Goal: Task Accomplishment & Management: Complete application form

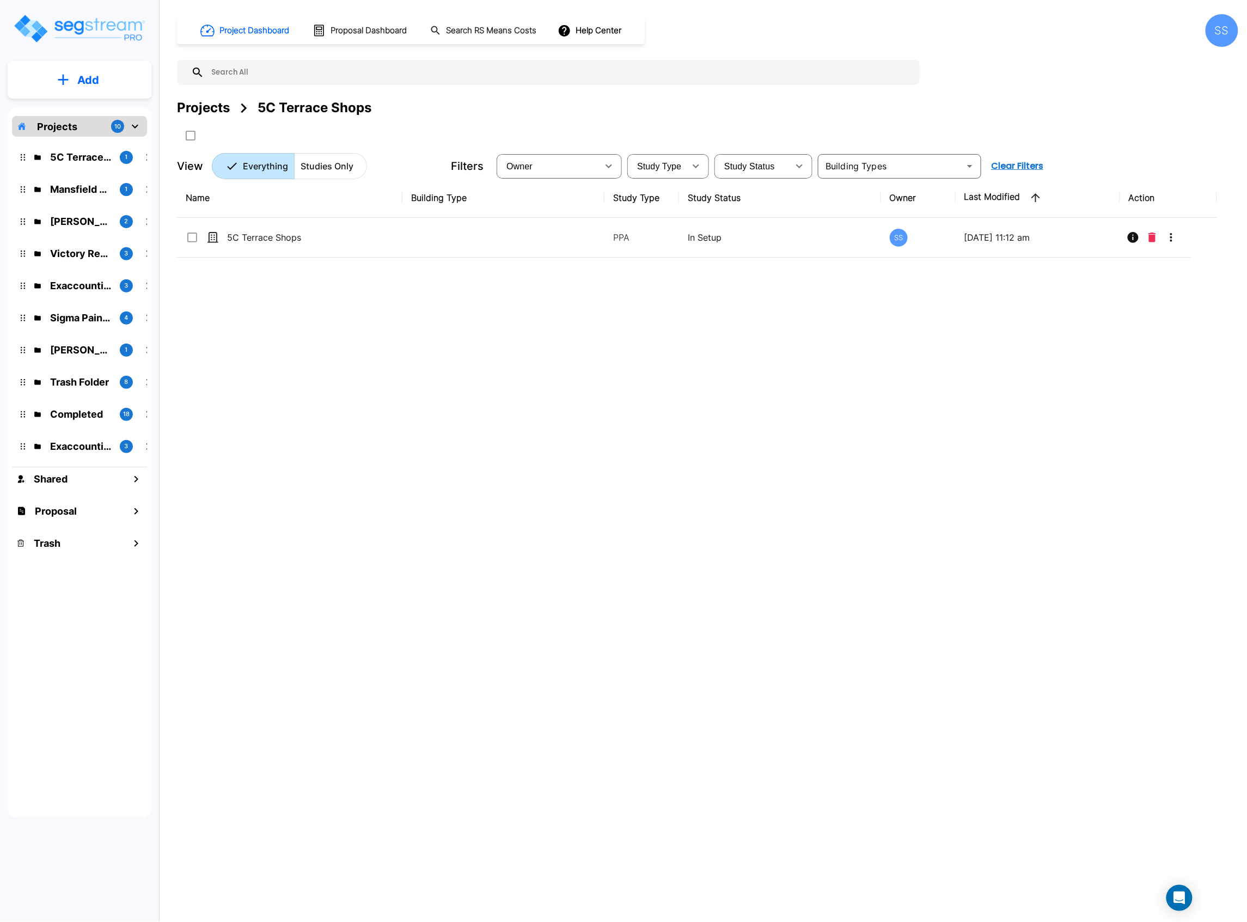
click at [80, 77] on p "Add" at bounding box center [88, 80] width 22 height 16
click at [91, 172] on p "Add Proposal" at bounding box center [86, 172] width 56 height 13
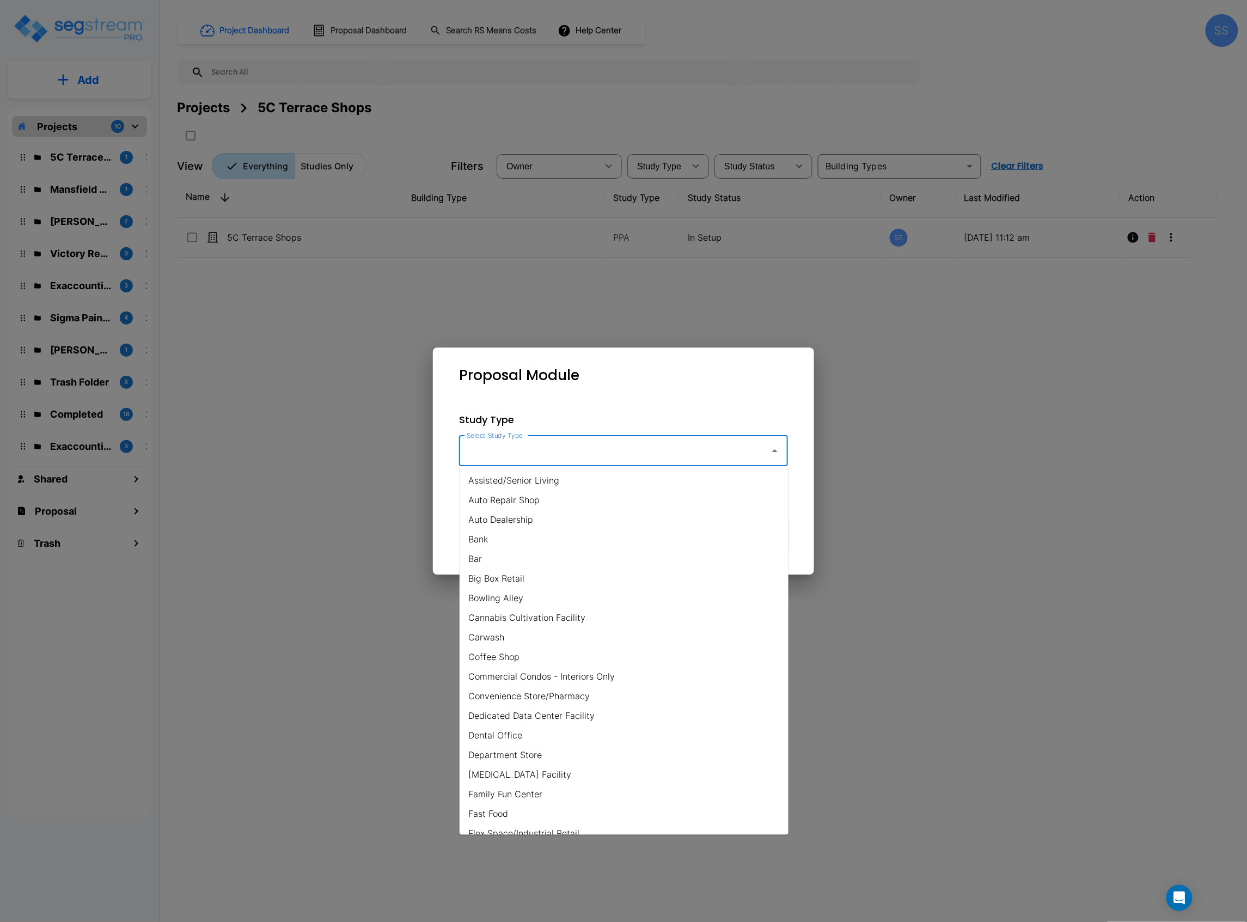
click at [584, 448] on input "Select Study Type" at bounding box center [612, 451] width 296 height 21
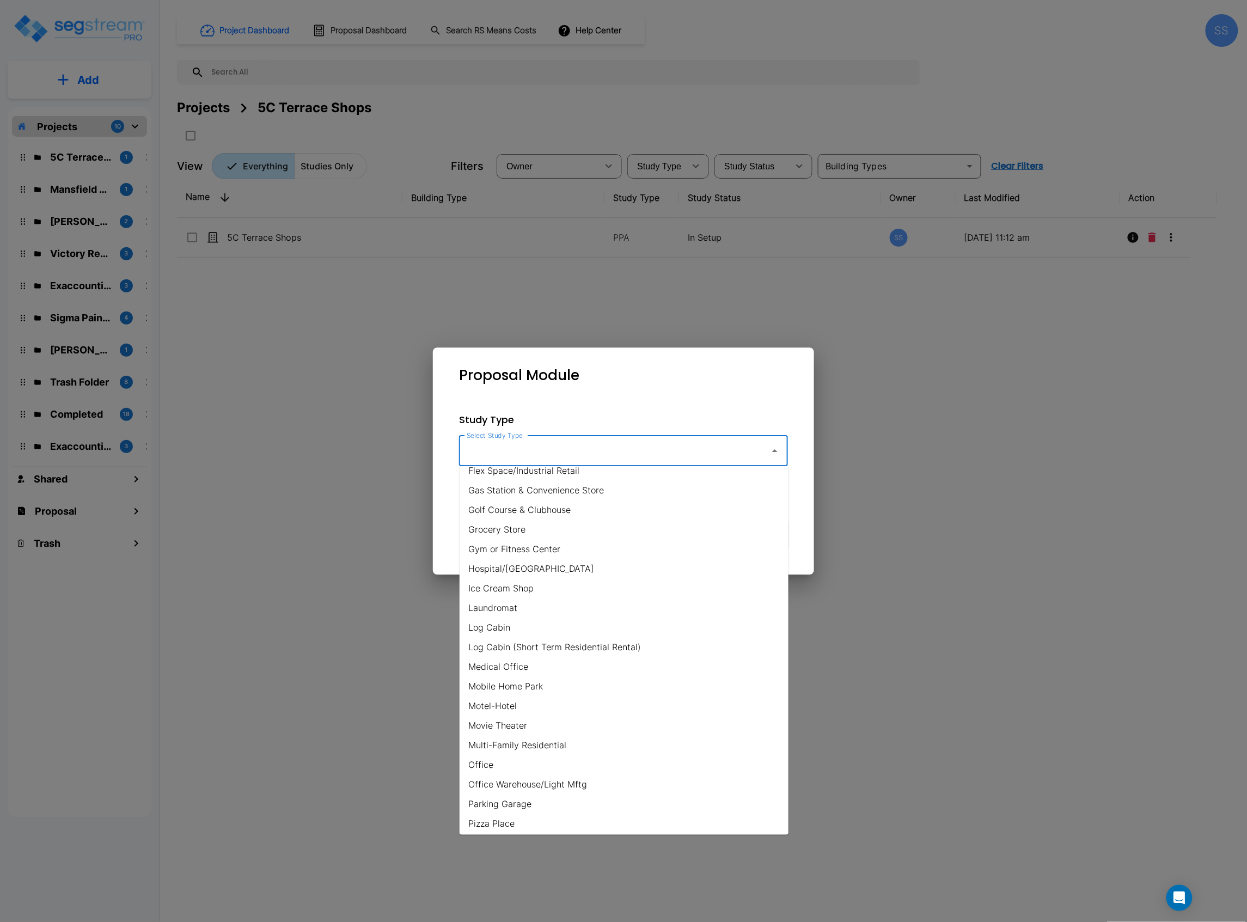
click at [545, 767] on li "Office" at bounding box center [624, 765] width 329 height 20
type input "Office"
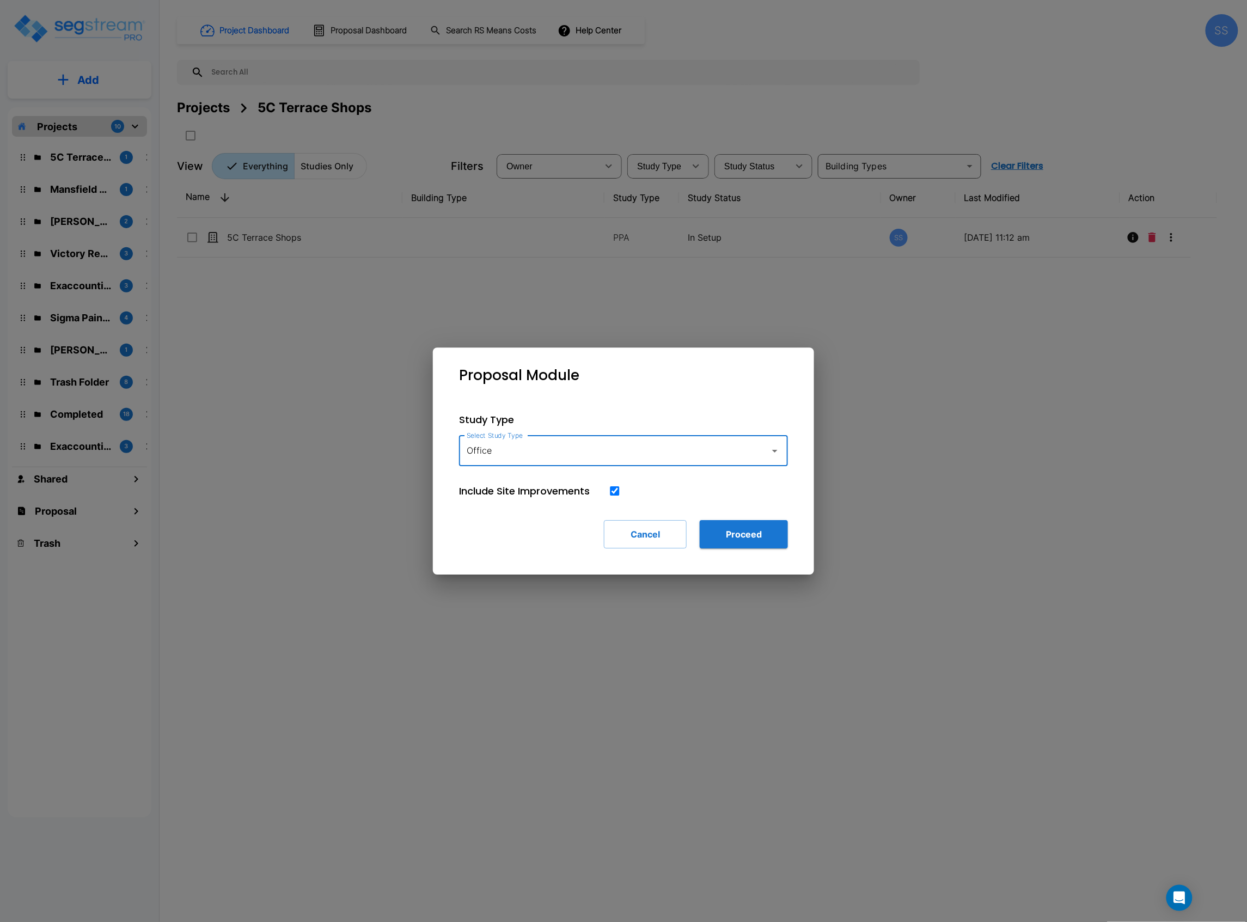
drag, startPoint x: 778, startPoint y: 533, endPoint x: 708, endPoint y: 482, distance: 86.6
click at [778, 533] on button "Proceed" at bounding box center [744, 534] width 88 height 28
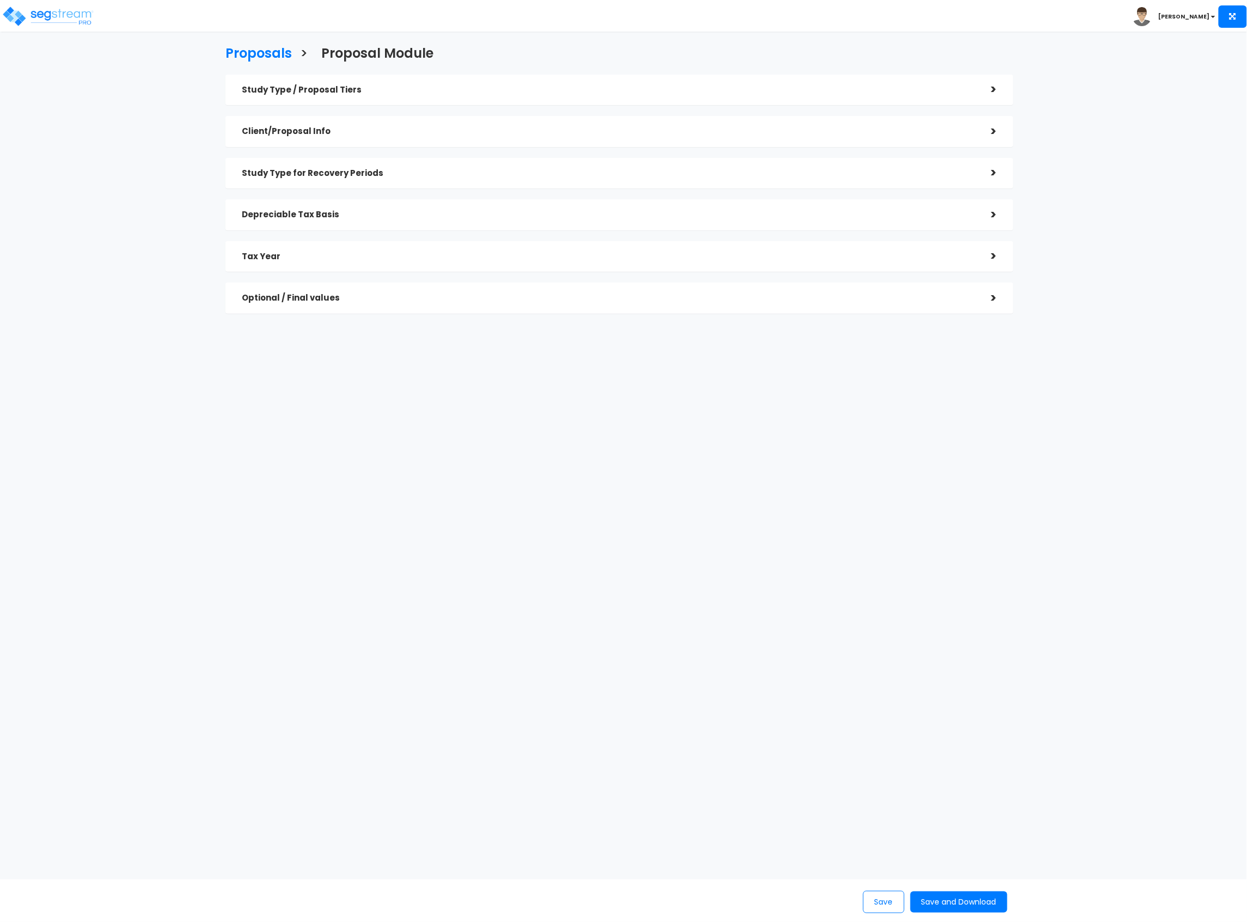
checkbox input "true"
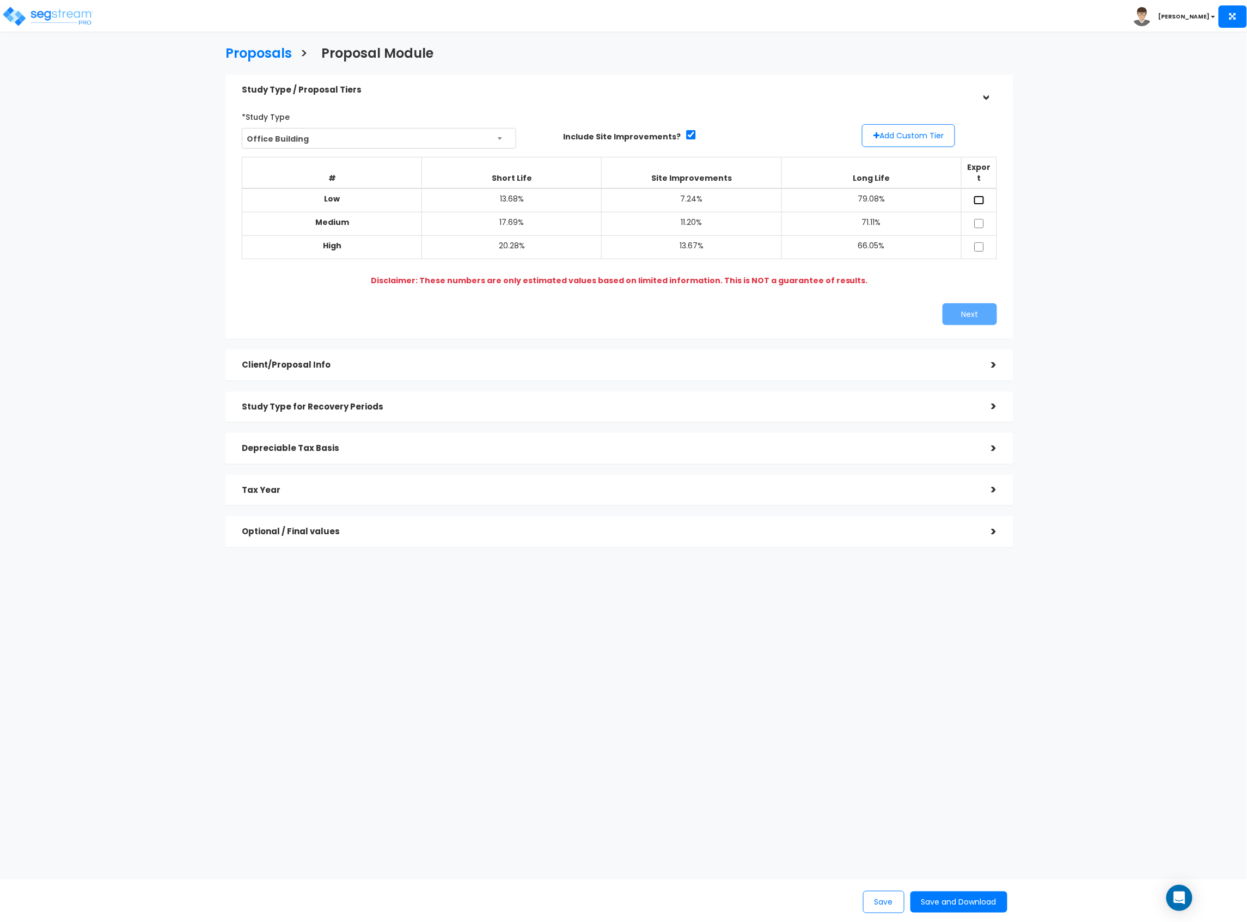
click at [977, 196] on input "checkbox" at bounding box center [979, 200] width 11 height 9
checkbox input "true"
drag, startPoint x: 980, startPoint y: 216, endPoint x: 983, endPoint y: 229, distance: 13.4
click at [981, 219] on input "checkbox" at bounding box center [979, 223] width 11 height 9
checkbox input "true"
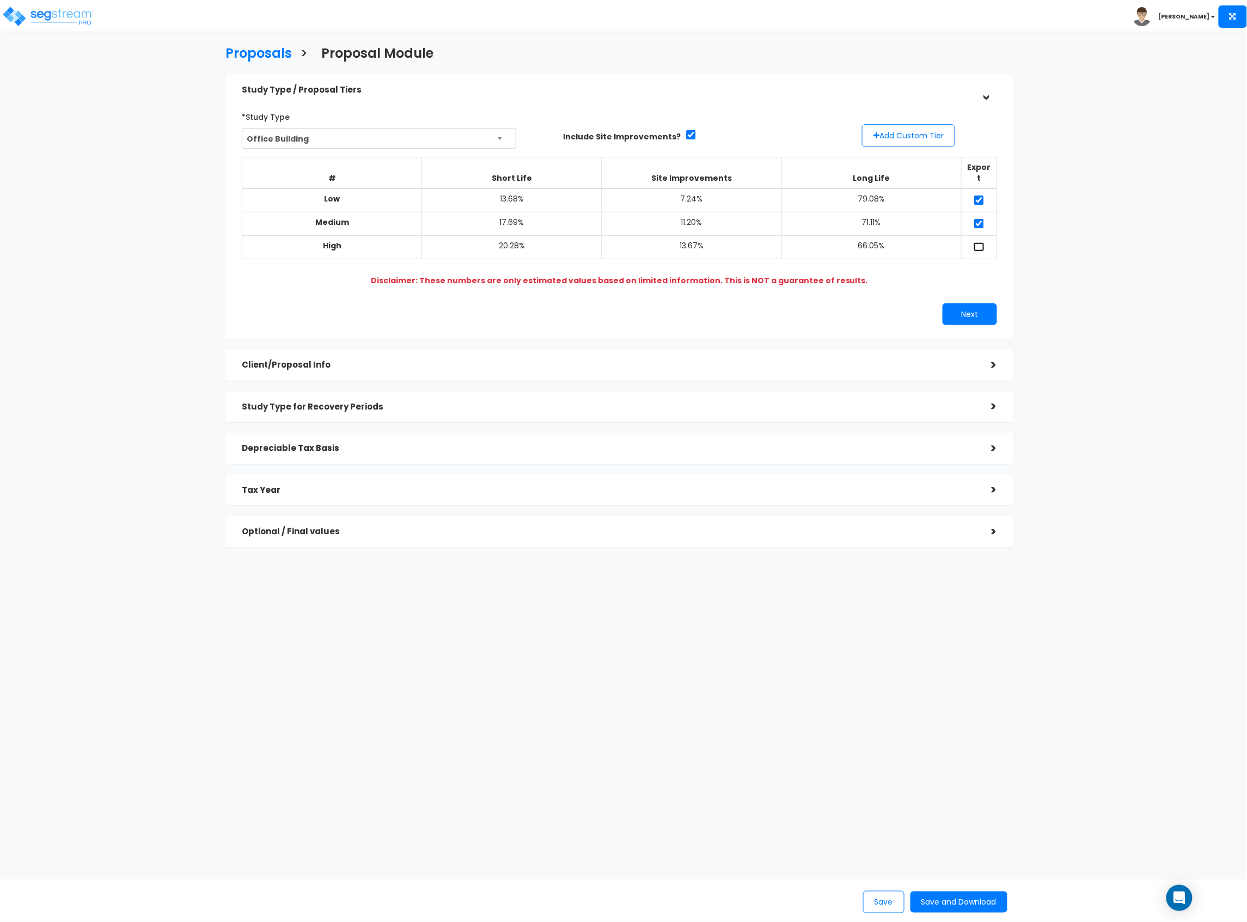
click at [983, 242] on input "checkbox" at bounding box center [979, 246] width 11 height 9
checkbox input "true"
click at [973, 305] on button "Next" at bounding box center [970, 314] width 54 height 22
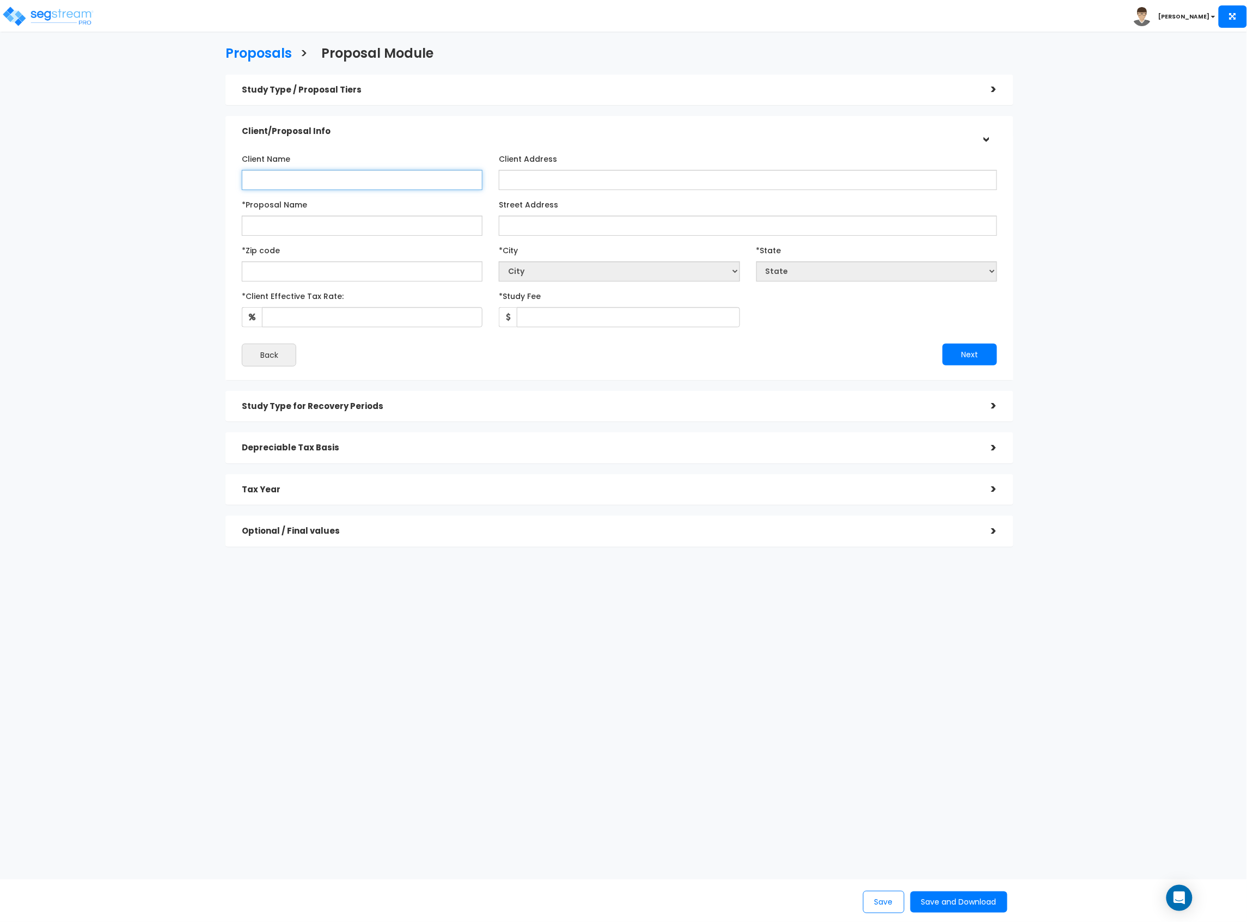
click at [301, 183] on input "Client Name" at bounding box center [362, 180] width 241 height 20
type input "PCRIF Boerne Gateway, LLC"
click at [395, 239] on div "Client Name PCRIF Boerne Gateway, LLC Client Address *City" at bounding box center [619, 258] width 755 height 217
click at [395, 231] on input "*Proposal Name" at bounding box center [362, 226] width 241 height 20
type input "B"
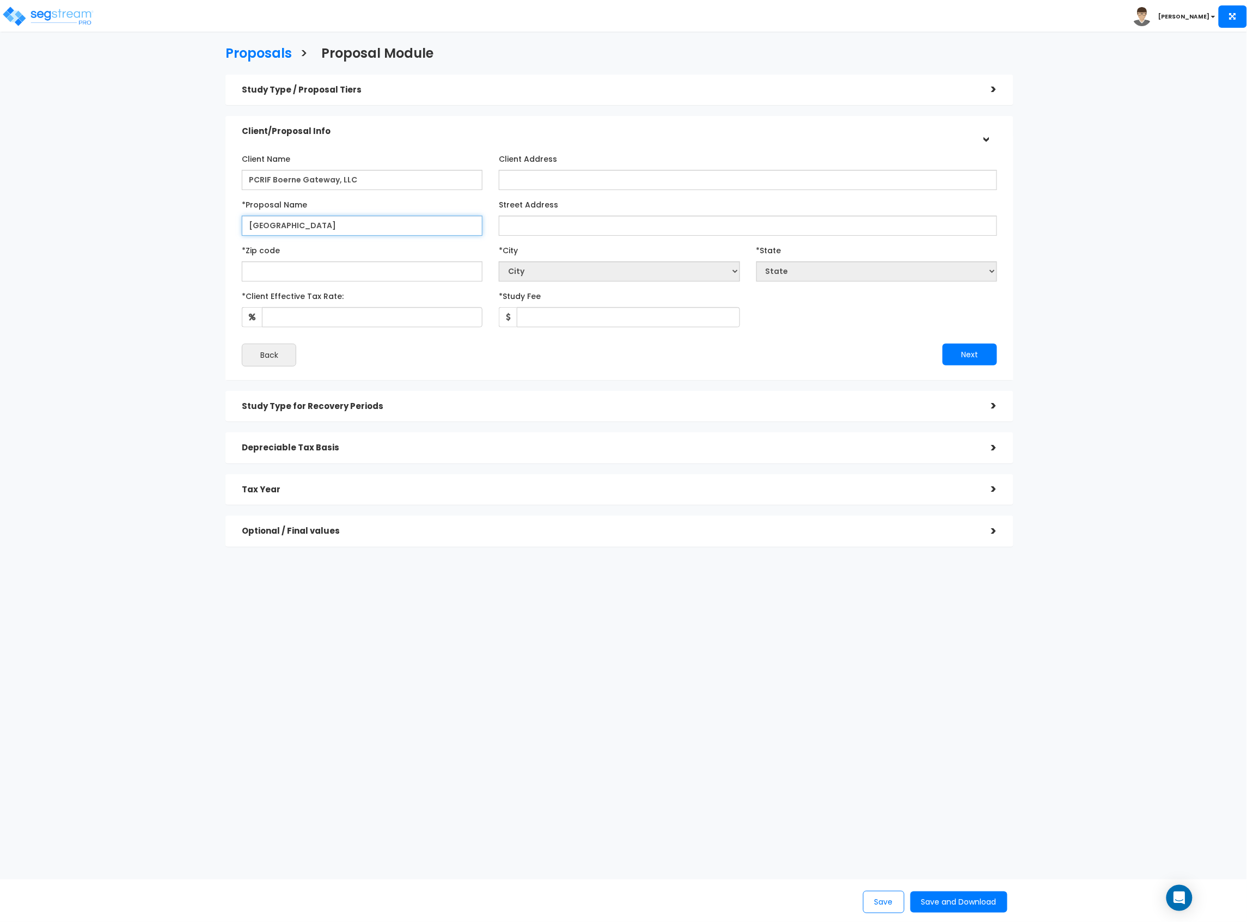
type input "Boerne Gateway Building"
click at [597, 221] on input "Street Address" at bounding box center [748, 226] width 498 height 20
type input "1570-1590 South Main Street"
click at [393, 277] on input "text" at bounding box center [362, 271] width 241 height 20
type input "78"
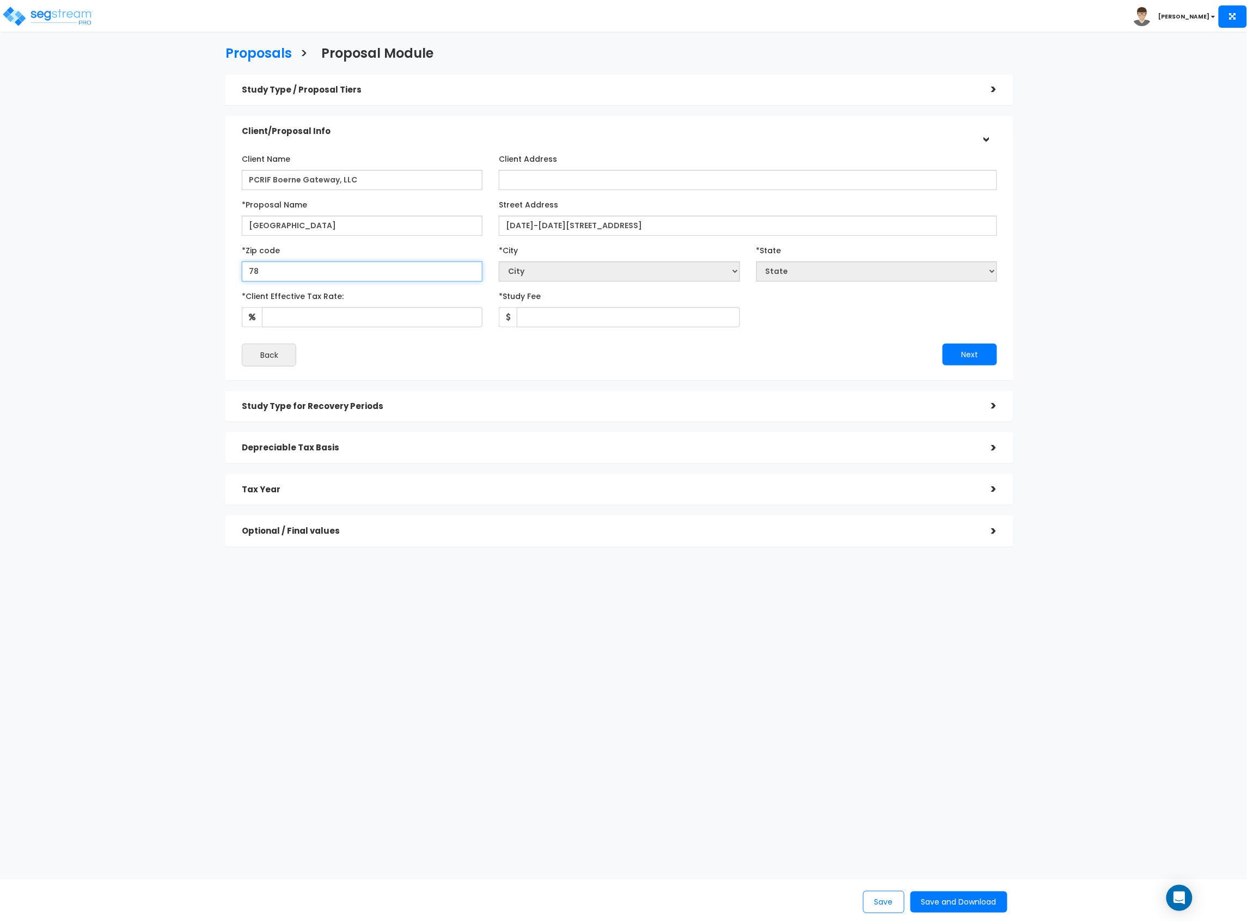
select select "LA"
type input "780"
select select "TX"
type input "78006"
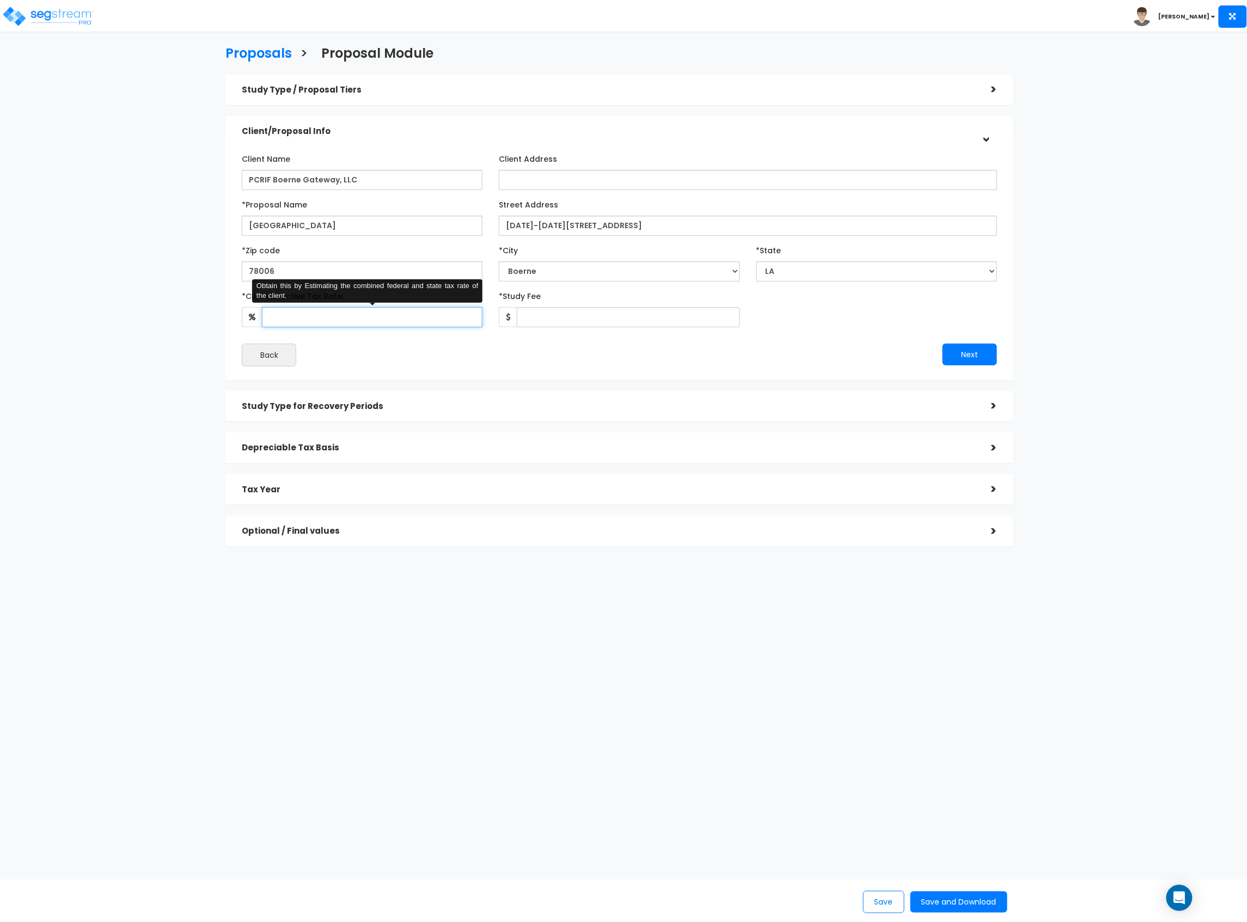
click at [386, 322] on input "*Client Effective Tax Rate:" at bounding box center [372, 317] width 221 height 20
type input "37"
click at [563, 323] on input "*Study Fee" at bounding box center [628, 317] width 223 height 20
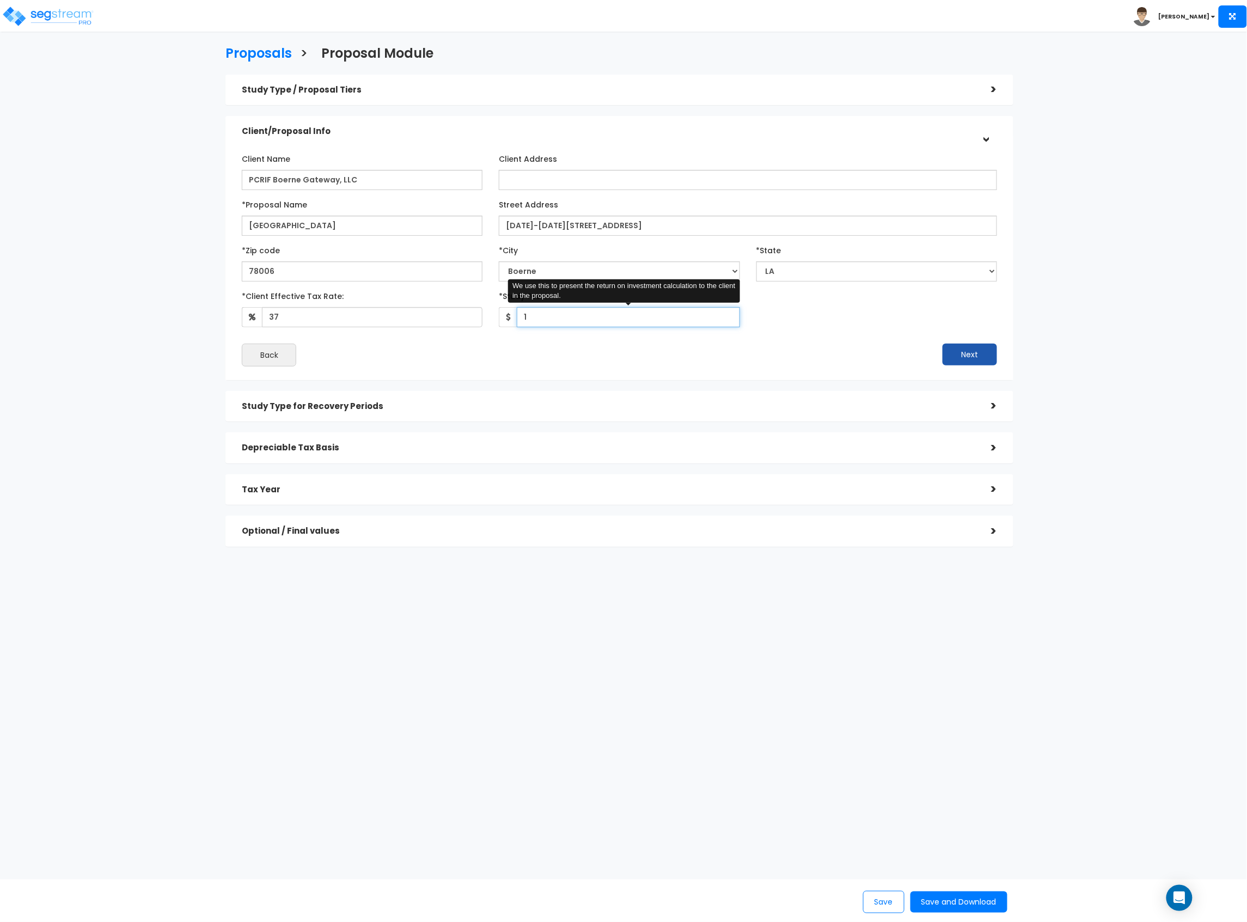
type input "1"
click at [969, 351] on button "Next" at bounding box center [970, 355] width 54 height 22
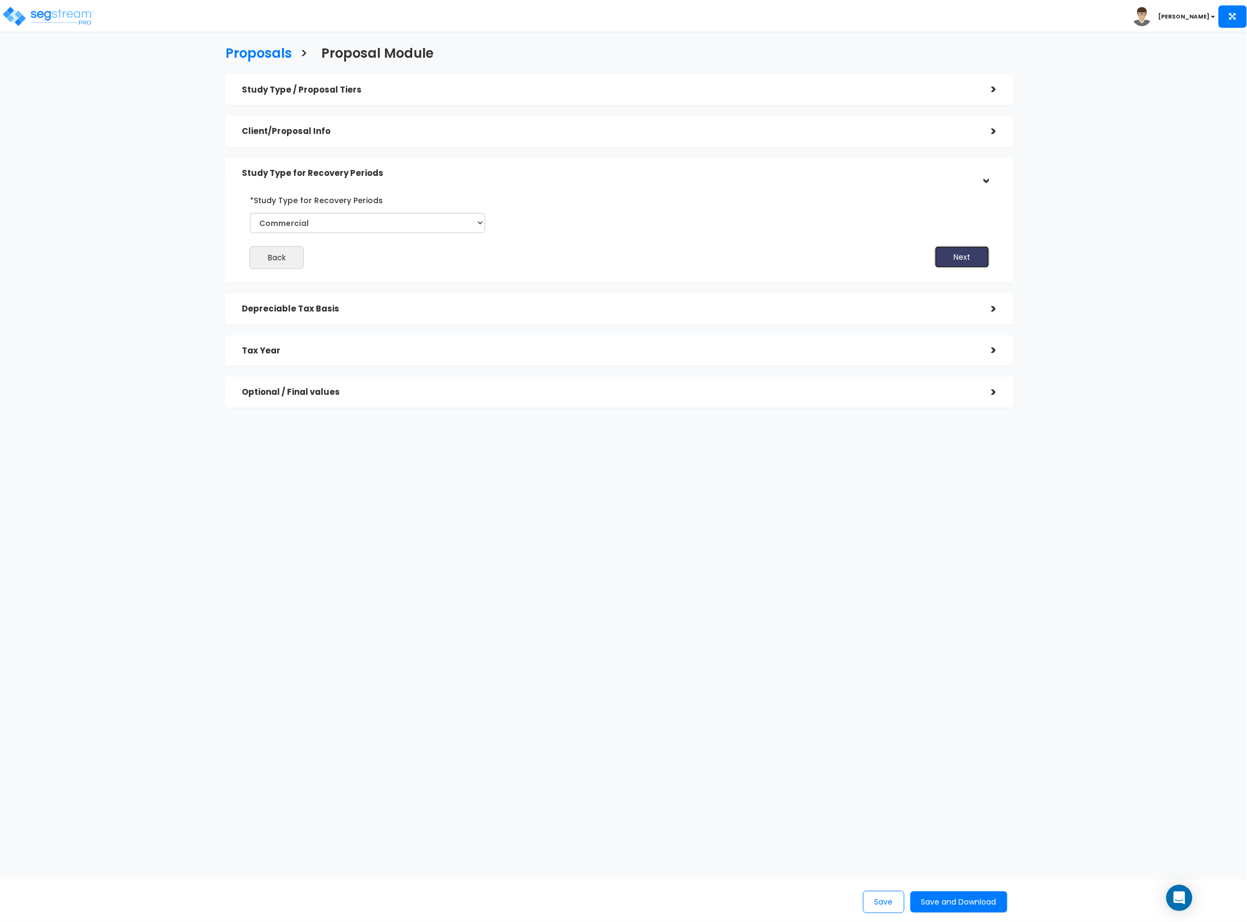
click at [944, 253] on button "Next" at bounding box center [962, 257] width 54 height 22
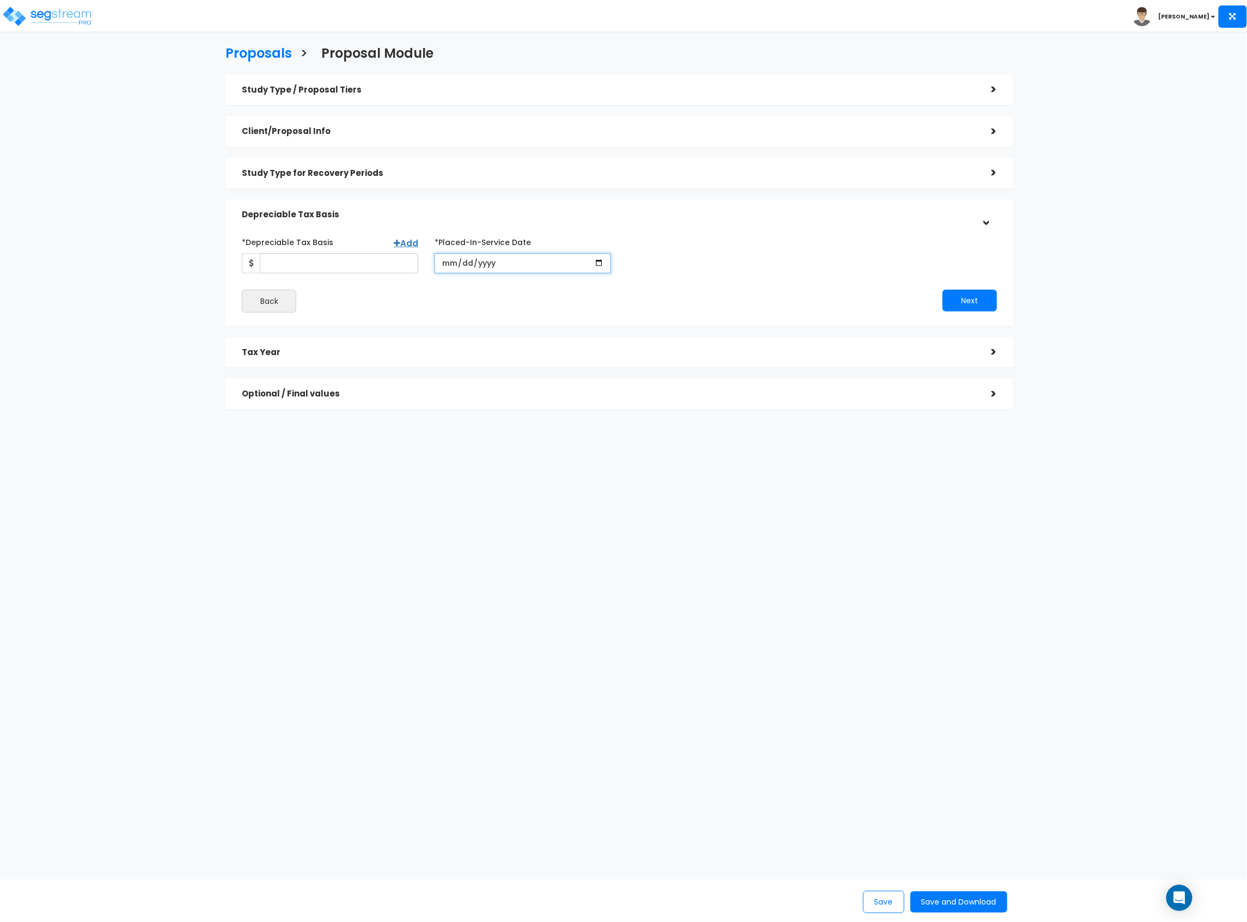
click at [445, 263] on input "date" at bounding box center [523, 263] width 176 height 20
type input "2022-05-26"
click at [349, 260] on input "*Depreciable Tax Basis" at bounding box center [339, 263] width 158 height 20
click at [352, 268] on input "*Depreciable Tax Basis" at bounding box center [339, 263] width 158 height 20
type input "5,672,860"
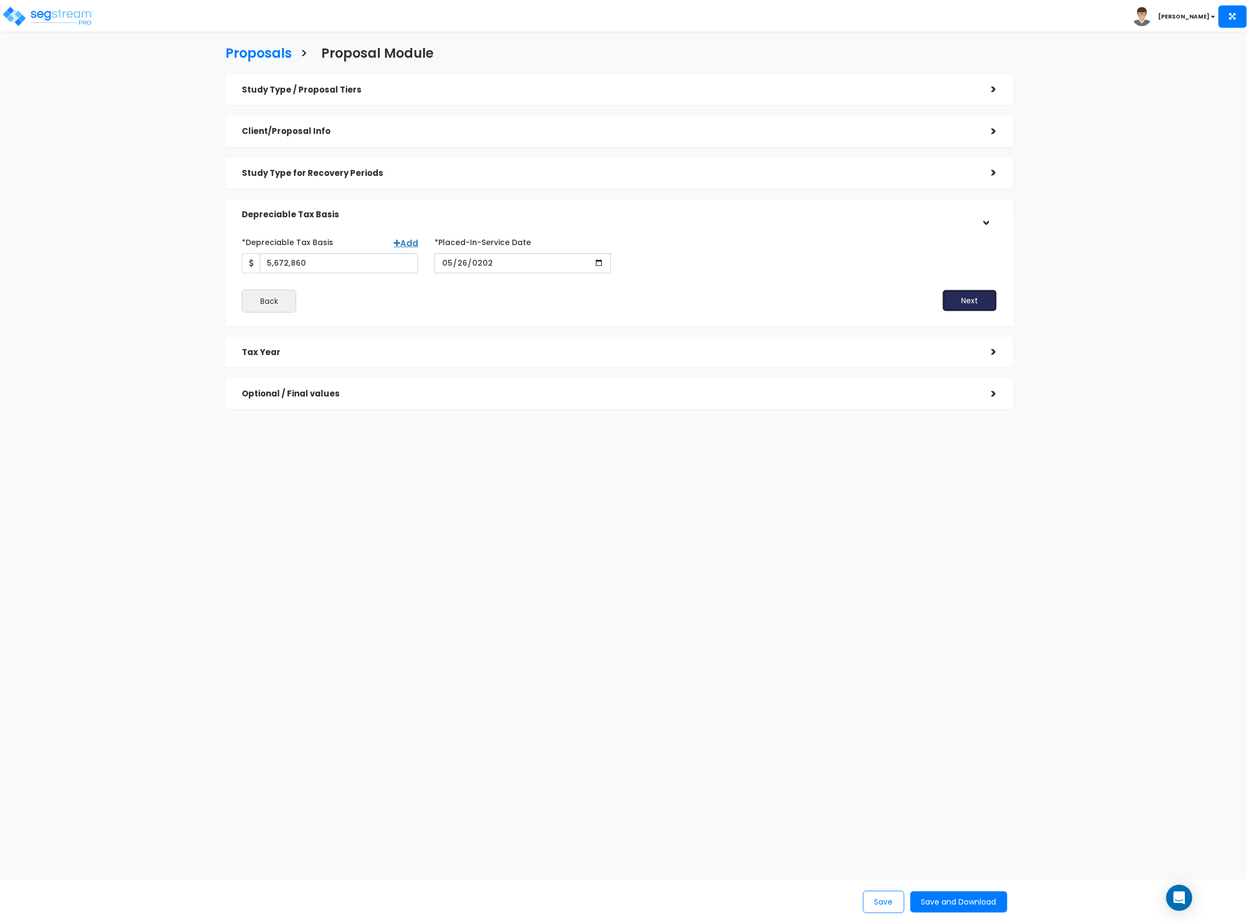
drag, startPoint x: 975, startPoint y: 292, endPoint x: 966, endPoint y: 281, distance: 14.3
click at [972, 292] on button "Next" at bounding box center [970, 301] width 54 height 22
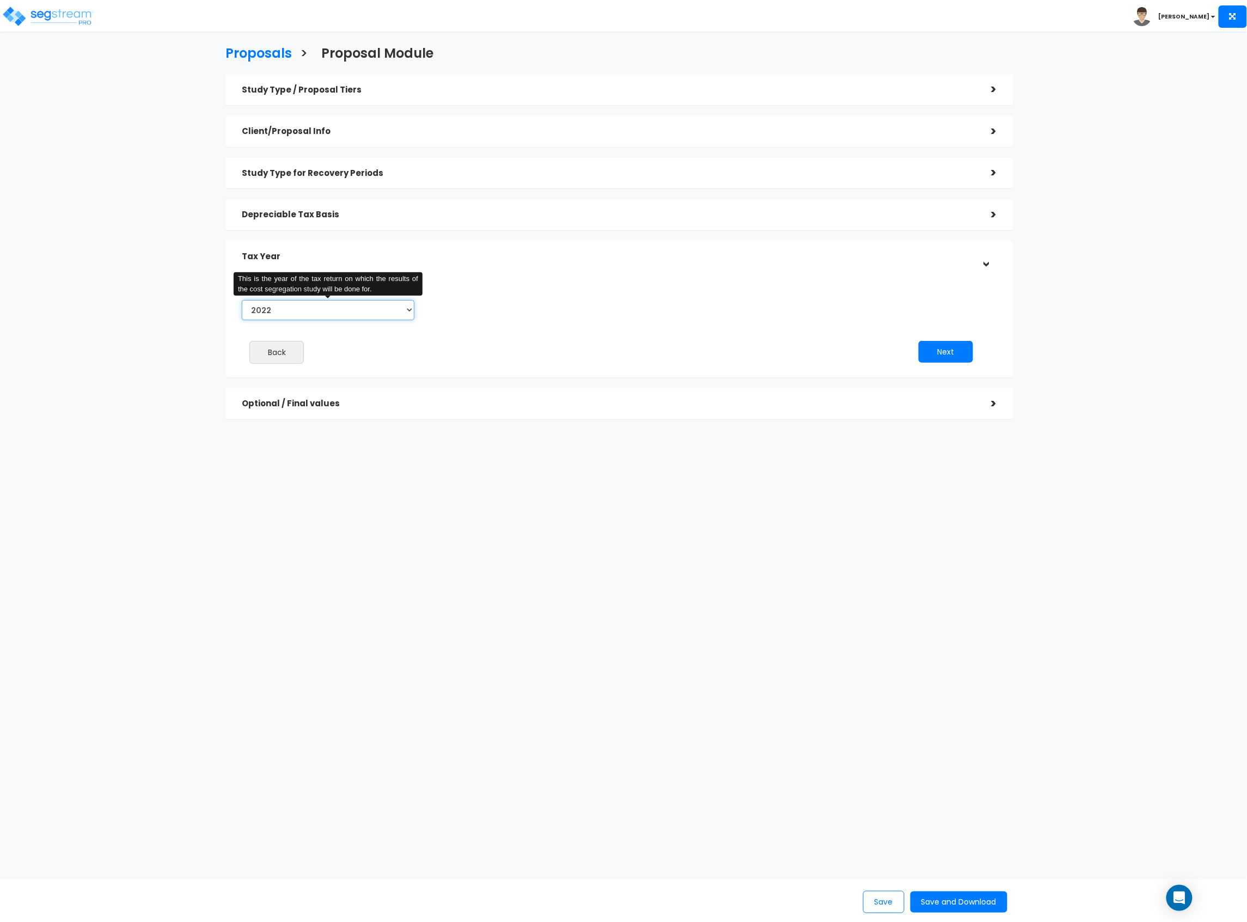
click at [381, 310] on select "2022 2023 2024 2025 2026" at bounding box center [328, 310] width 173 height 20
select select "2025"
click at [242, 300] on select "2022 2023 2024 2025 2026" at bounding box center [328, 310] width 173 height 20
click at [502, 314] on input "Prior Accumulated Depreciation" at bounding box center [526, 310] width 155 height 20
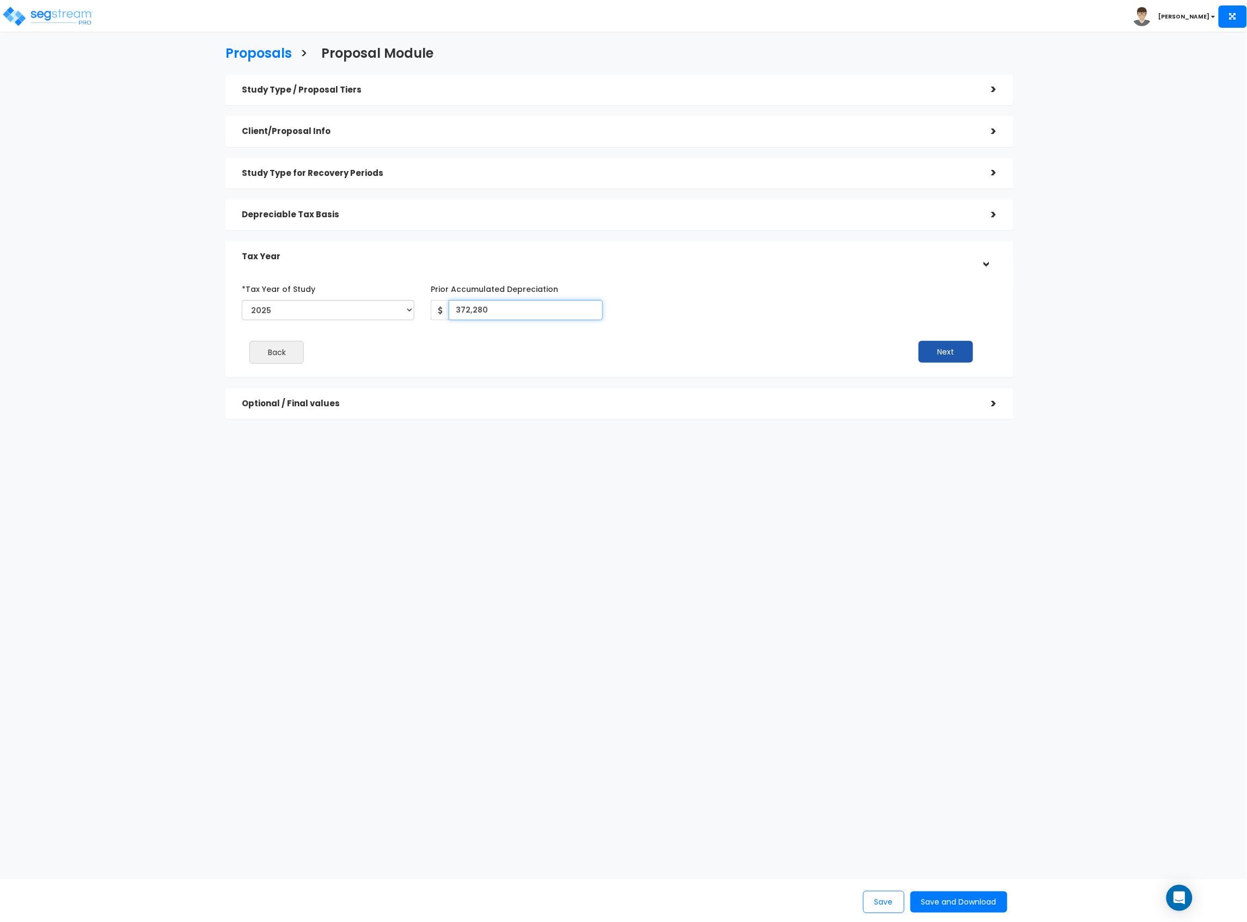
type input "372,280"
click at [928, 347] on button "Next" at bounding box center [946, 352] width 54 height 22
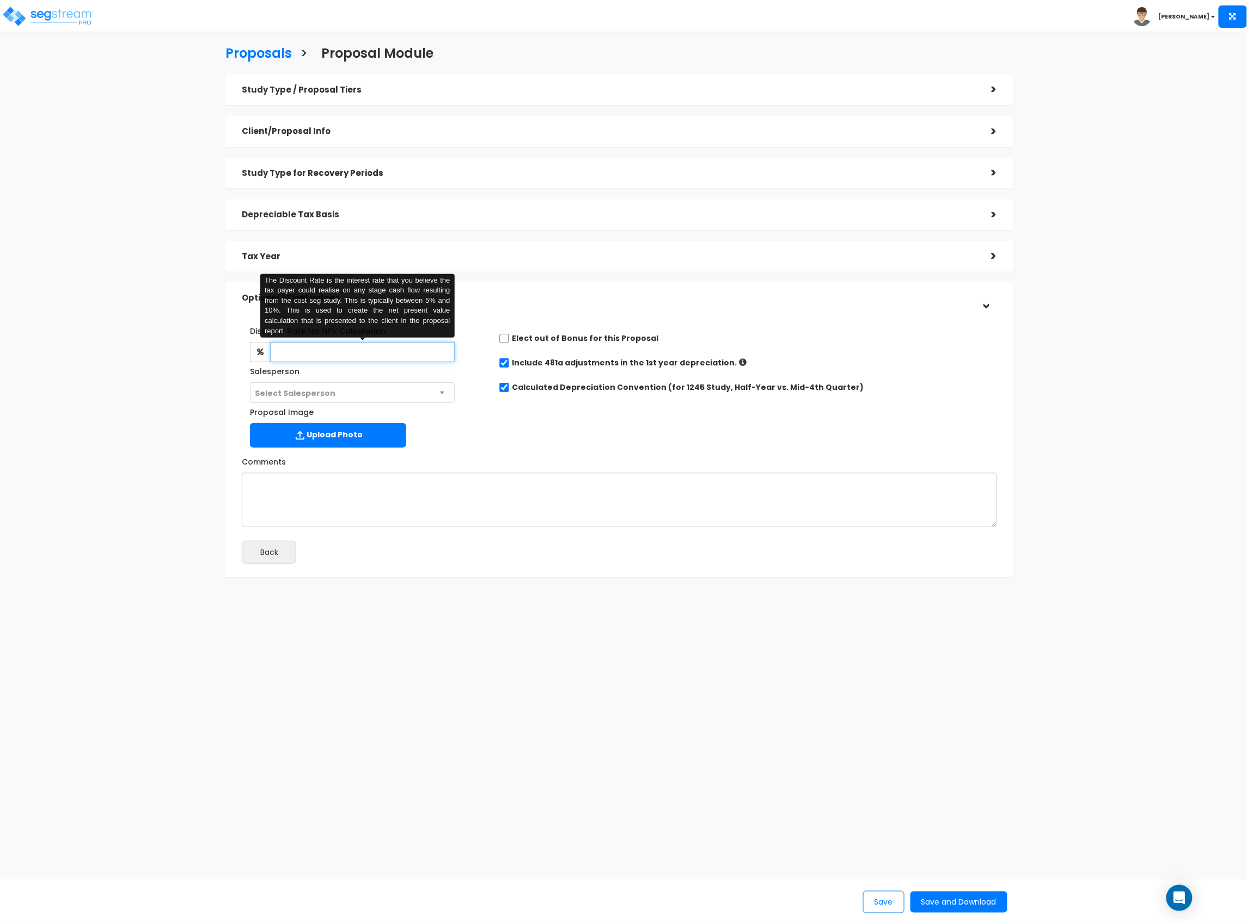
click at [421, 358] on input "text" at bounding box center [362, 352] width 184 height 20
type input "8"
click at [593, 303] on div "Optional / Final values" at bounding box center [609, 298] width 734 height 20
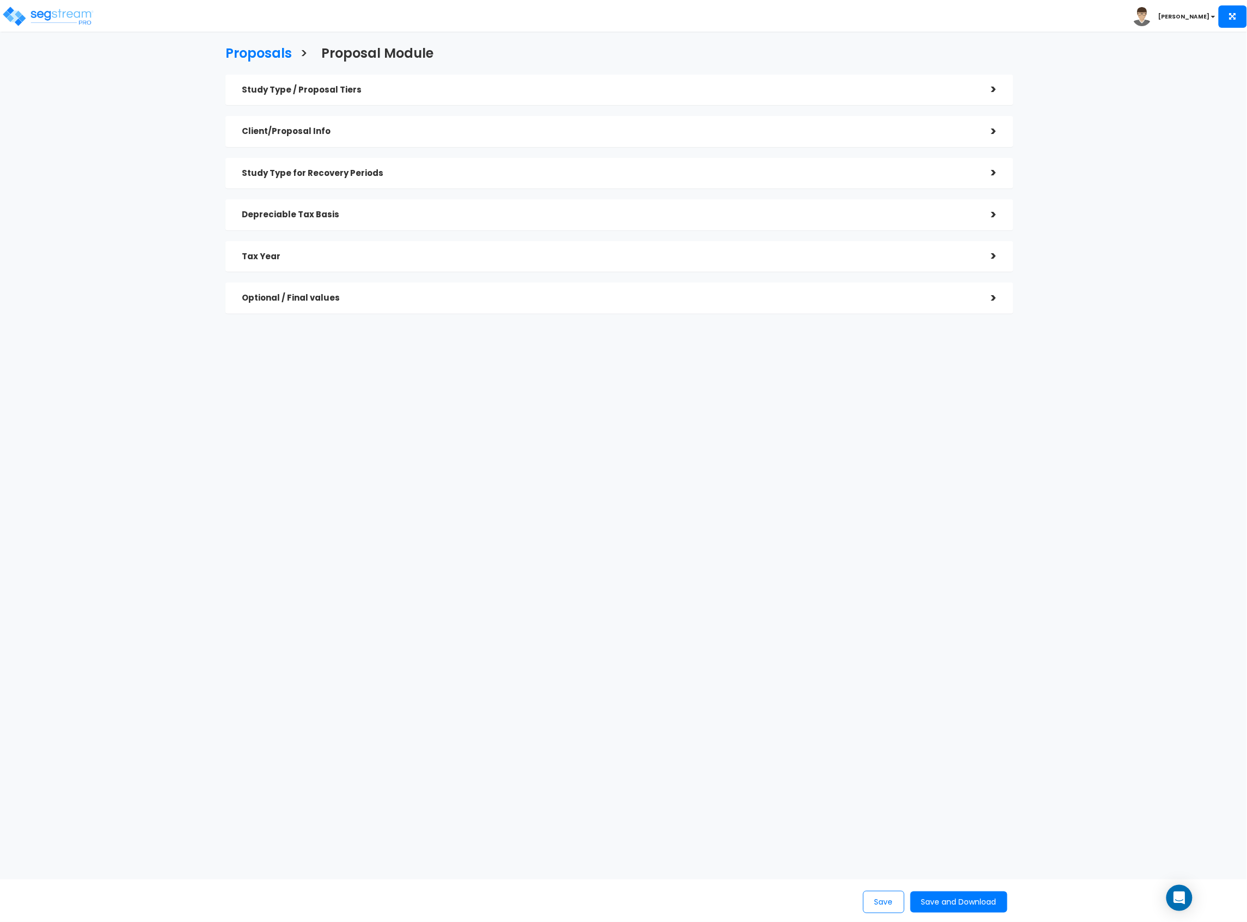
click at [996, 305] on div ">" at bounding box center [986, 298] width 22 height 17
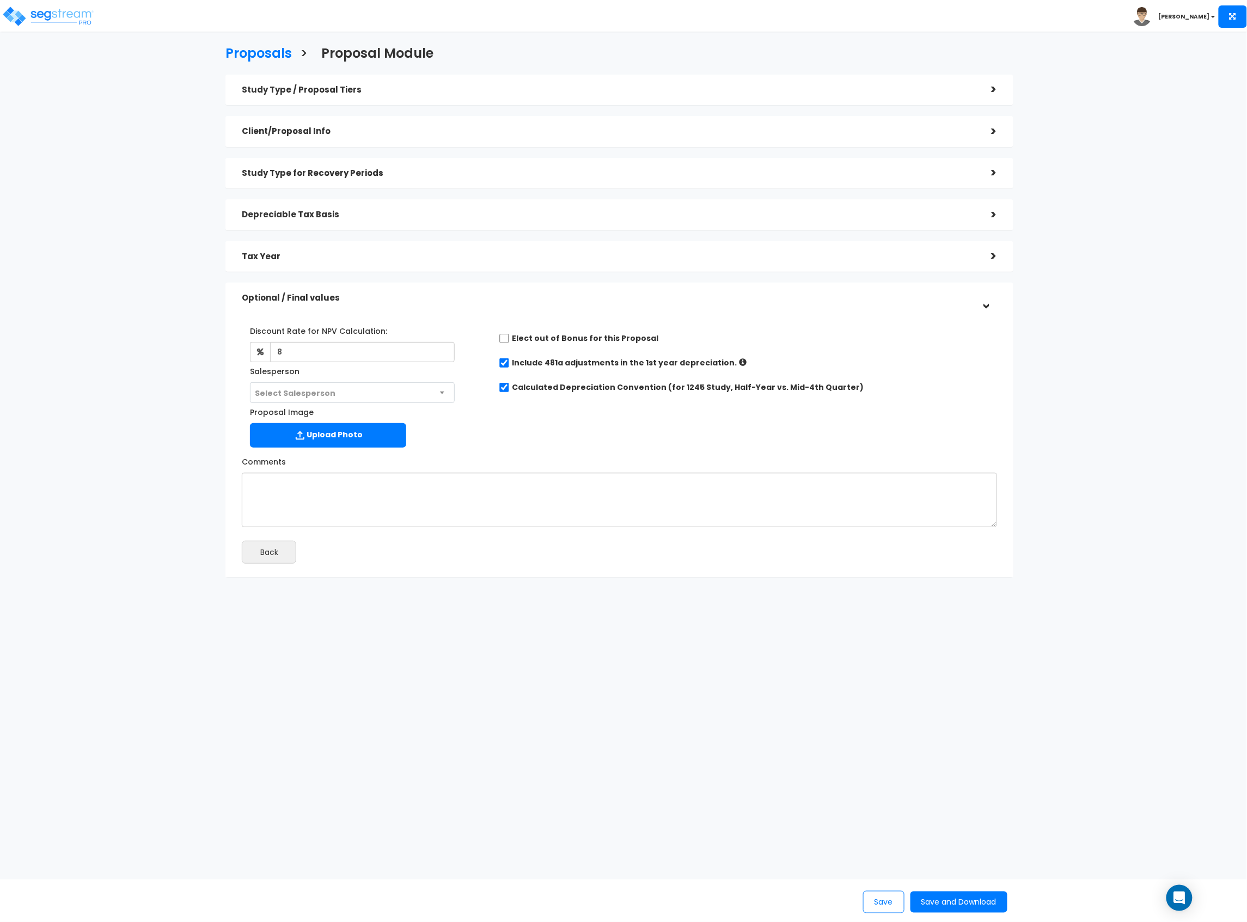
click at [324, 388] on span "Select Salesperson" at bounding box center [295, 393] width 81 height 11
select select "149"
click at [563, 436] on div "Discount Rate for NPV Calculation: 8 Salesperson Select Salesperson × Proposal …" at bounding box center [620, 384] width 772 height 136
click at [962, 893] on button "Save and Download" at bounding box center [959, 902] width 97 height 21
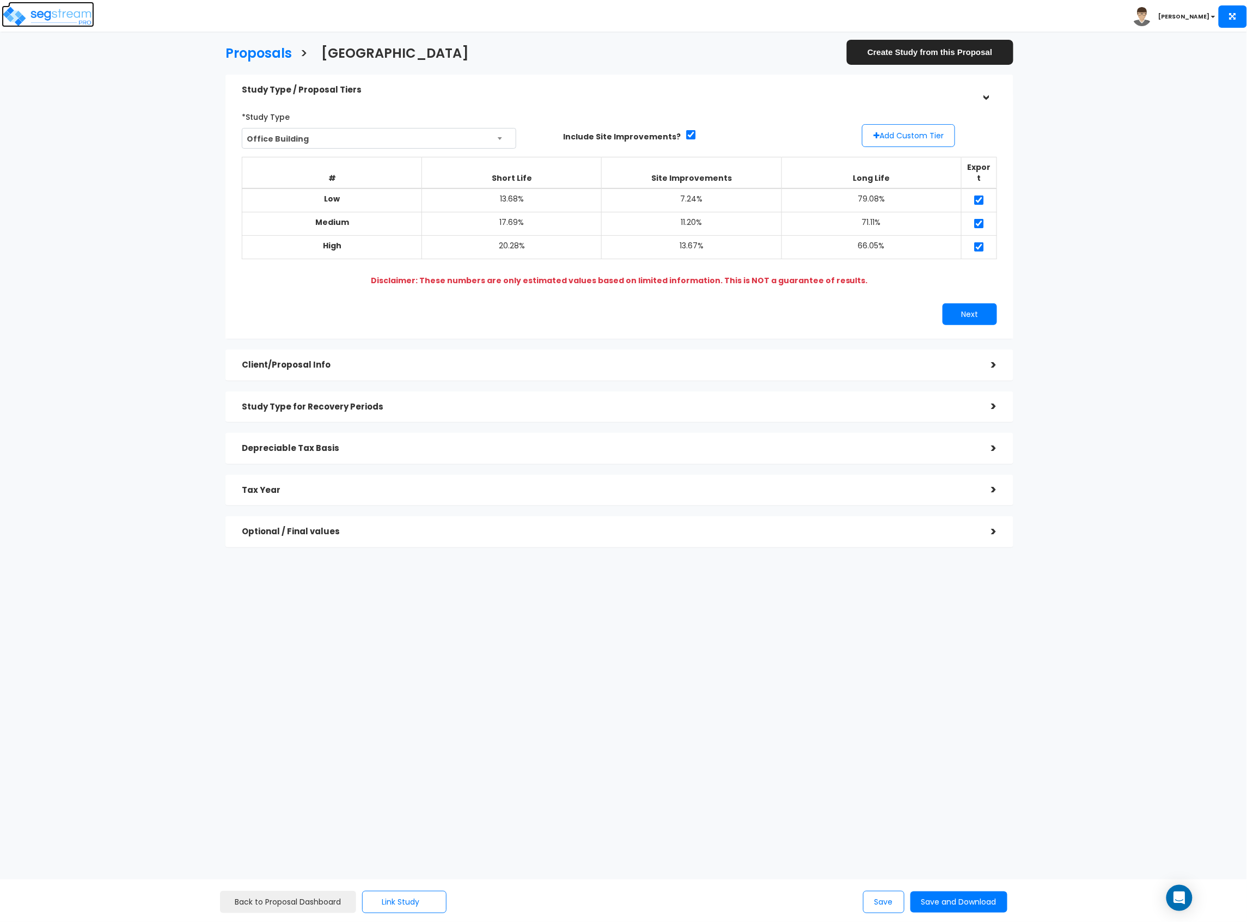
click at [68, 22] on img at bounding box center [48, 16] width 93 height 22
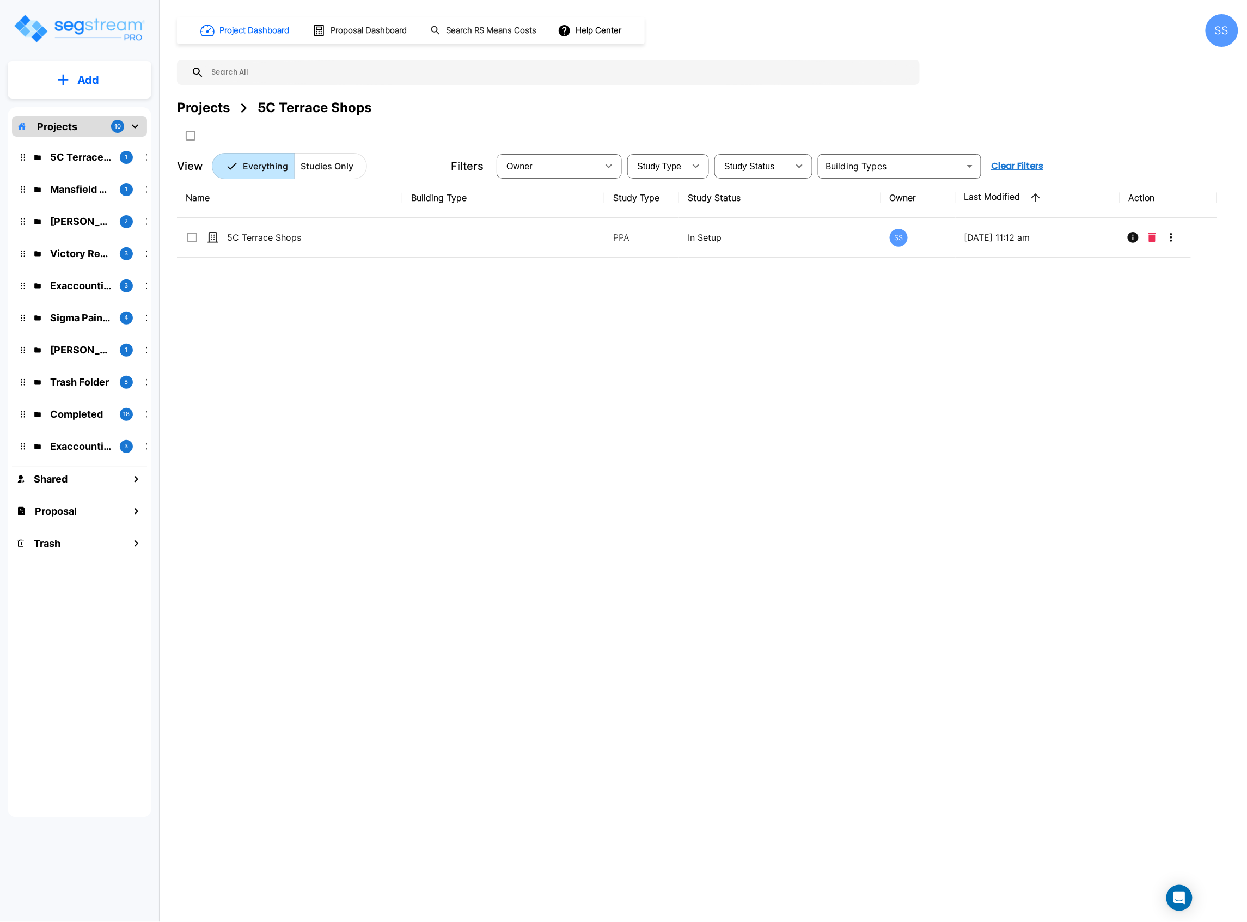
click at [112, 85] on button "Add" at bounding box center [80, 80] width 144 height 32
click at [89, 166] on p "Add Proposal" at bounding box center [86, 172] width 56 height 13
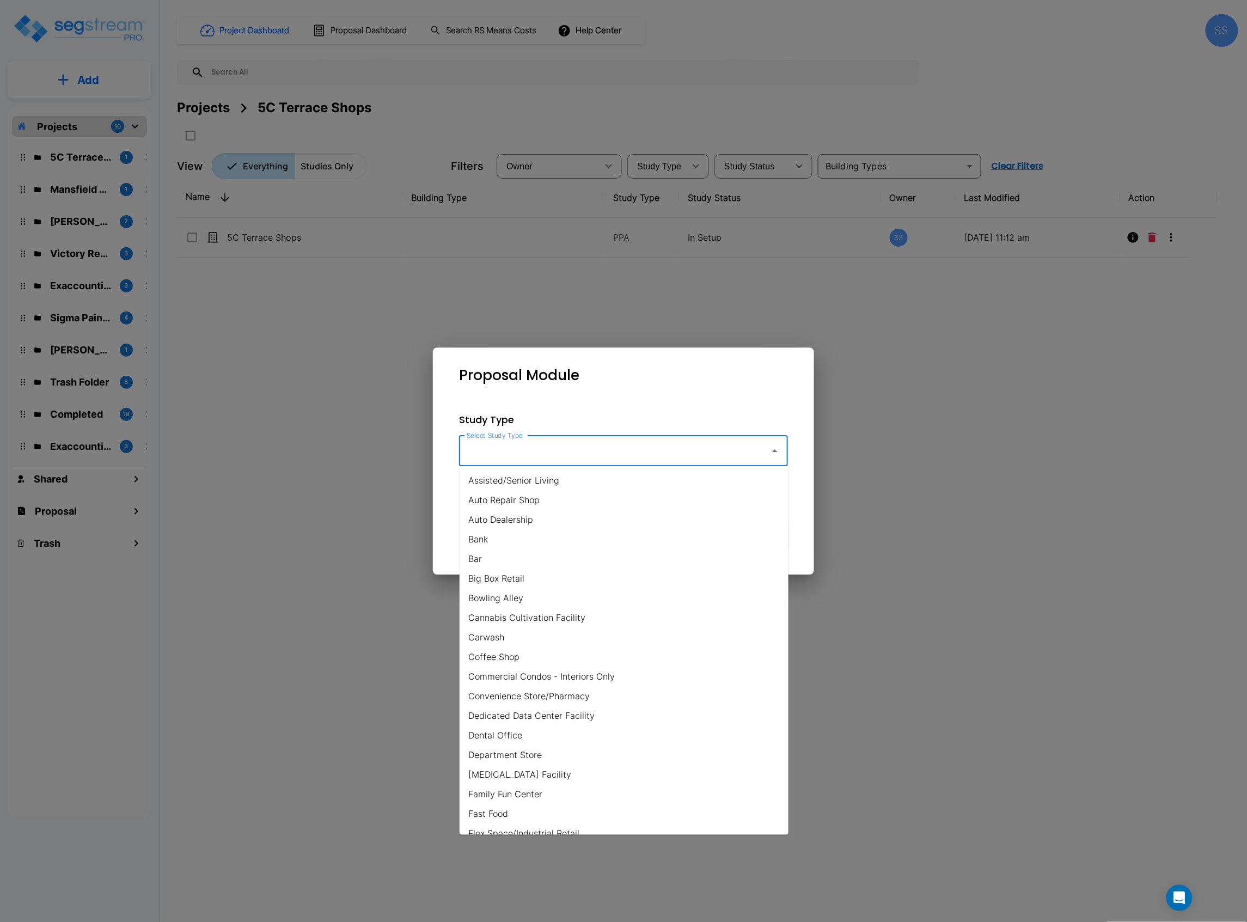
click at [689, 449] on input "Select Study Type" at bounding box center [612, 451] width 296 height 21
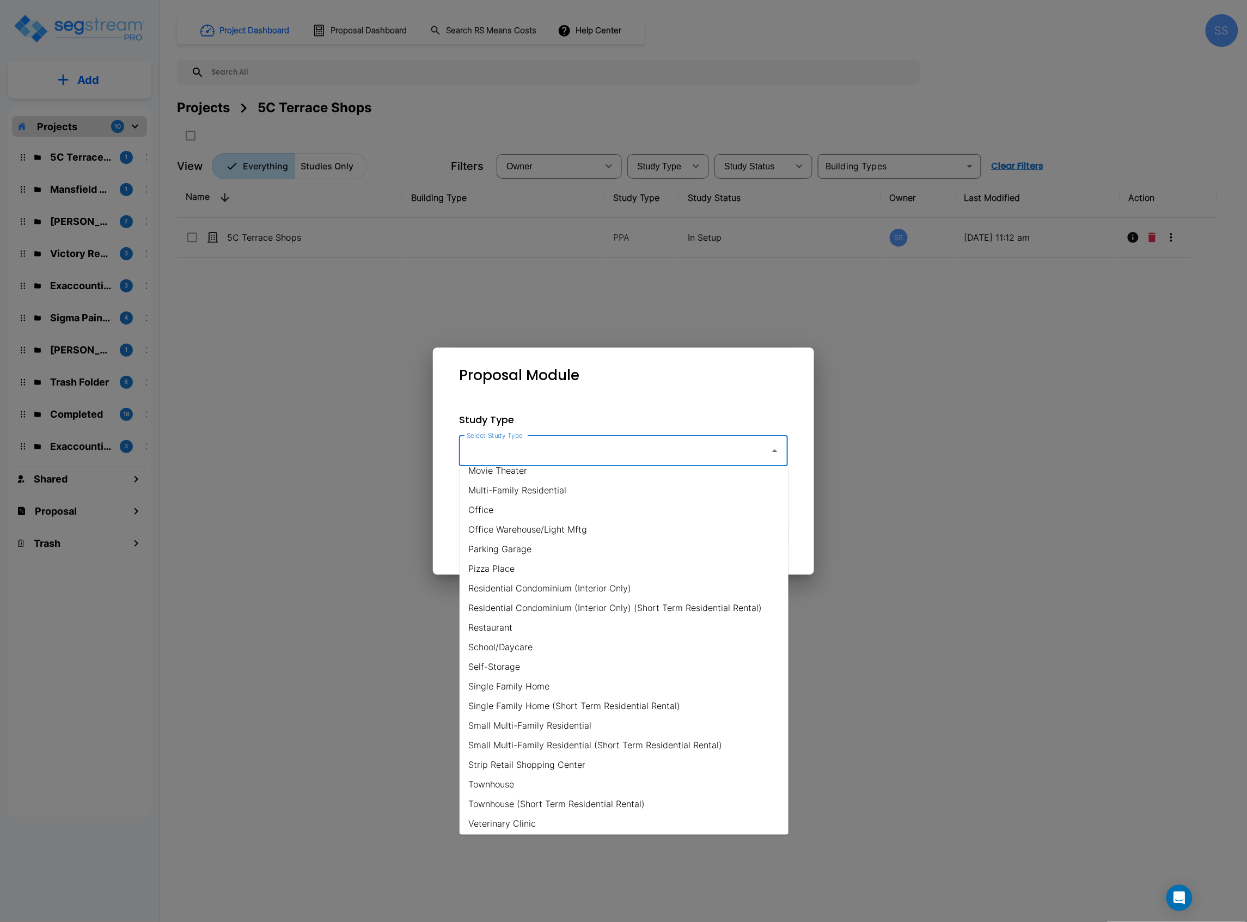
scroll to position [620, 0]
click at [532, 756] on li "Strip Retail Shopping Center" at bounding box center [624, 763] width 329 height 20
type input "Strip Retail Shopping Center"
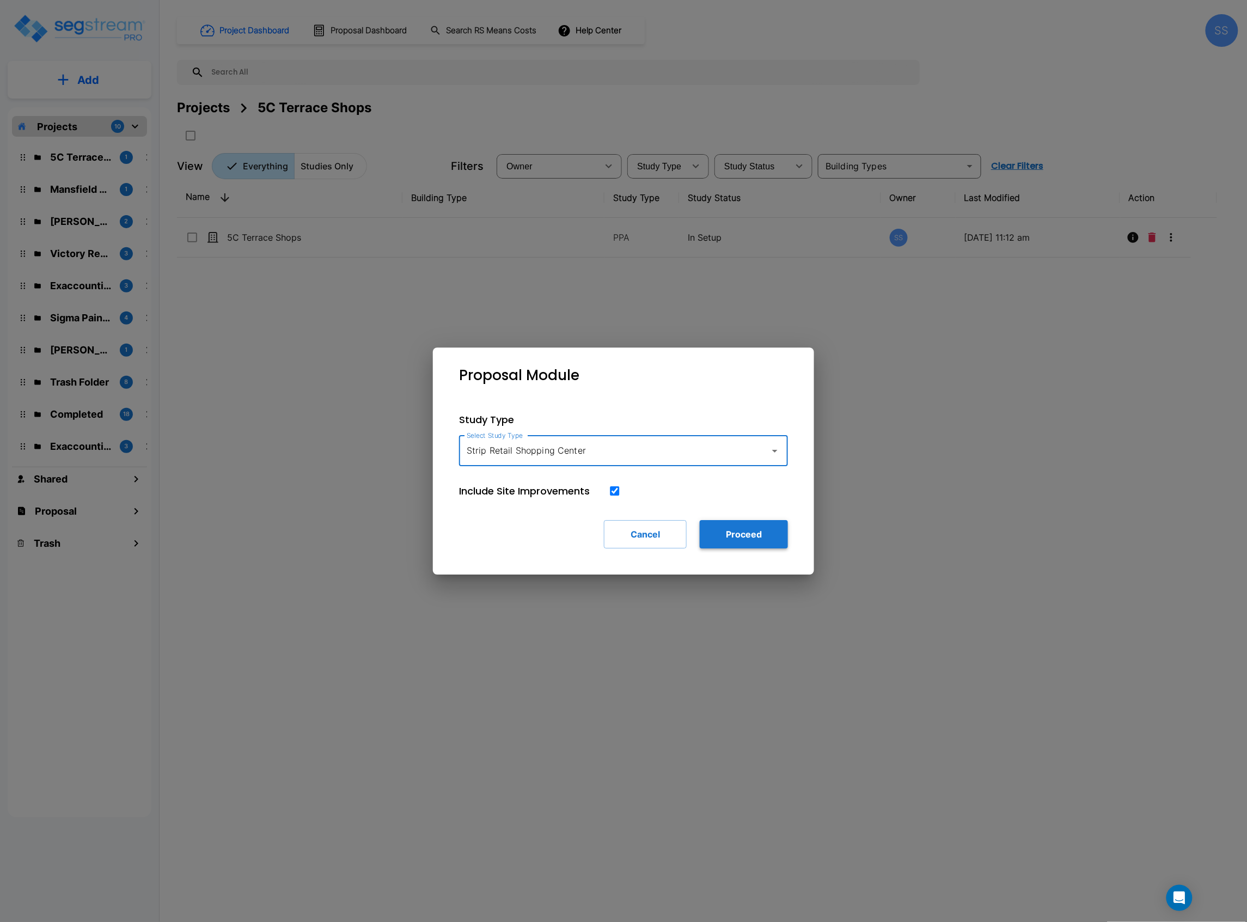
click at [733, 541] on button "Proceed" at bounding box center [744, 534] width 88 height 28
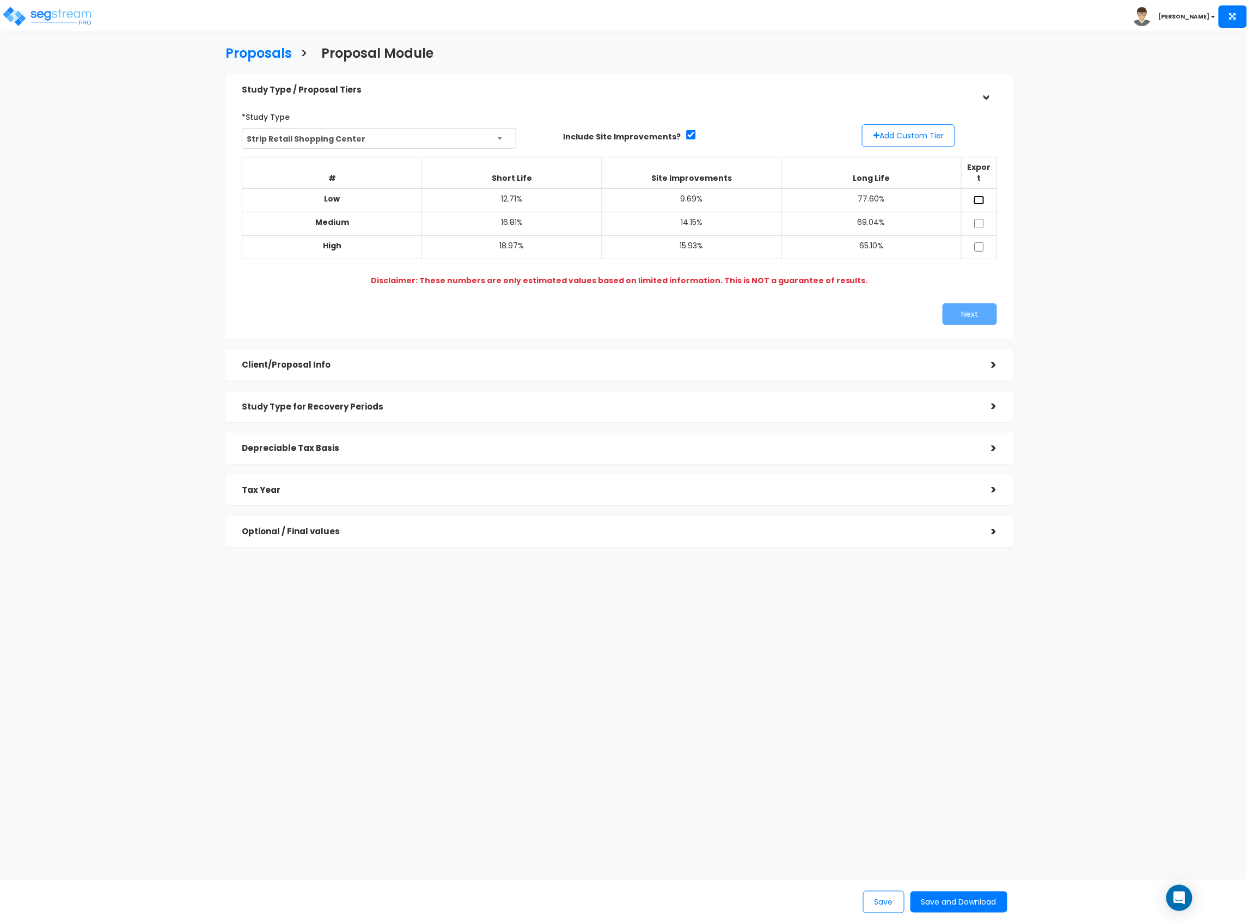
click at [979, 196] on input "checkbox" at bounding box center [979, 200] width 11 height 9
checkbox input "true"
drag, startPoint x: 978, startPoint y: 208, endPoint x: 980, endPoint y: 228, distance: 19.7
click at [979, 219] on input "checkbox" at bounding box center [979, 223] width 11 height 9
checkbox input "true"
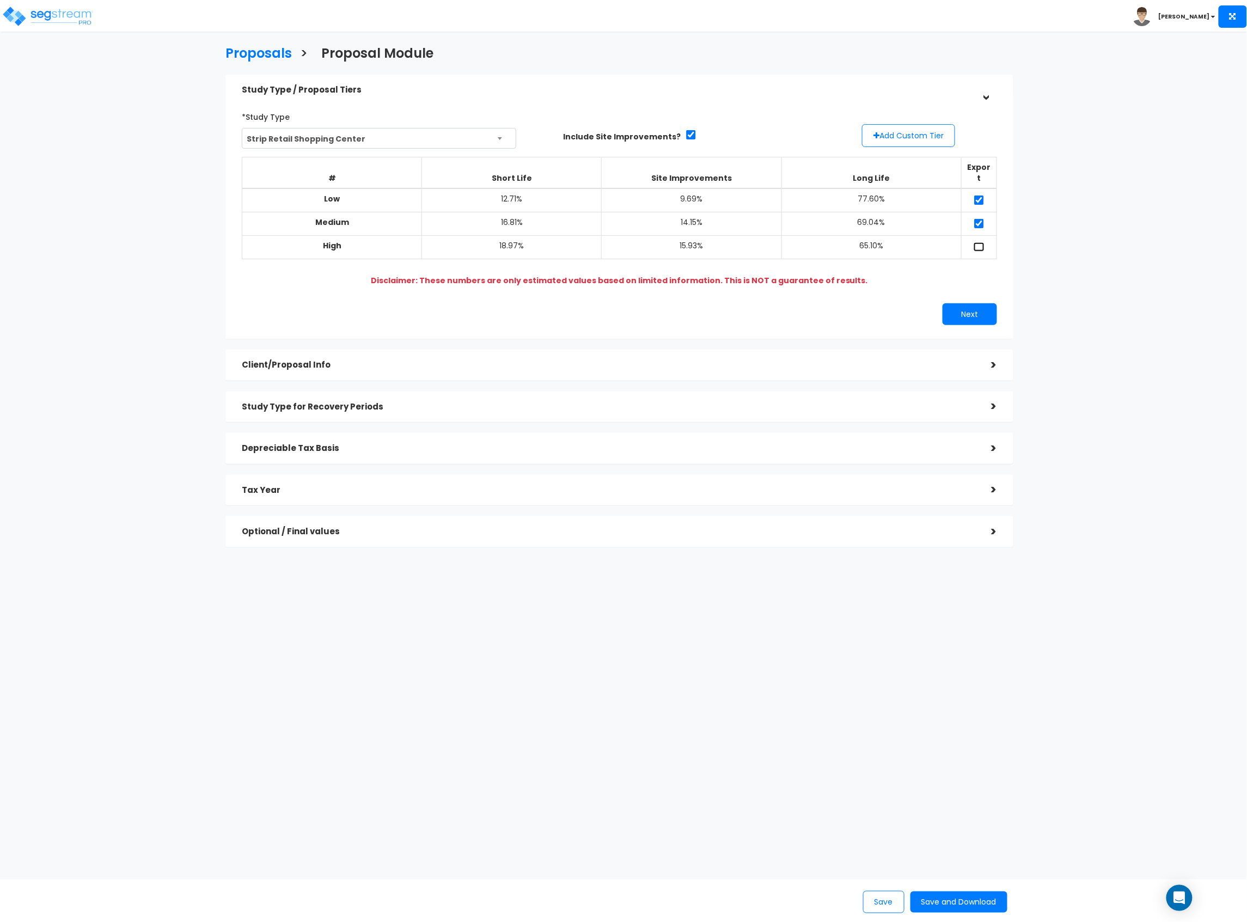
click at [980, 242] on input "checkbox" at bounding box center [979, 246] width 11 height 9
checkbox input "true"
click at [975, 306] on button "Next" at bounding box center [970, 314] width 54 height 22
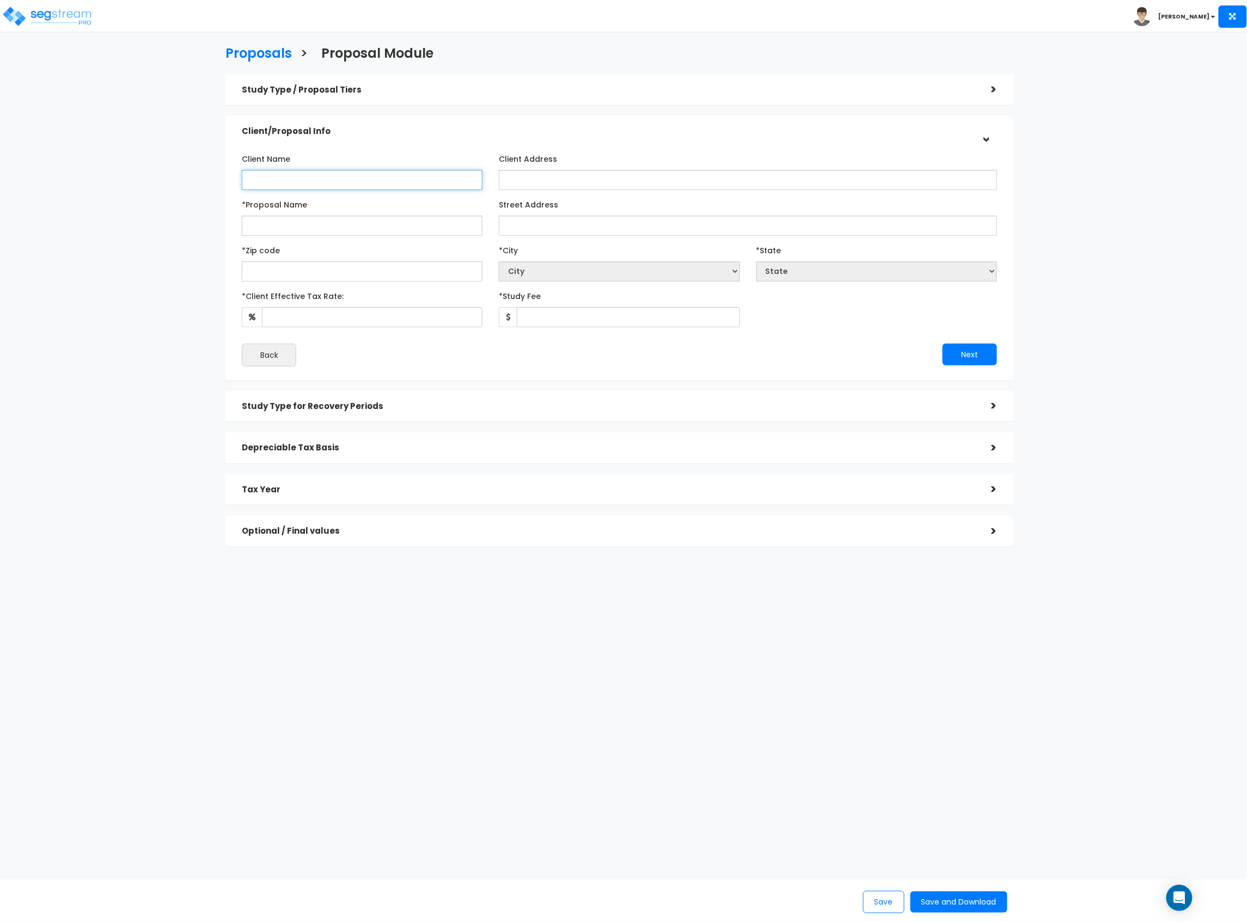
click at [378, 178] on input "Client Name" at bounding box center [362, 180] width 241 height 20
drag, startPoint x: 319, startPoint y: 179, endPoint x: 208, endPoint y: 180, distance: 111.1
click at [208, 180] on div "Proposals > Proposal Module Study Type / Proposal Tiers > *Study Type Strip Ret…" at bounding box center [620, 299] width 1026 height 749
type input "PCRIF Mason Point, LLC"
click at [346, 224] on input "*Proposal Name" at bounding box center [362, 226] width 241 height 20
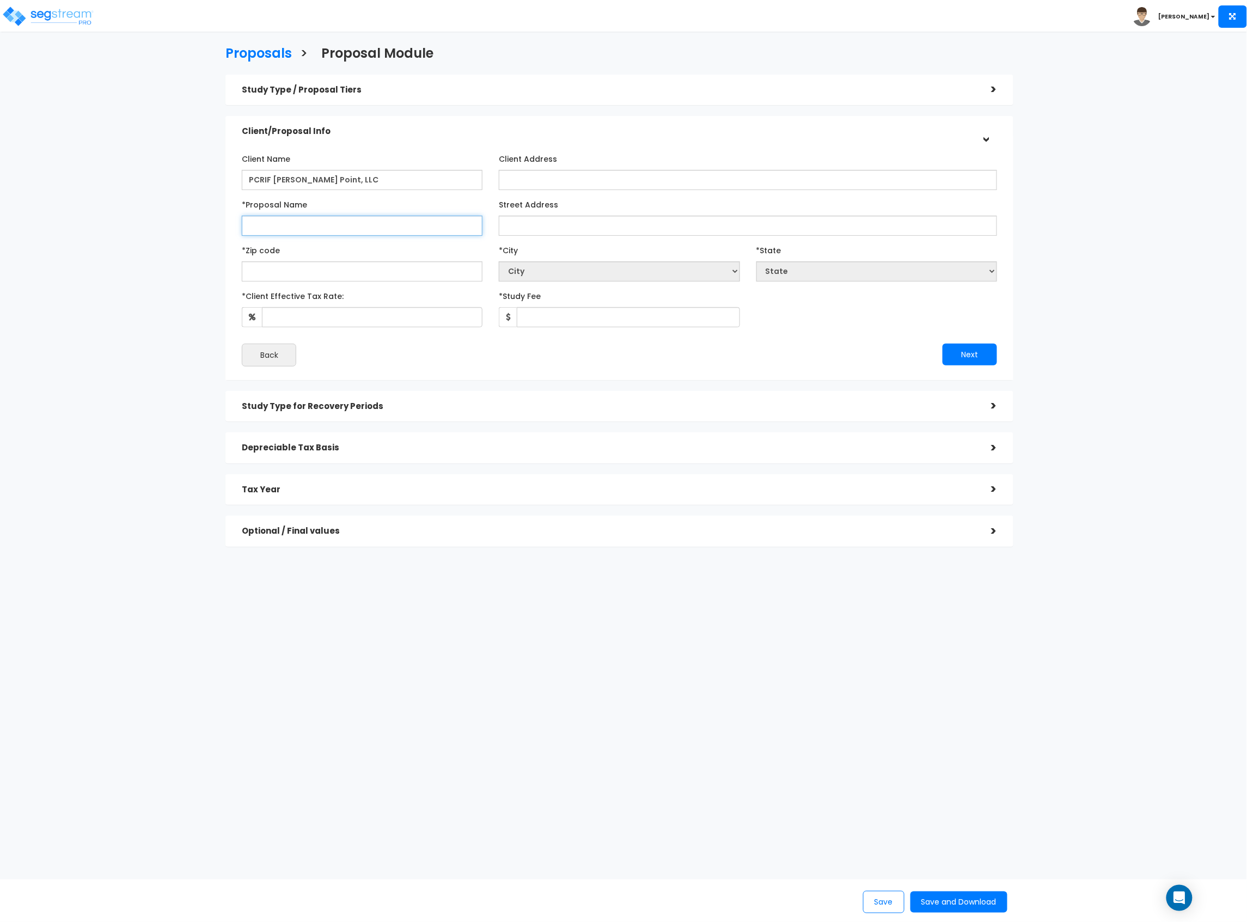
paste input "PCRIF Mason Point"
type input "PCRIF Mason Point"
click at [530, 227] on input "Street Address" at bounding box center [748, 226] width 498 height 20
type input "510-514 S. Mason Road & Applewhite Dr."
click at [319, 268] on input "text" at bounding box center [362, 271] width 241 height 20
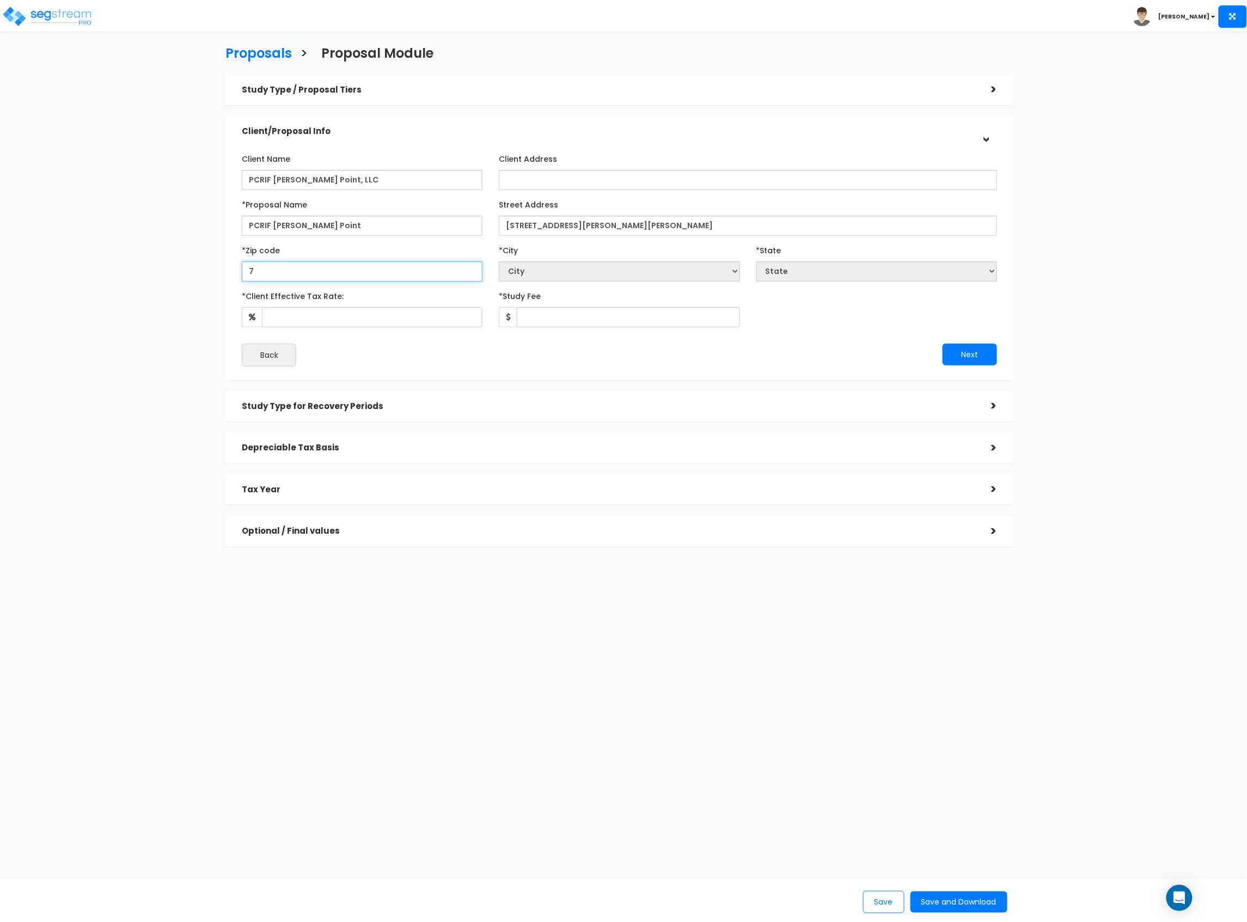
type input "77"
select select "LA"
type input "77450"
select select "[GEOGRAPHIC_DATA]"
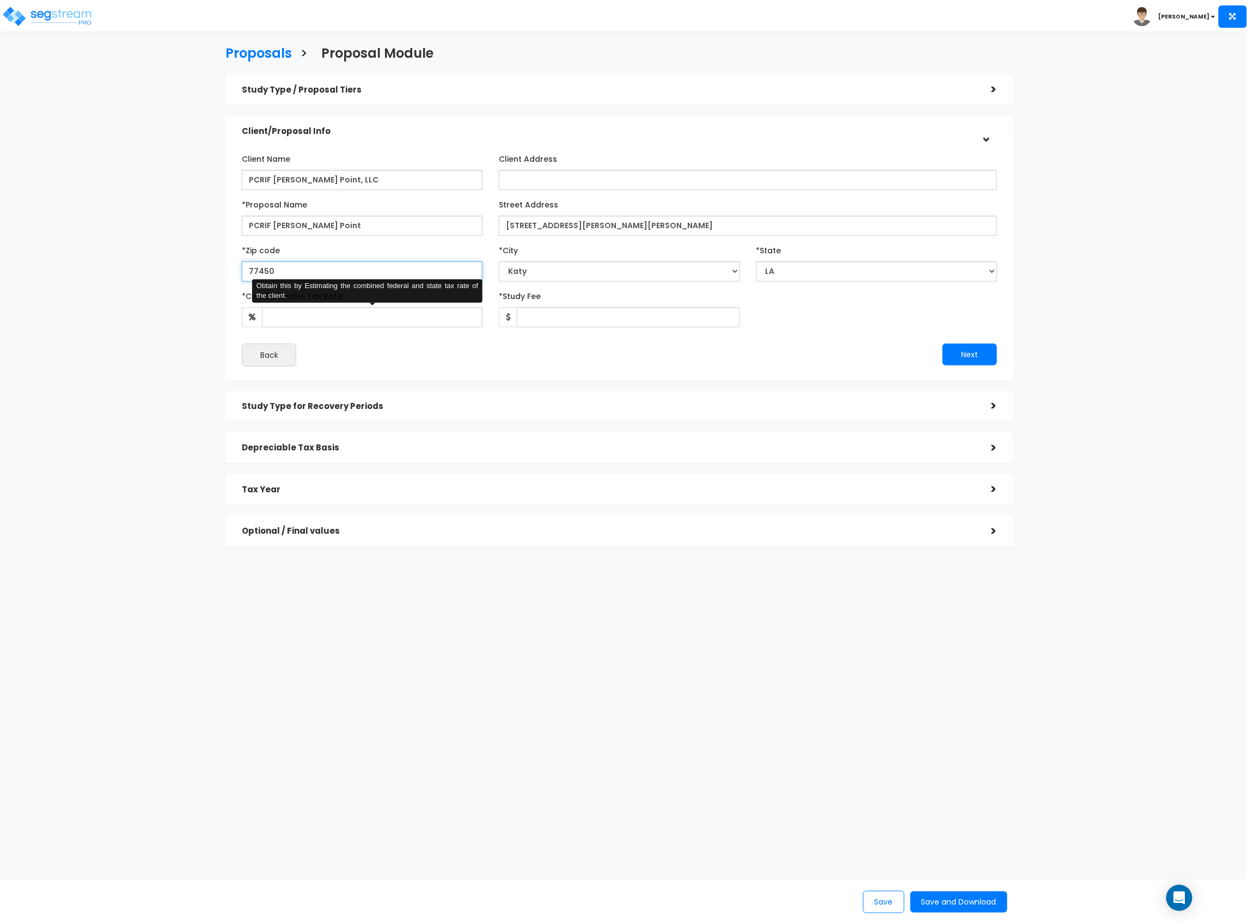
type input "77450"
click at [313, 310] on input "*Client Effective Tax Rate:" at bounding box center [372, 317] width 221 height 20
type input "37"
click at [566, 321] on input "*Study Fee" at bounding box center [628, 317] width 223 height 20
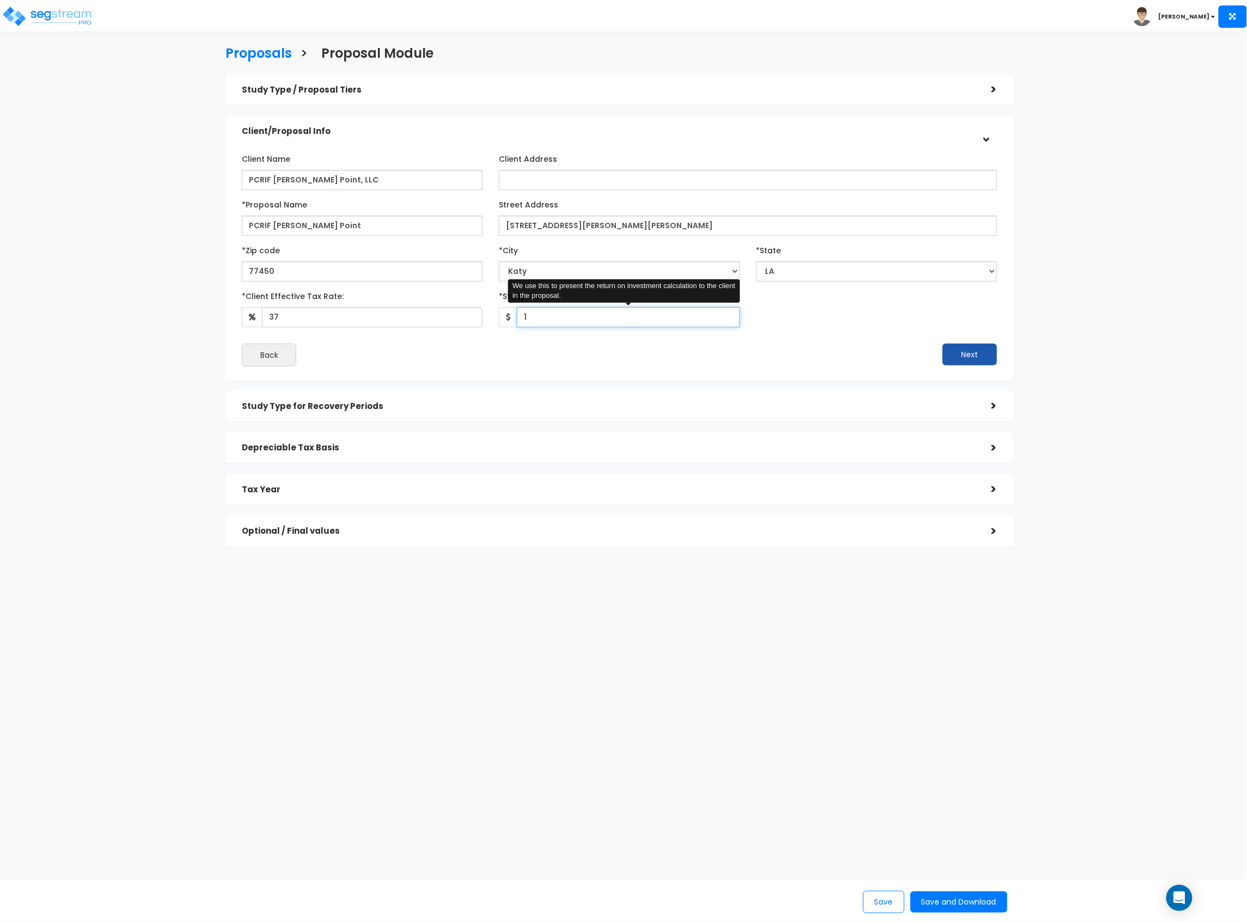
type input "1"
click at [950, 346] on button "Next" at bounding box center [970, 355] width 54 height 22
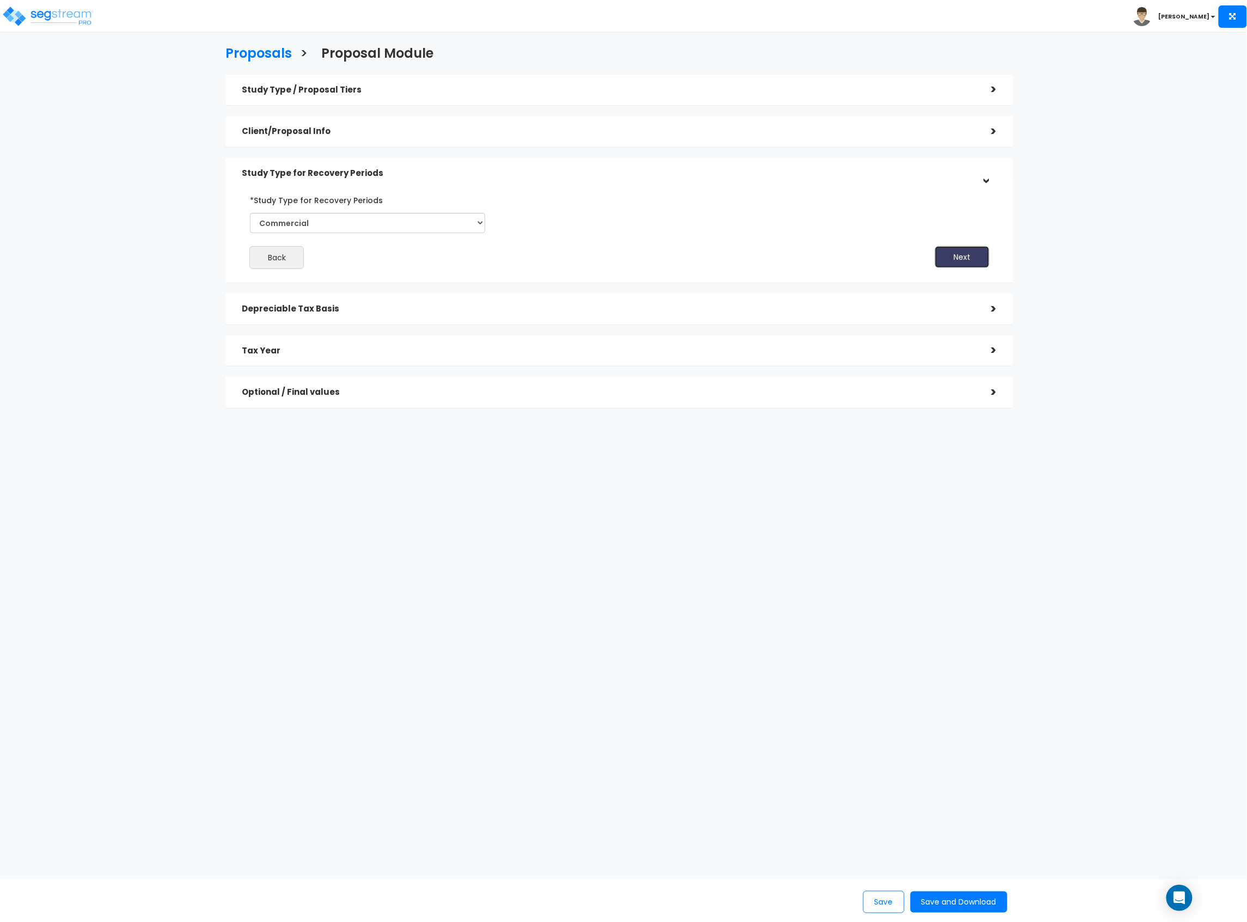
click at [970, 252] on button "Next" at bounding box center [962, 257] width 54 height 22
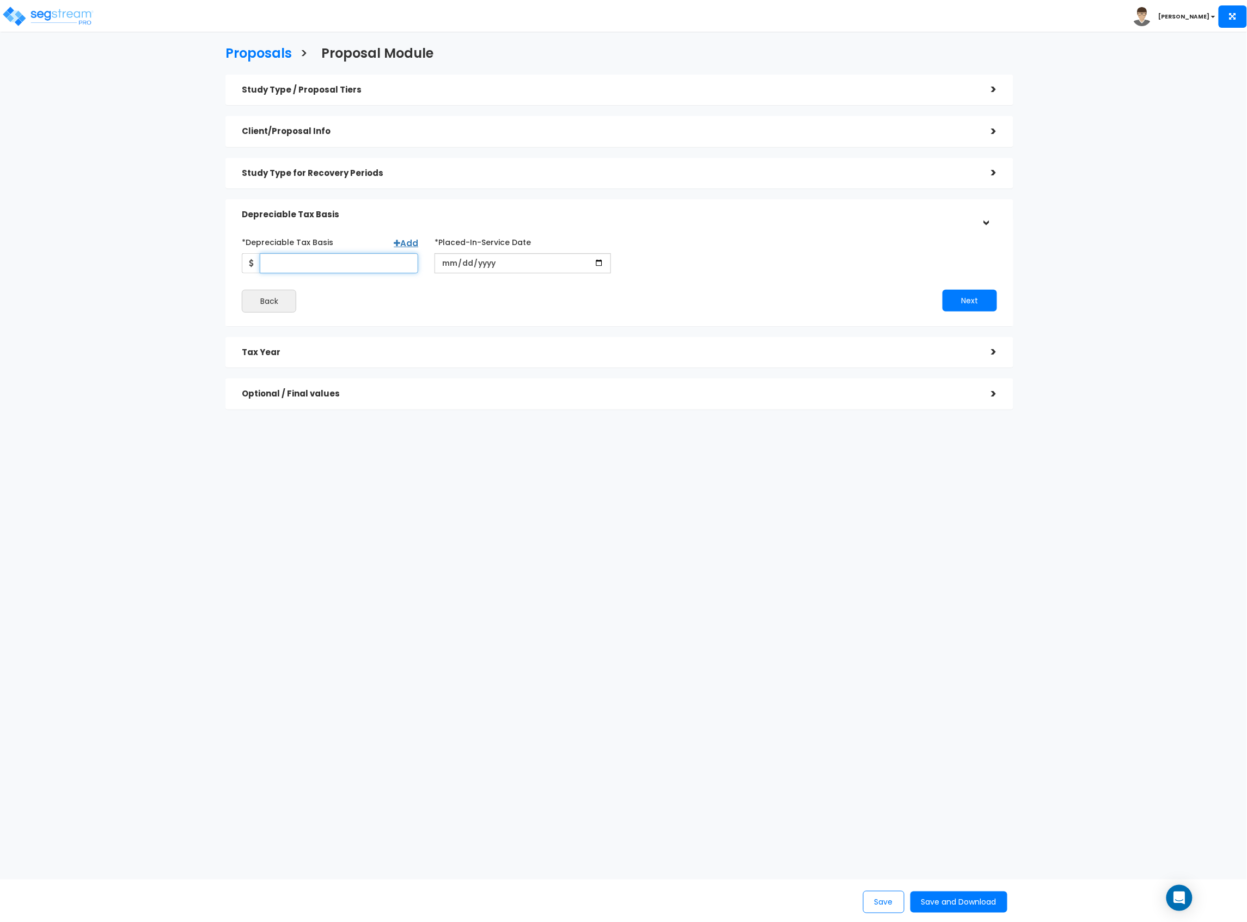
click at [342, 257] on input "*Depreciable Tax Basis" at bounding box center [339, 263] width 158 height 20
type input "11,938,431"
click at [525, 268] on input "date" at bounding box center [523, 263] width 176 height 20
click at [447, 266] on input "date" at bounding box center [523, 263] width 176 height 20
type input "2022-11-02"
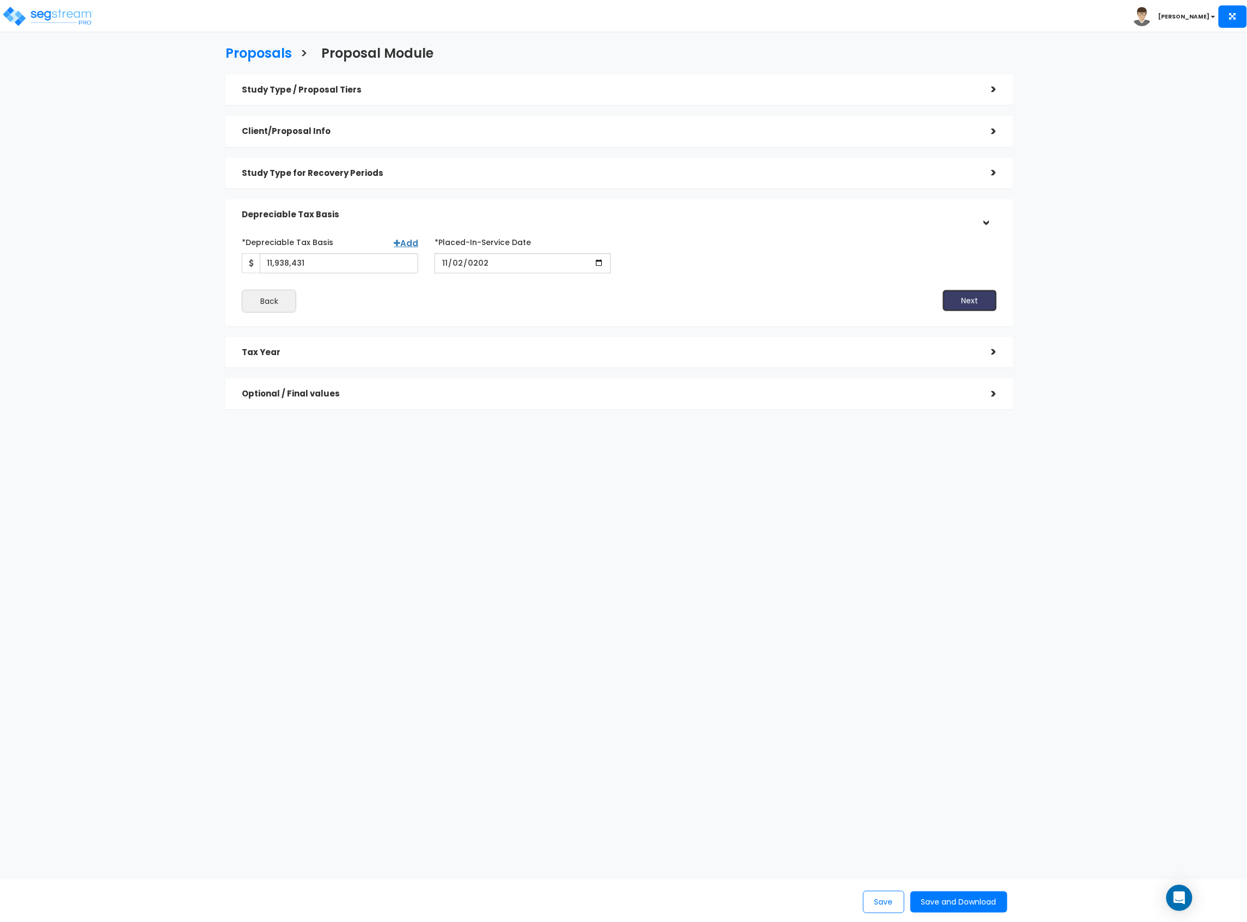
click at [950, 294] on button "Next" at bounding box center [970, 301] width 54 height 22
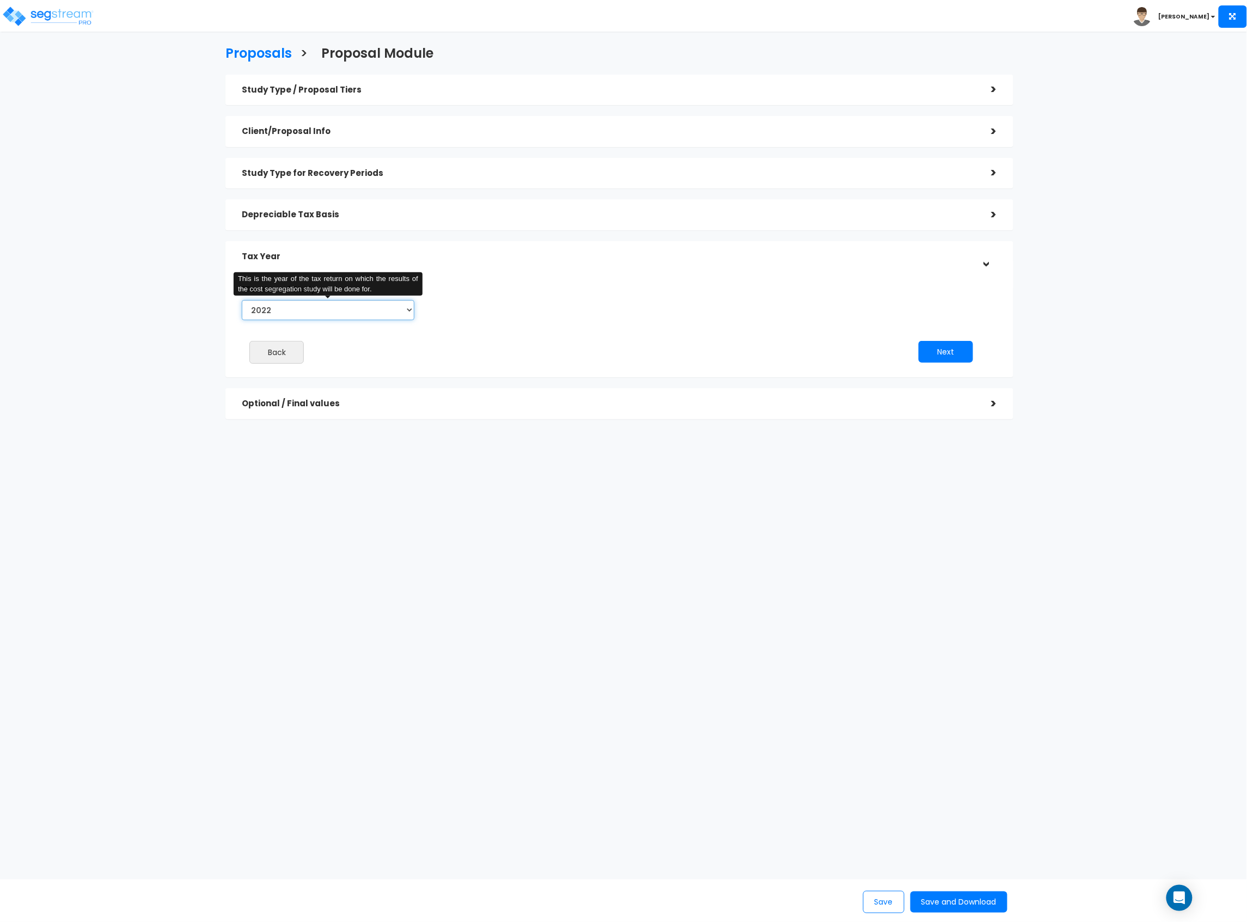
click at [325, 314] on select "2022 2023 2024 2025 2026" at bounding box center [328, 310] width 173 height 20
select select "2025"
click at [242, 300] on select "2022 2023 2024 2025 2026" at bounding box center [328, 310] width 173 height 20
click at [526, 314] on input "Prior Accumulated Depreciation" at bounding box center [526, 310] width 155 height 20
type input "634,230"
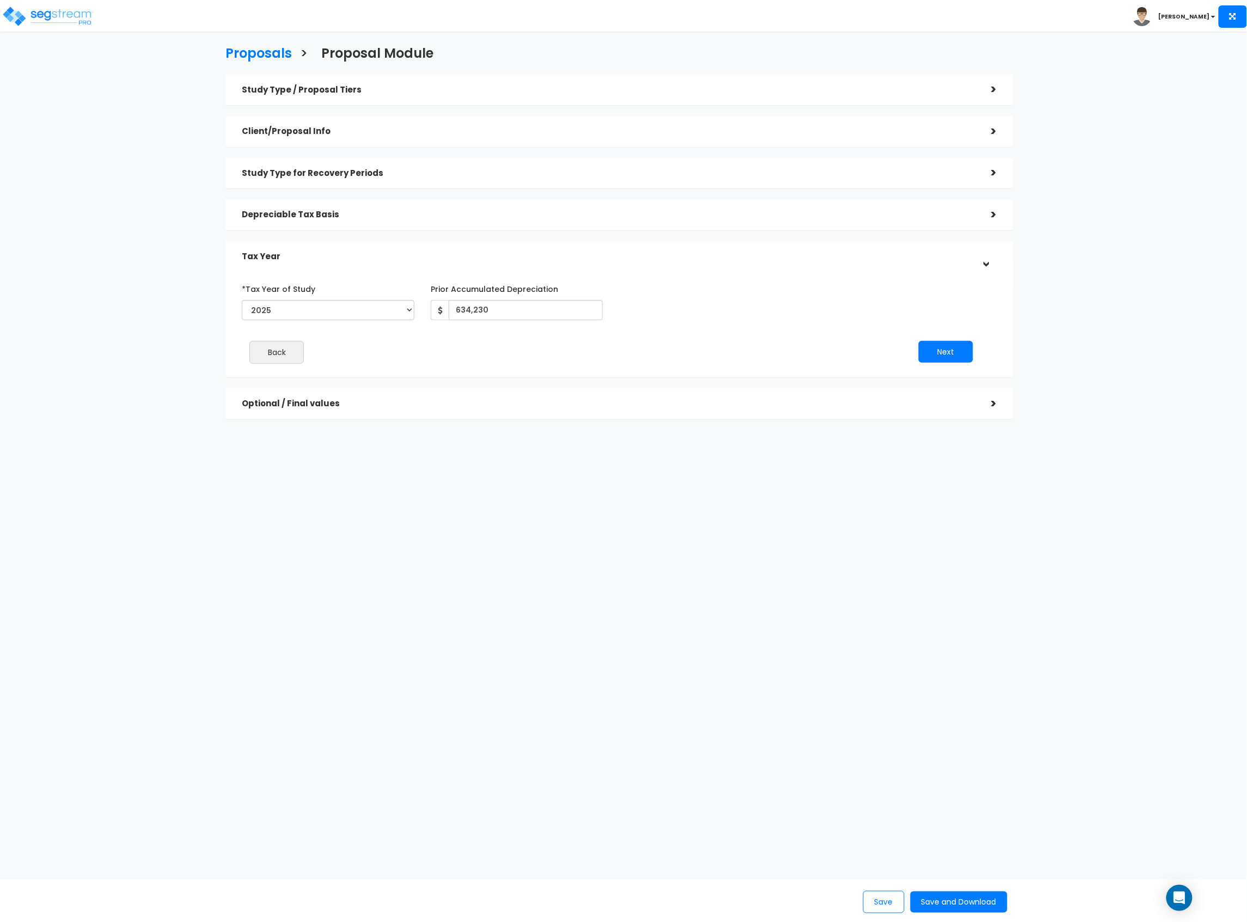
click at [870, 329] on div "*Tax Year of Study 2022 2023 2024 2025 2026 Prior Accumulated Depreciation" at bounding box center [611, 325] width 755 height 103
click at [942, 346] on button "Next" at bounding box center [946, 352] width 54 height 22
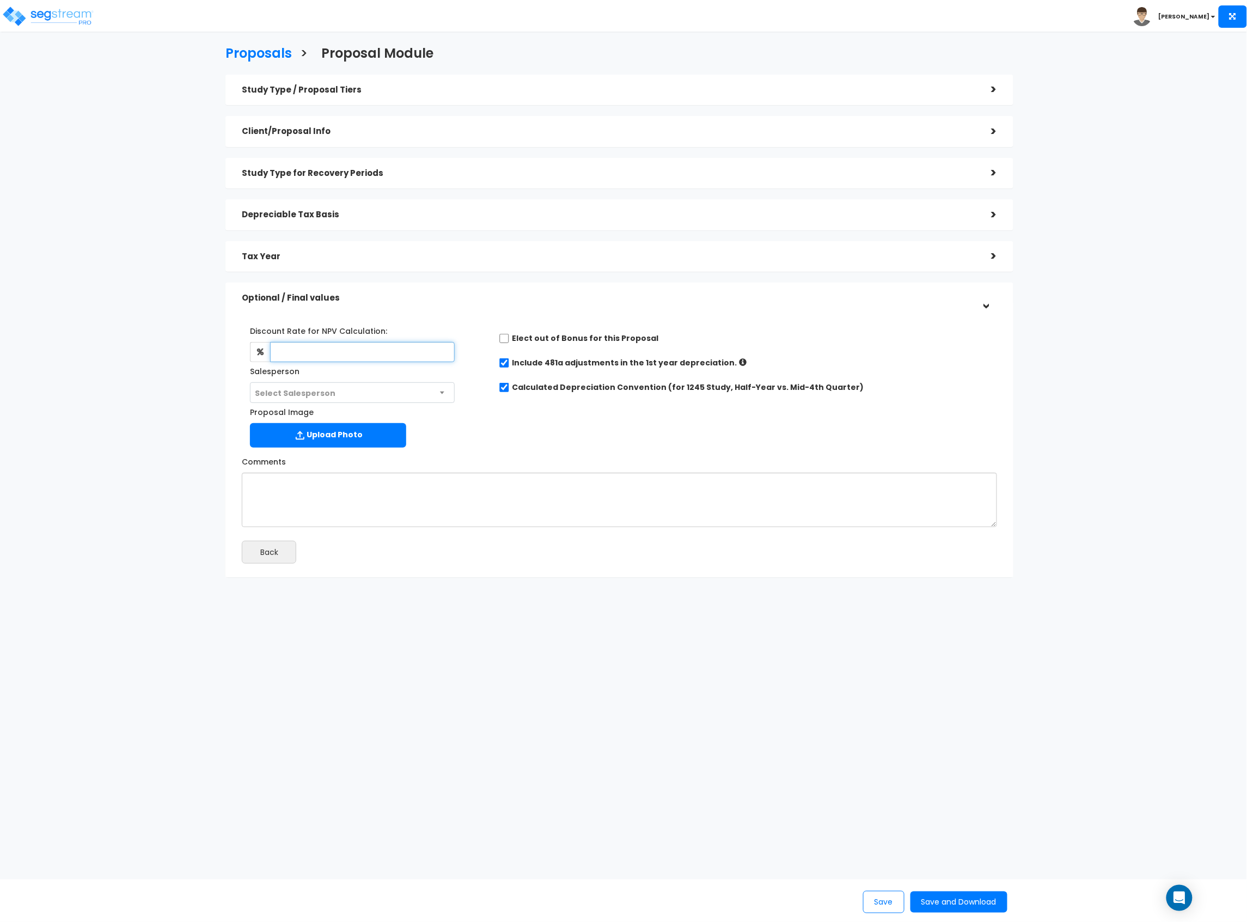
click at [397, 349] on input "text" at bounding box center [362, 352] width 184 height 20
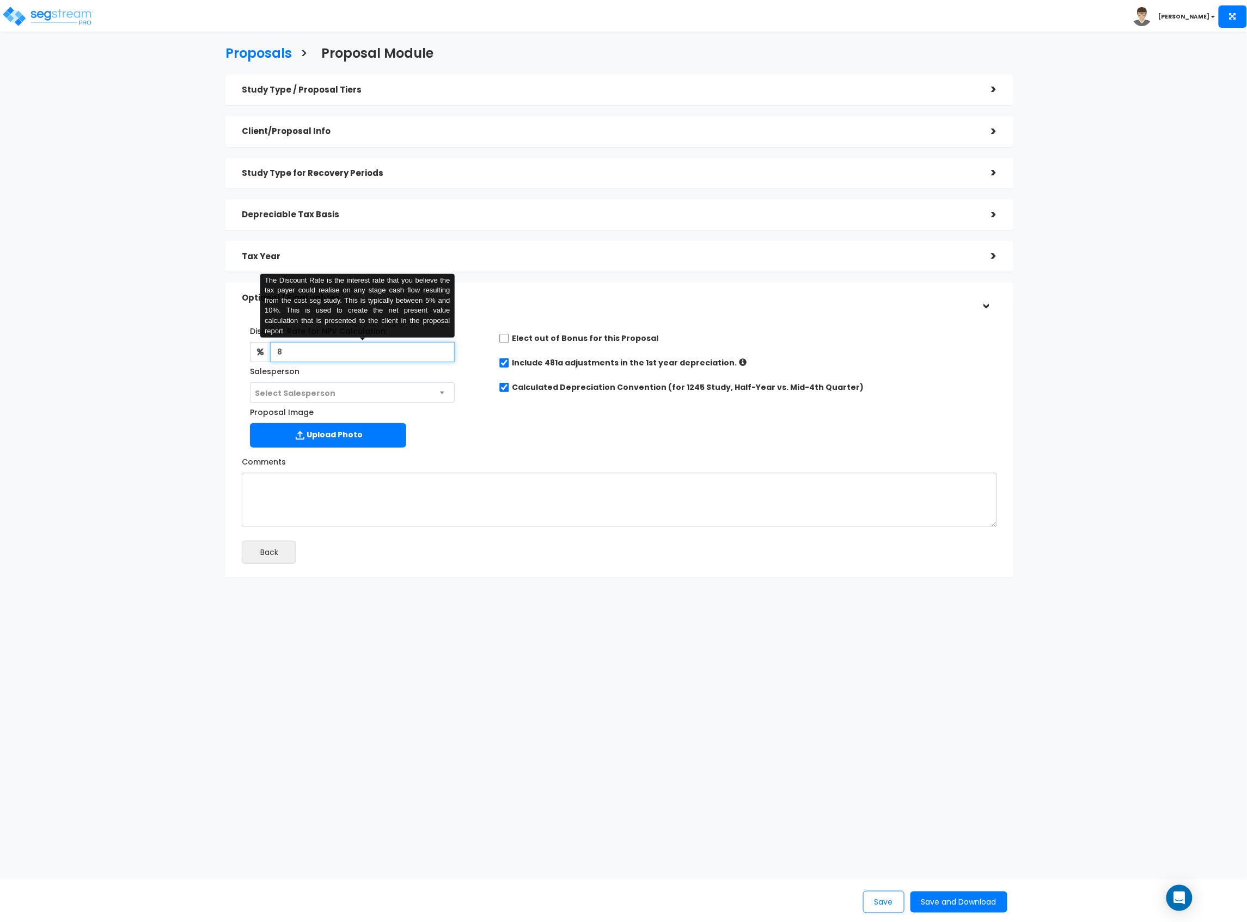
type input "8"
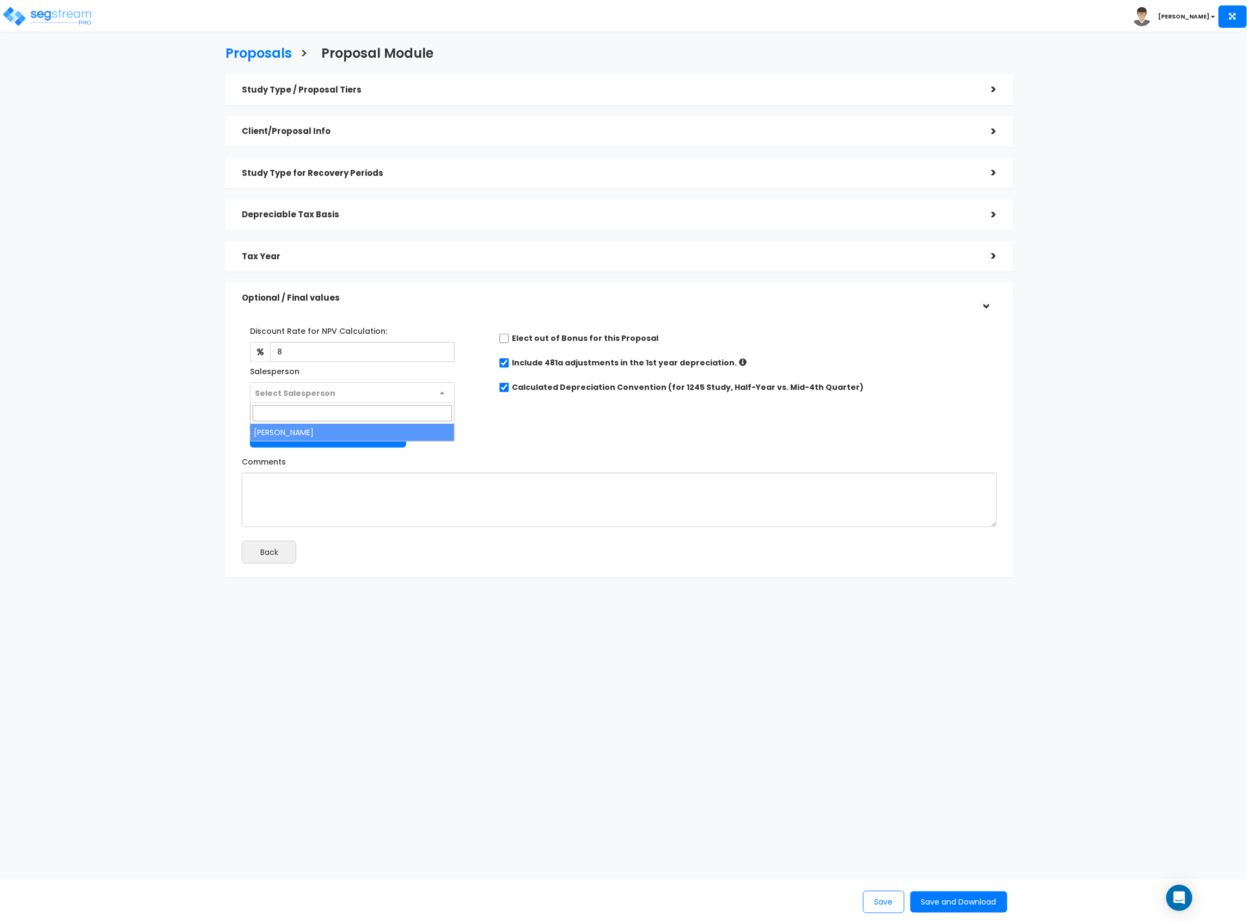
click at [321, 400] on span "Select Salesperson" at bounding box center [352, 393] width 203 height 21
select select "149"
click at [565, 425] on div "Discount Rate for NPV Calculation: 8 Salesperson Select Salesperson × Proposal …" at bounding box center [620, 384] width 772 height 136
click at [517, 423] on div "Discount Rate for NPV Calculation: 8 Salesperson Select Salesperson × Proposal …" at bounding box center [620, 384] width 772 height 136
click at [954, 894] on button "Save and Download" at bounding box center [959, 902] width 97 height 21
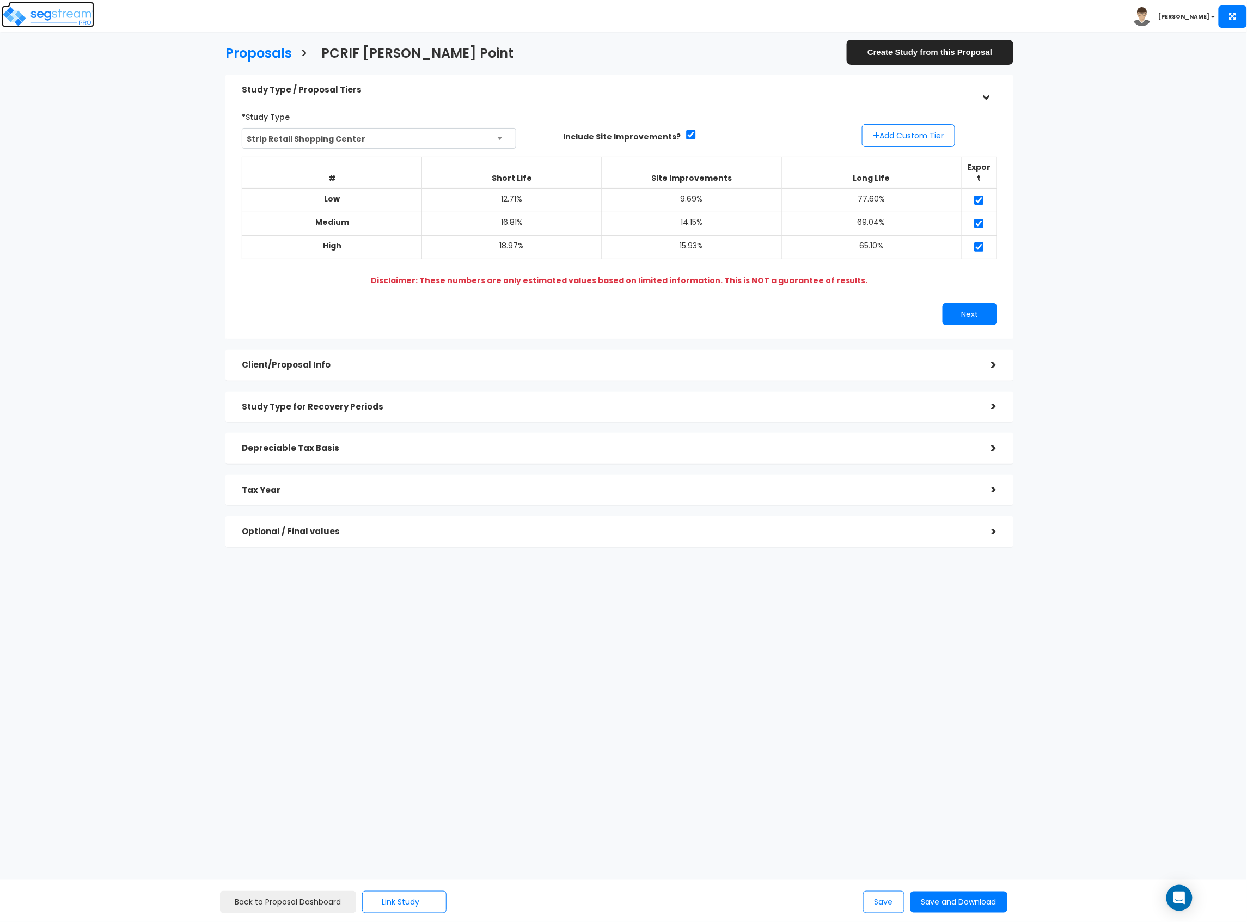
click at [37, 12] on img at bounding box center [48, 16] width 93 height 22
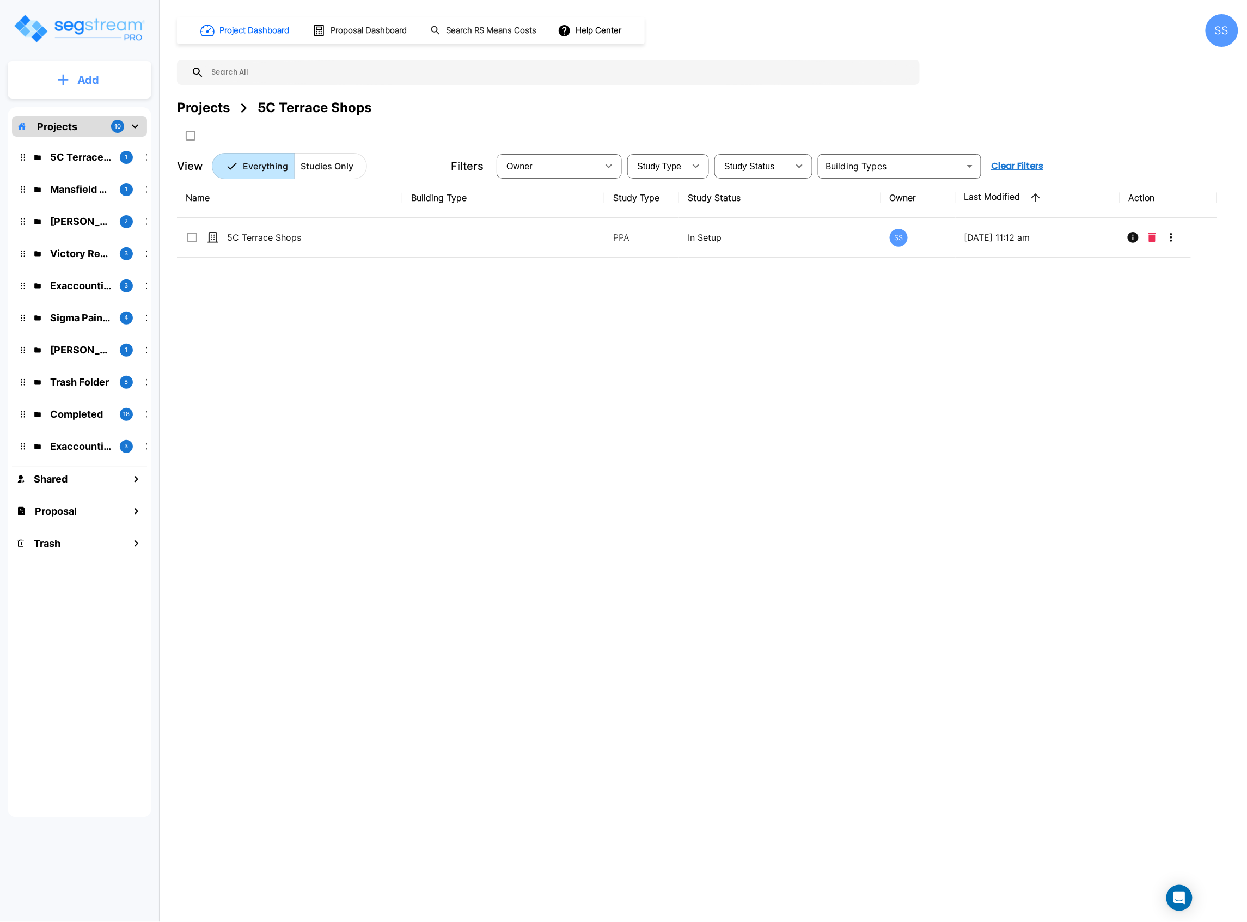
click at [59, 74] on icon "mailbox folders" at bounding box center [63, 79] width 11 height 11
click at [86, 167] on p "Add Proposal" at bounding box center [86, 172] width 56 height 13
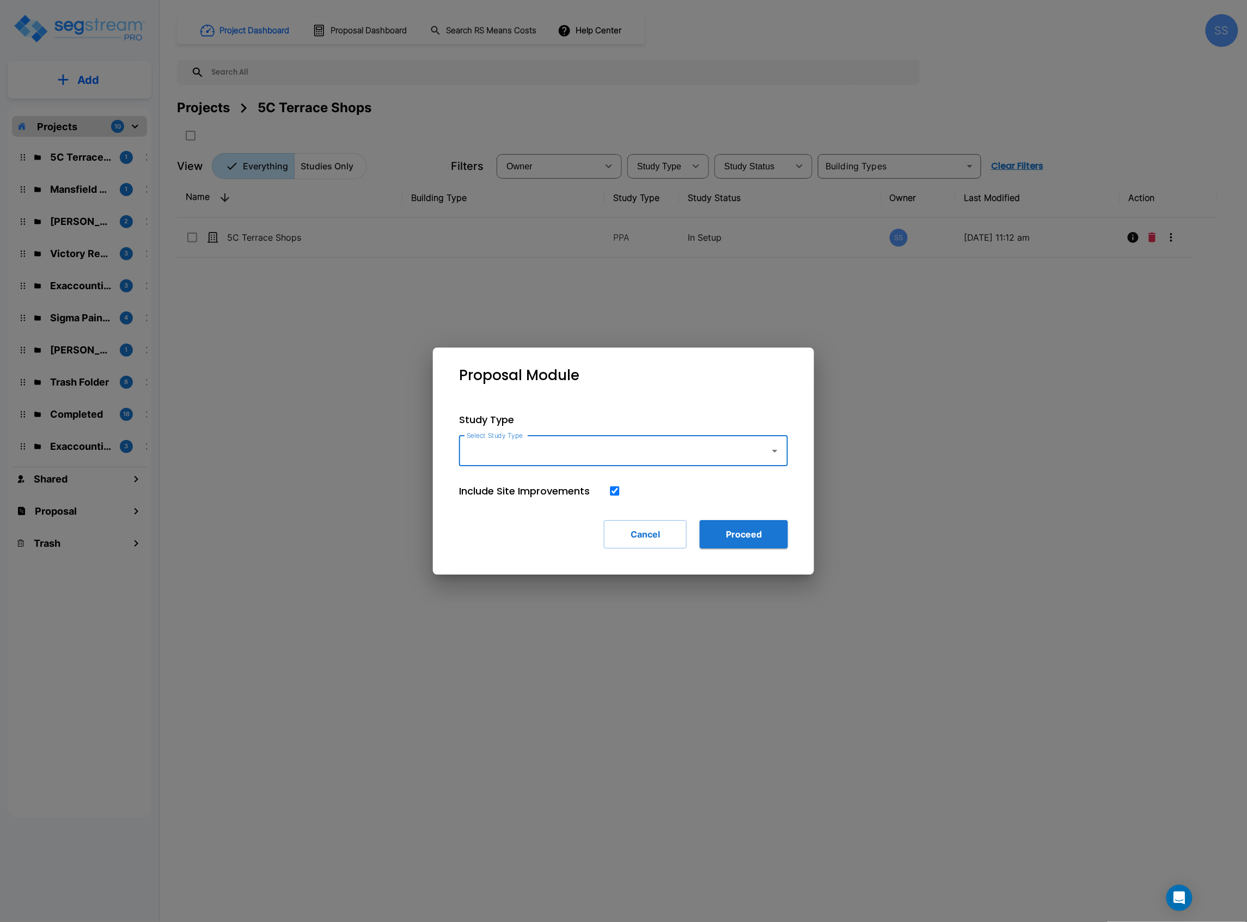
click at [618, 462] on div "Select Study Type" at bounding box center [623, 451] width 329 height 30
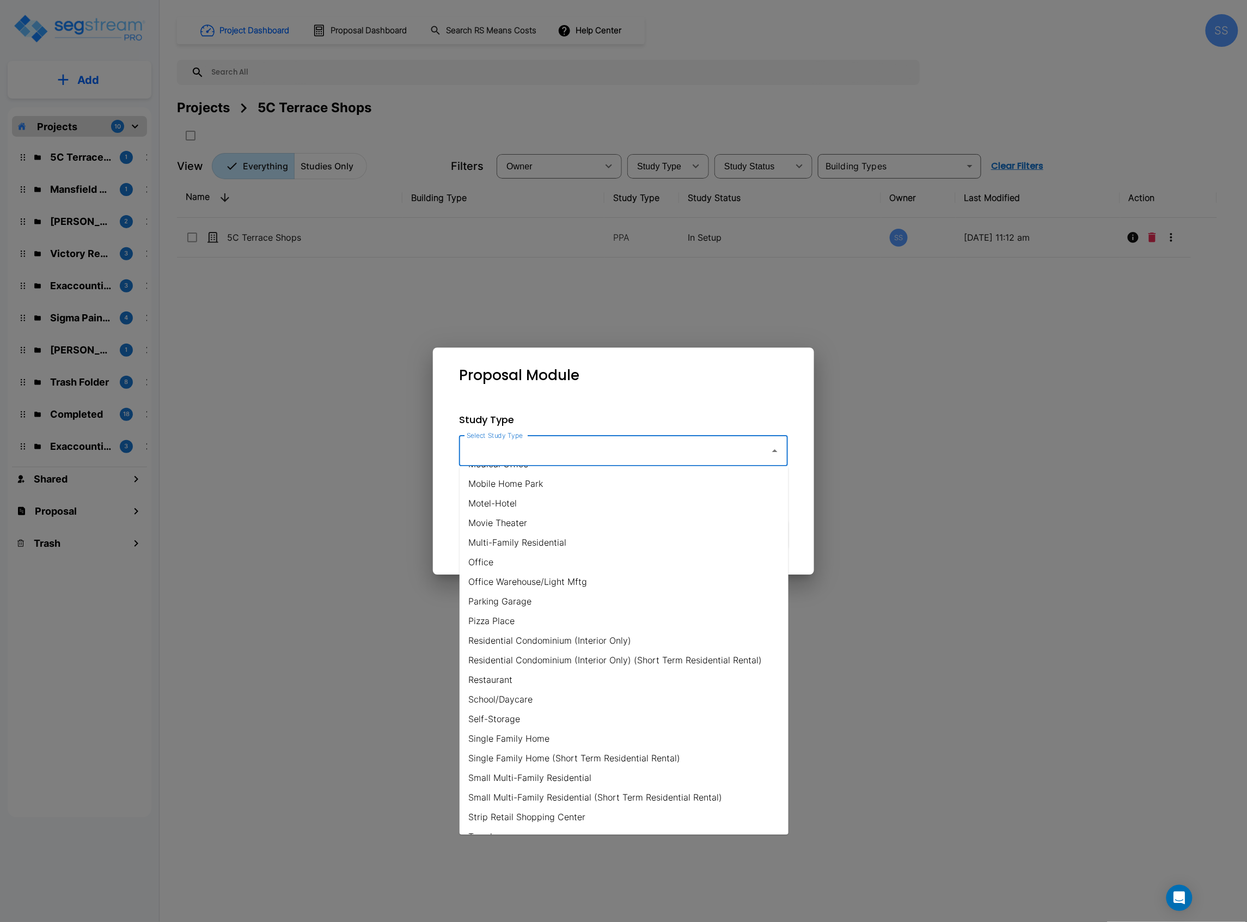
scroll to position [620, 0]
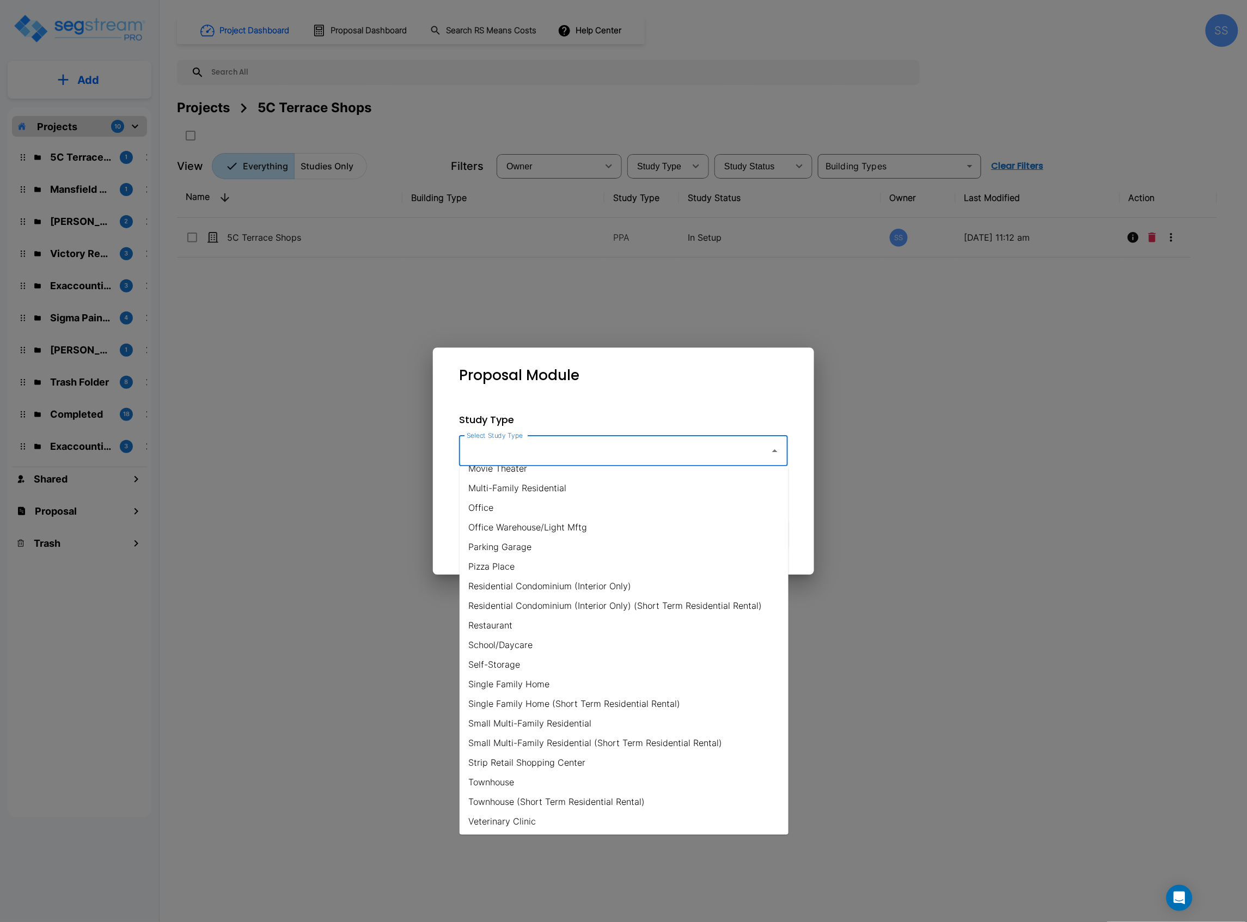
click at [543, 758] on li "Strip Retail Shopping Center" at bounding box center [624, 763] width 329 height 20
type input "Strip Retail Shopping Center"
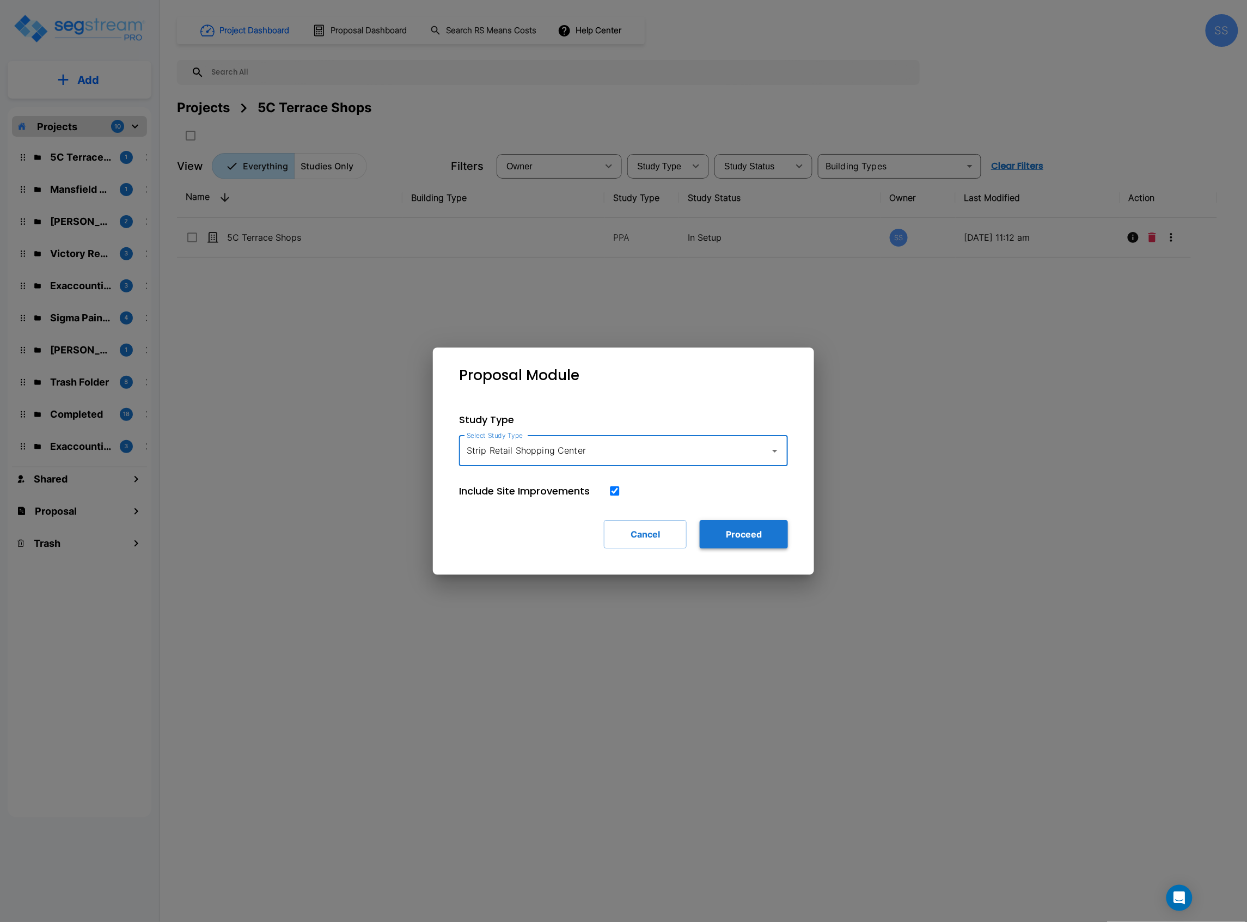
click at [740, 526] on button "Proceed" at bounding box center [744, 534] width 88 height 28
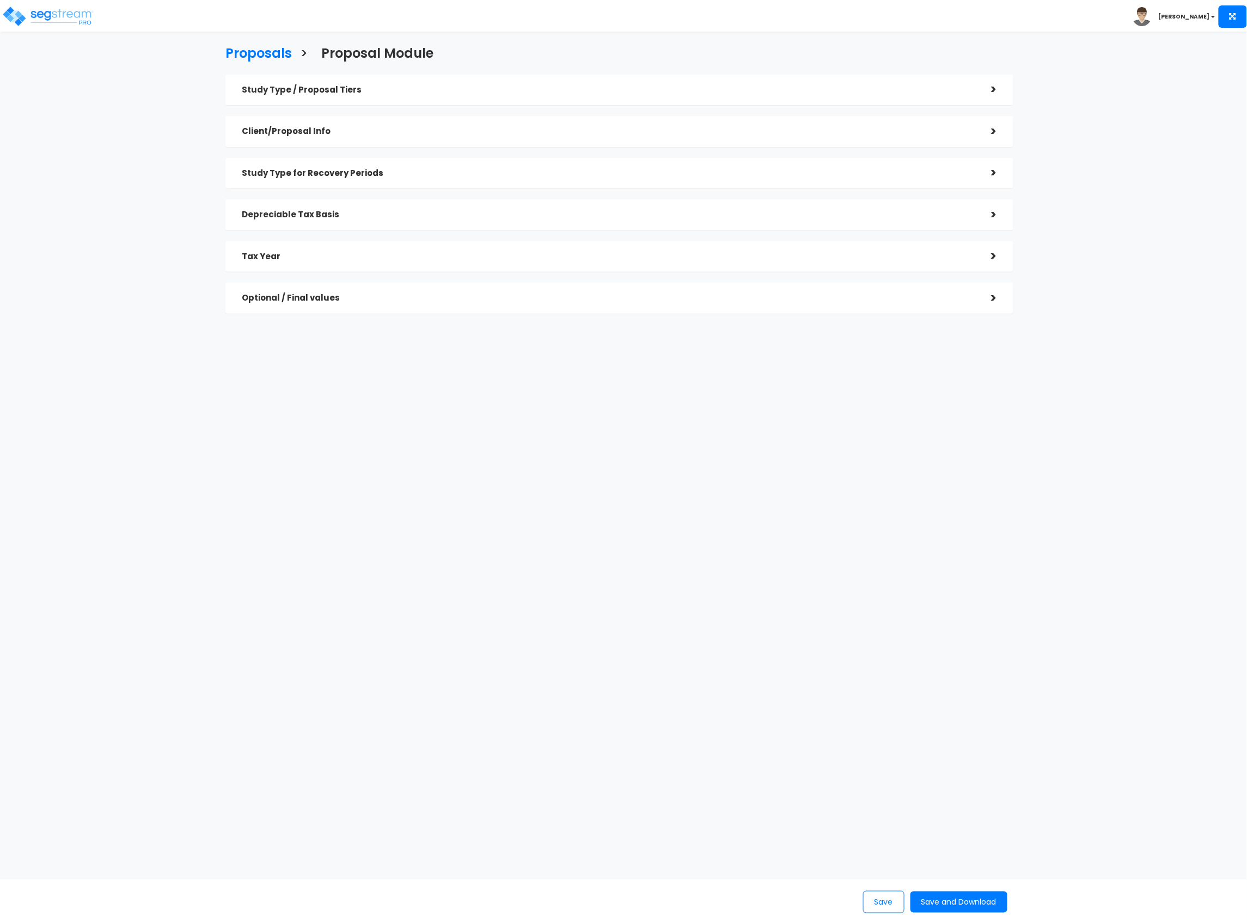
checkbox input "true"
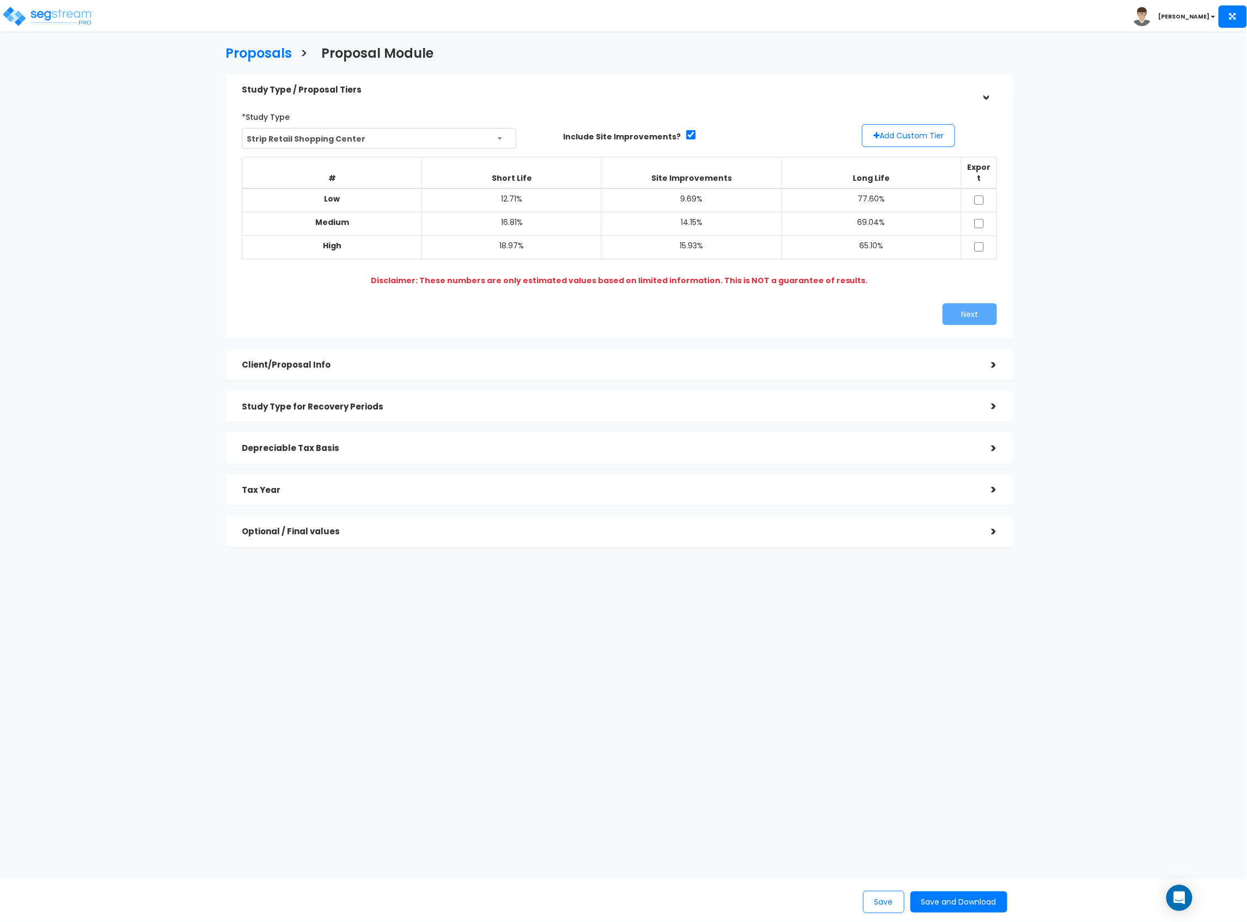
click at [977, 194] on td at bounding box center [978, 200] width 35 height 24
click at [978, 196] on input "checkbox" at bounding box center [979, 200] width 11 height 9
checkbox input "true"
click at [979, 219] on input "checkbox" at bounding box center [979, 223] width 11 height 9
checkbox input "true"
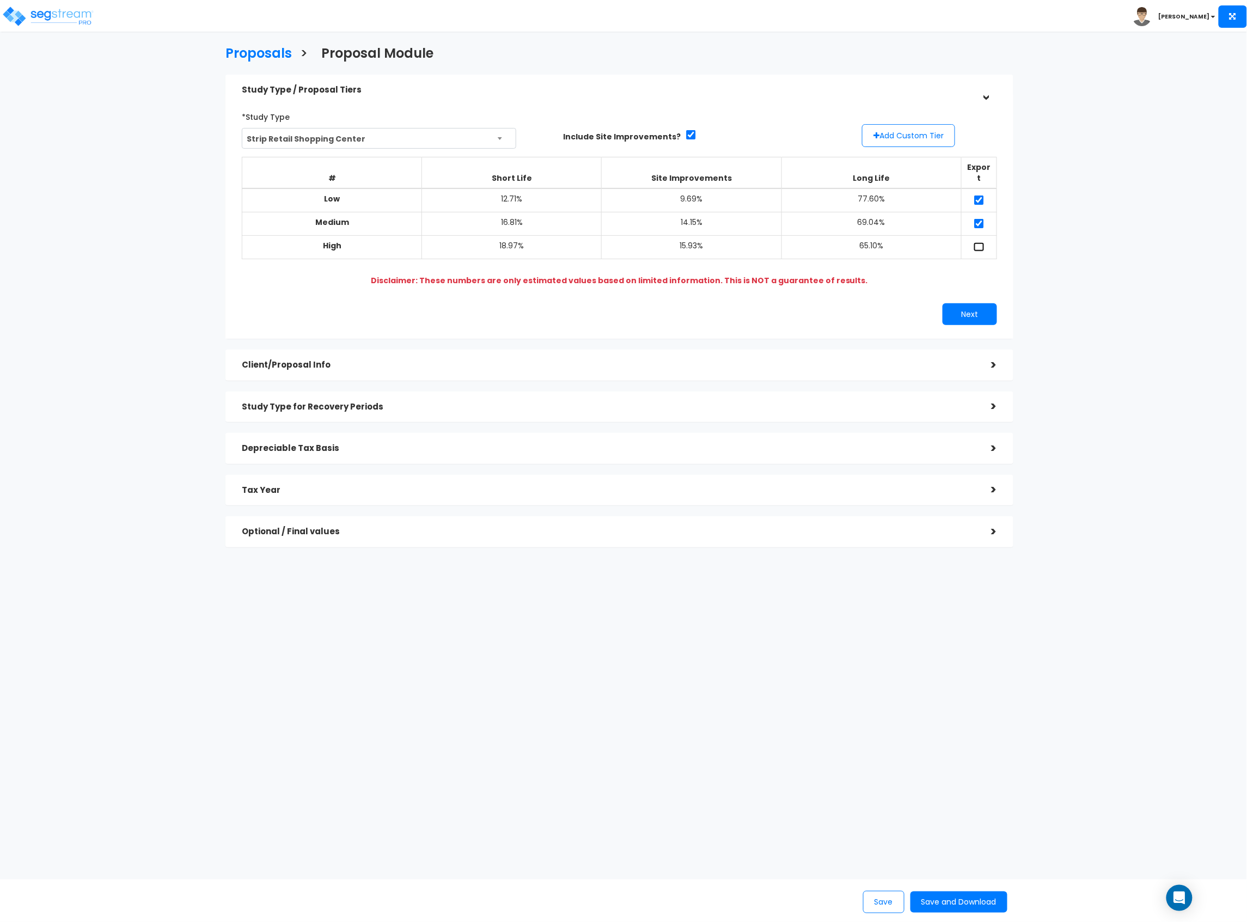
drag, startPoint x: 979, startPoint y: 236, endPoint x: 979, endPoint y: 247, distance: 10.9
click at [979, 242] on input "checkbox" at bounding box center [979, 246] width 11 height 9
checkbox input "true"
click at [978, 307] on button "Next" at bounding box center [970, 314] width 54 height 22
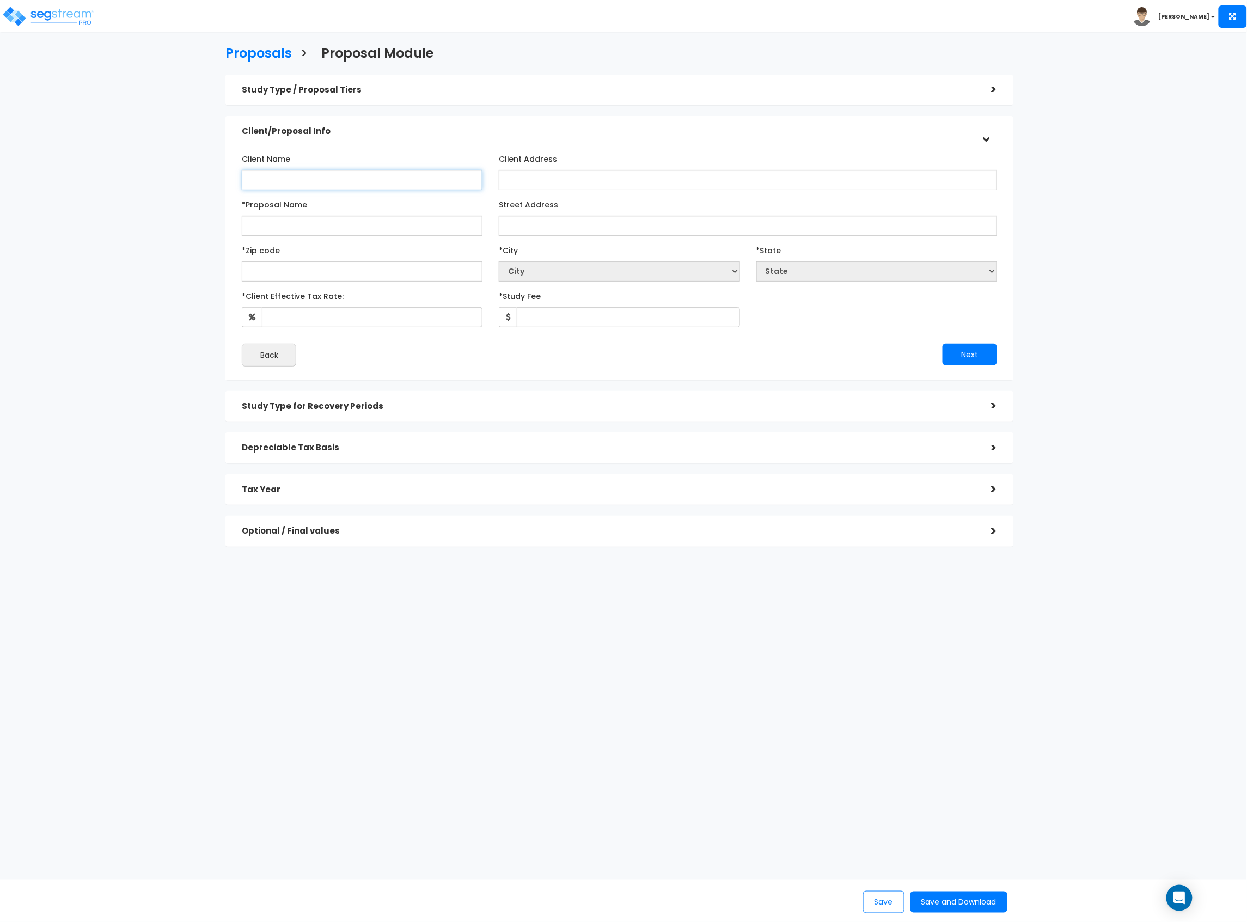
click at [378, 185] on input "Client Name" at bounding box center [362, 180] width 241 height 20
type input "PCRIF [GEOGRAPHIC_DATA], LLC"
click at [398, 221] on input "*Proposal Name" at bounding box center [362, 226] width 241 height 20
type input "[GEOGRAPHIC_DATA]"
click at [547, 234] on input "Street Address" at bounding box center [748, 226] width 498 height 20
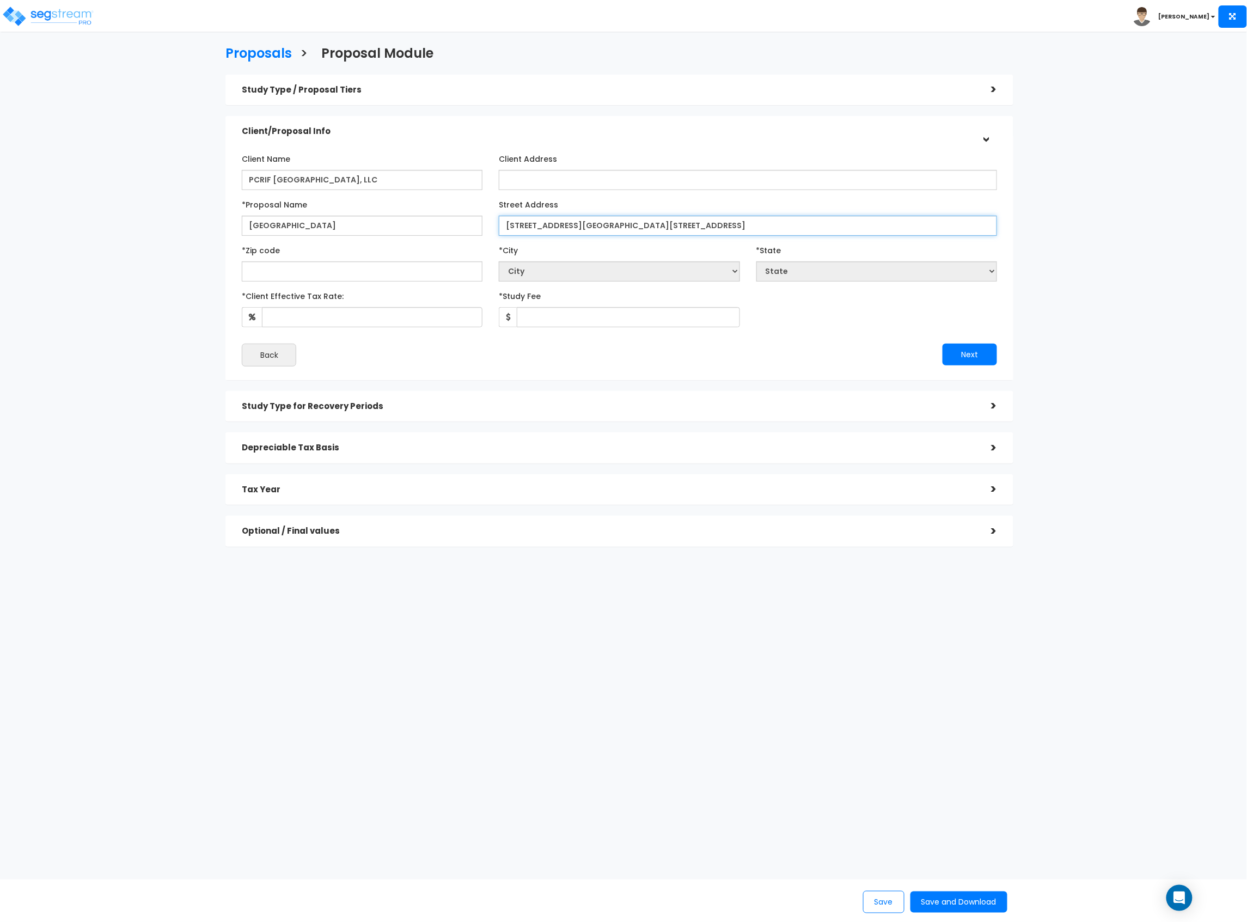
type input "[STREET_ADDRESS][GEOGRAPHIC_DATA][STREET_ADDRESS]"
click at [358, 261] on input "text" at bounding box center [362, 271] width 241 height 20
type input "78"
select select "[GEOGRAPHIC_DATA]"
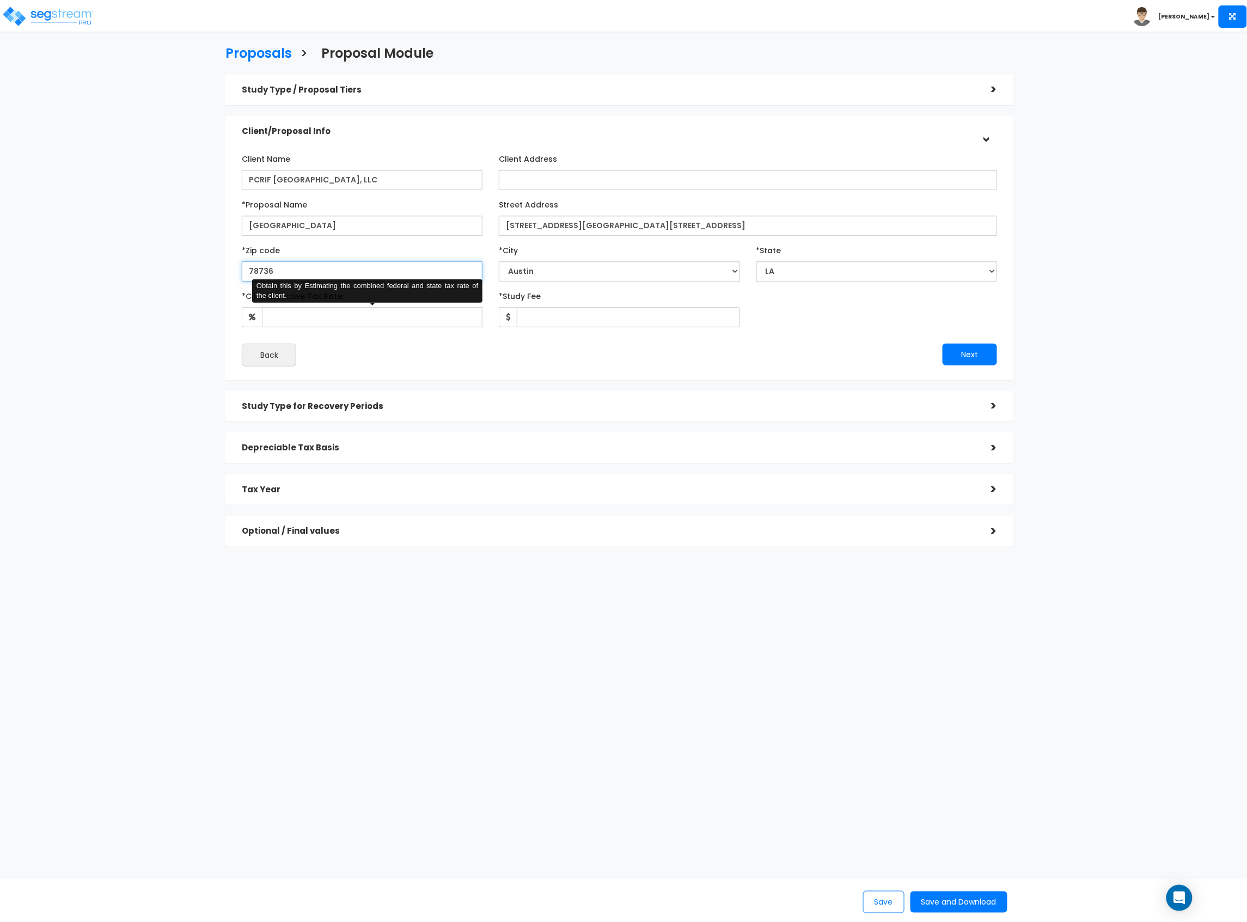
type input "78736"
click at [380, 316] on input "*Client Effective Tax Rate:" at bounding box center [372, 317] width 221 height 20
type input "37"
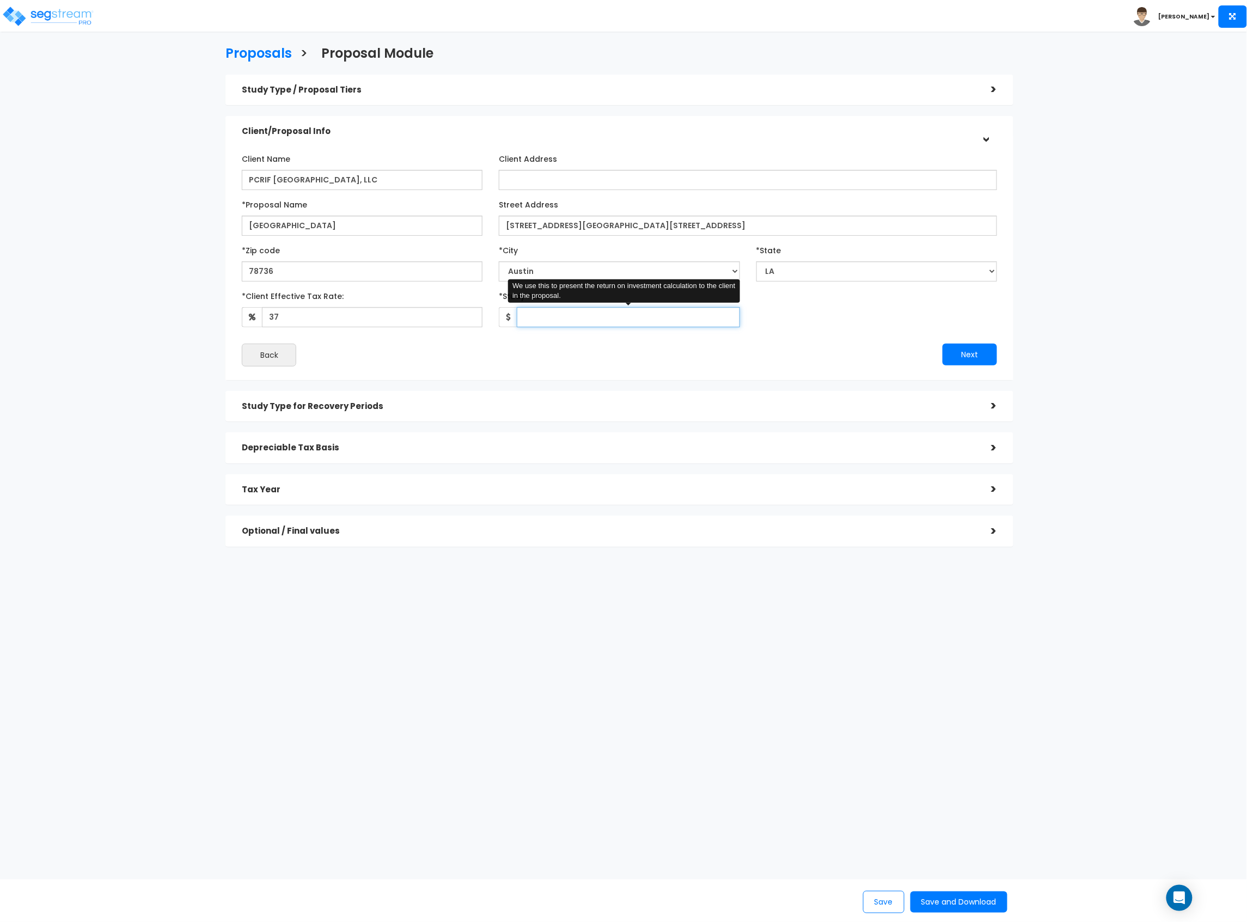
click at [640, 314] on input "*Study Fee" at bounding box center [628, 317] width 223 height 20
type input "8"
click at [962, 349] on button "Next" at bounding box center [970, 355] width 54 height 22
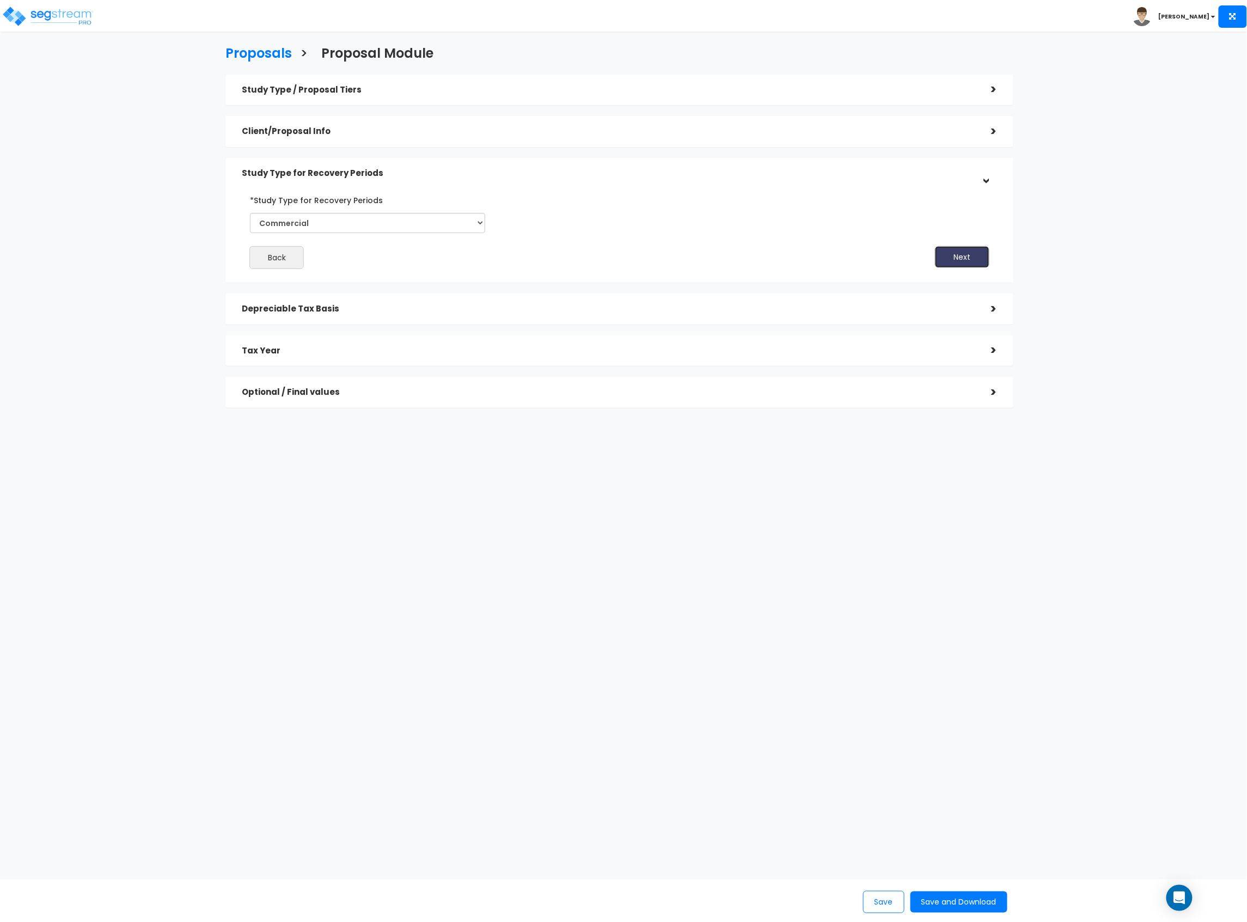
click at [948, 247] on button "Next" at bounding box center [962, 257] width 54 height 22
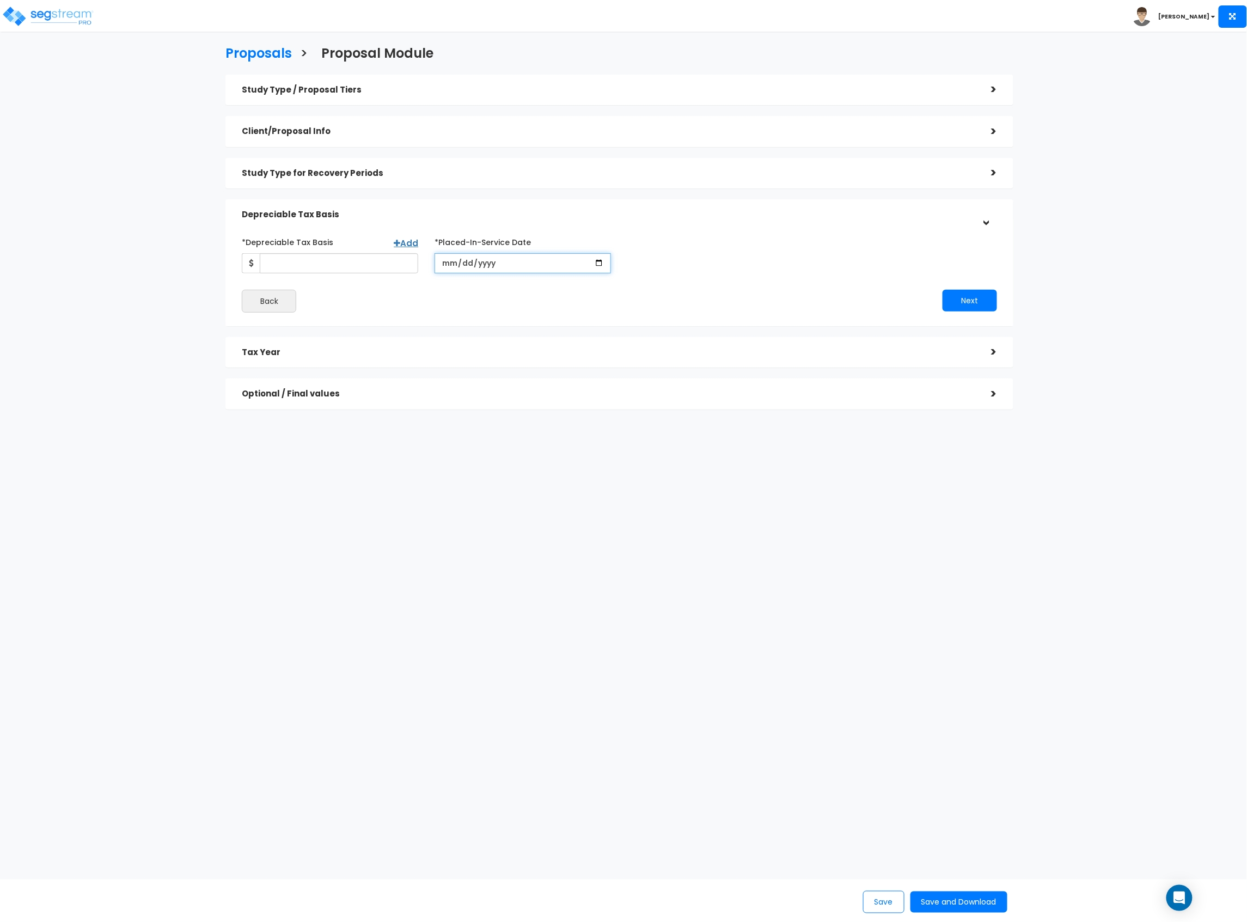
click at [599, 261] on input "date" at bounding box center [523, 263] width 176 height 20
click at [445, 266] on input "date" at bounding box center [523, 263] width 176 height 20
drag, startPoint x: 465, startPoint y: 258, endPoint x: 458, endPoint y: 265, distance: 9.2
click at [463, 260] on input "date" at bounding box center [523, 263] width 176 height 20
click at [447, 263] on input "date" at bounding box center [523, 263] width 176 height 20
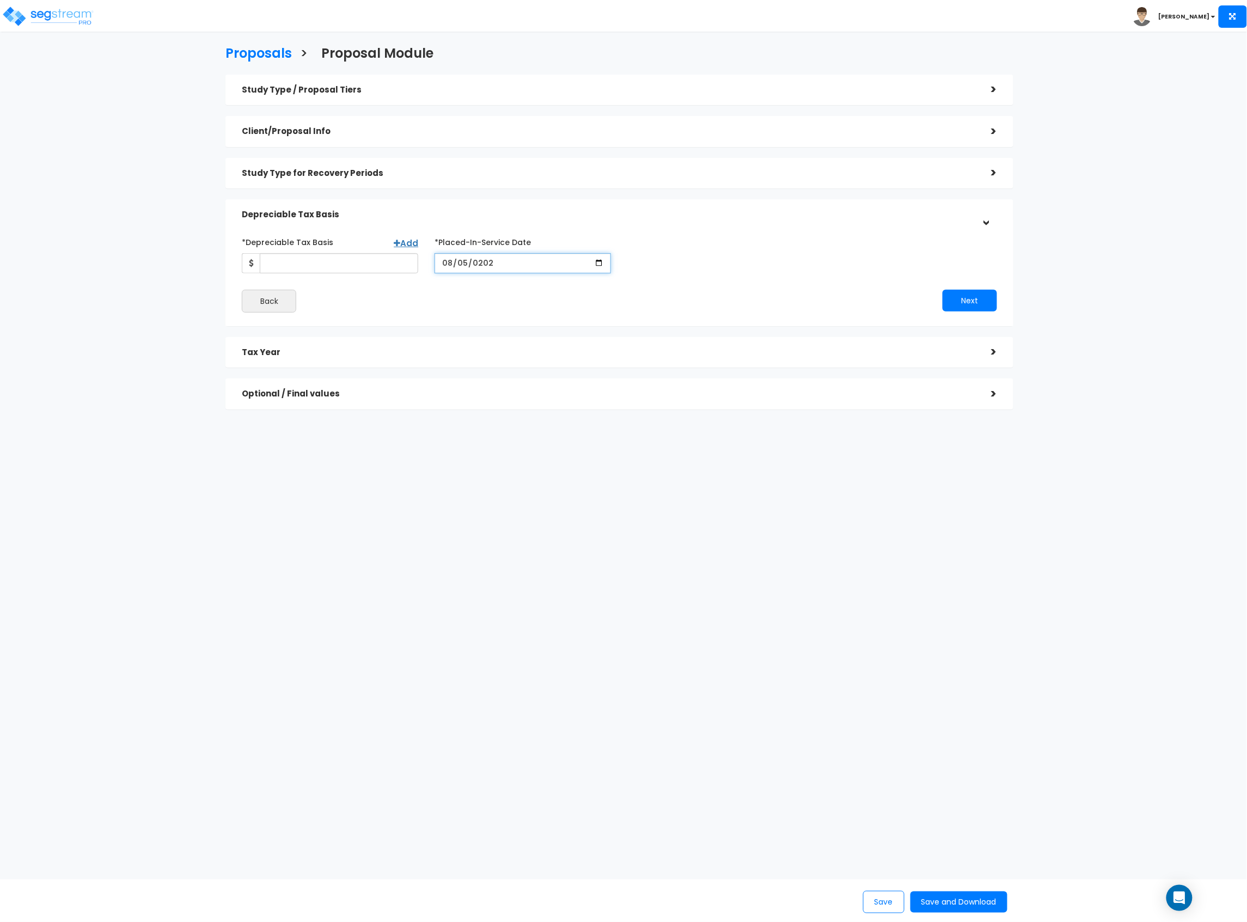
type input "[DATE]"
click at [344, 265] on input "*Depreciable Tax Basis" at bounding box center [339, 263] width 158 height 20
type input "22,271,545"
click at [442, 299] on div "Back" at bounding box center [427, 301] width 386 height 23
click at [966, 301] on button "Next" at bounding box center [970, 301] width 54 height 22
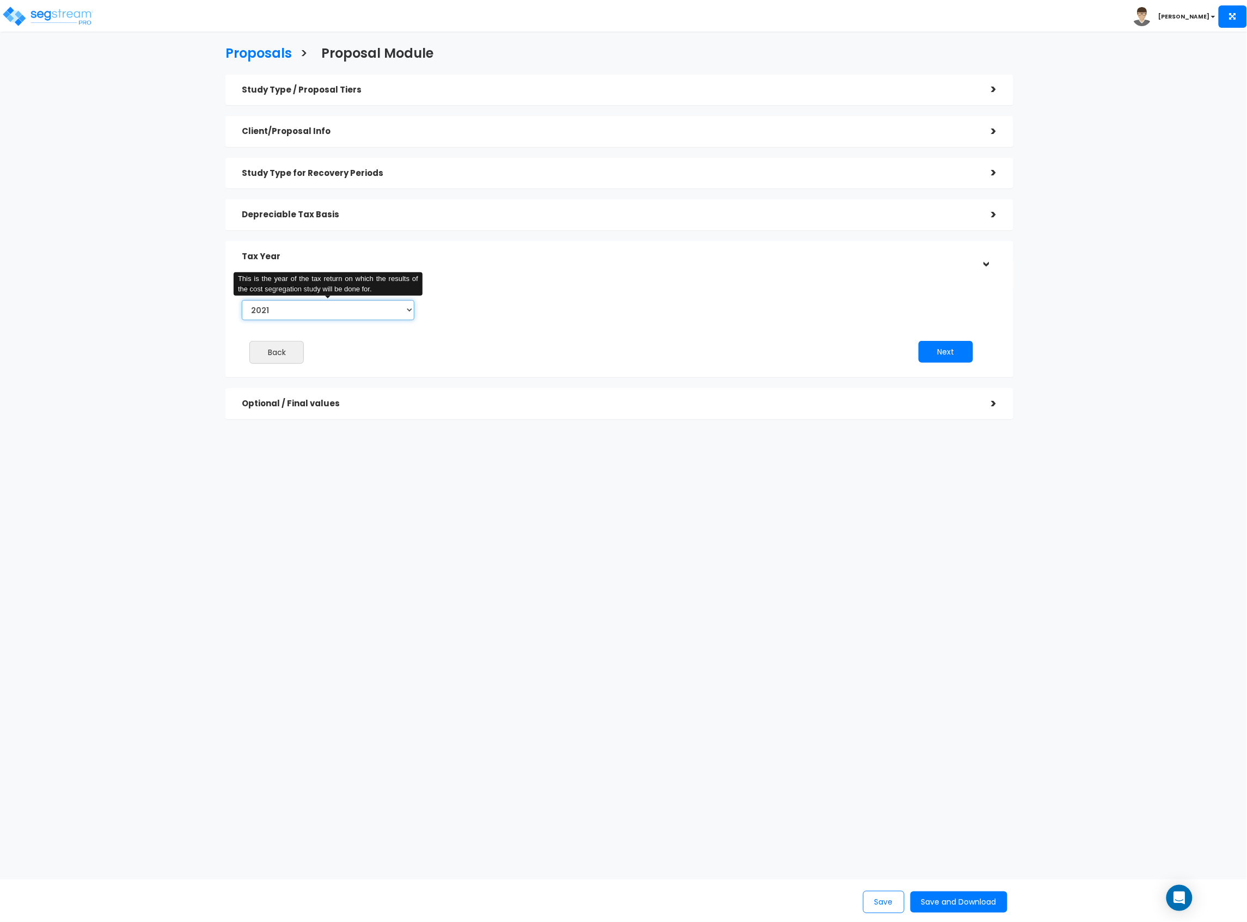
click at [310, 309] on select "2021 2022 2023 2024 2025 2026" at bounding box center [328, 310] width 173 height 20
select select "2025"
click at [242, 300] on select "2021 2022 2023 2024 2025 2026" at bounding box center [328, 310] width 173 height 20
click at [495, 310] on input "Prior Accumulated Depreciation" at bounding box center [526, 310] width 155 height 20
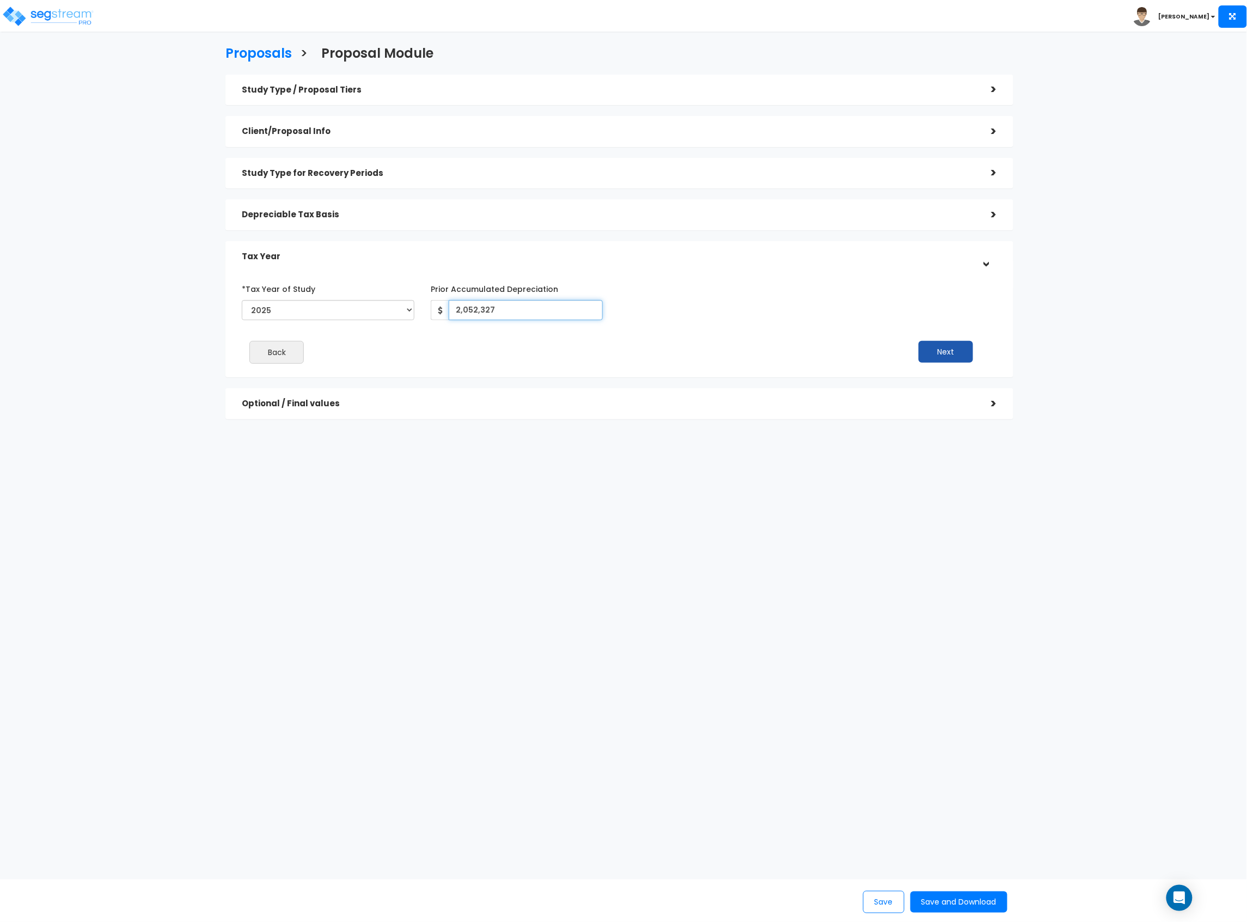
type input "2,052,327"
click at [935, 349] on button "Next" at bounding box center [946, 352] width 54 height 22
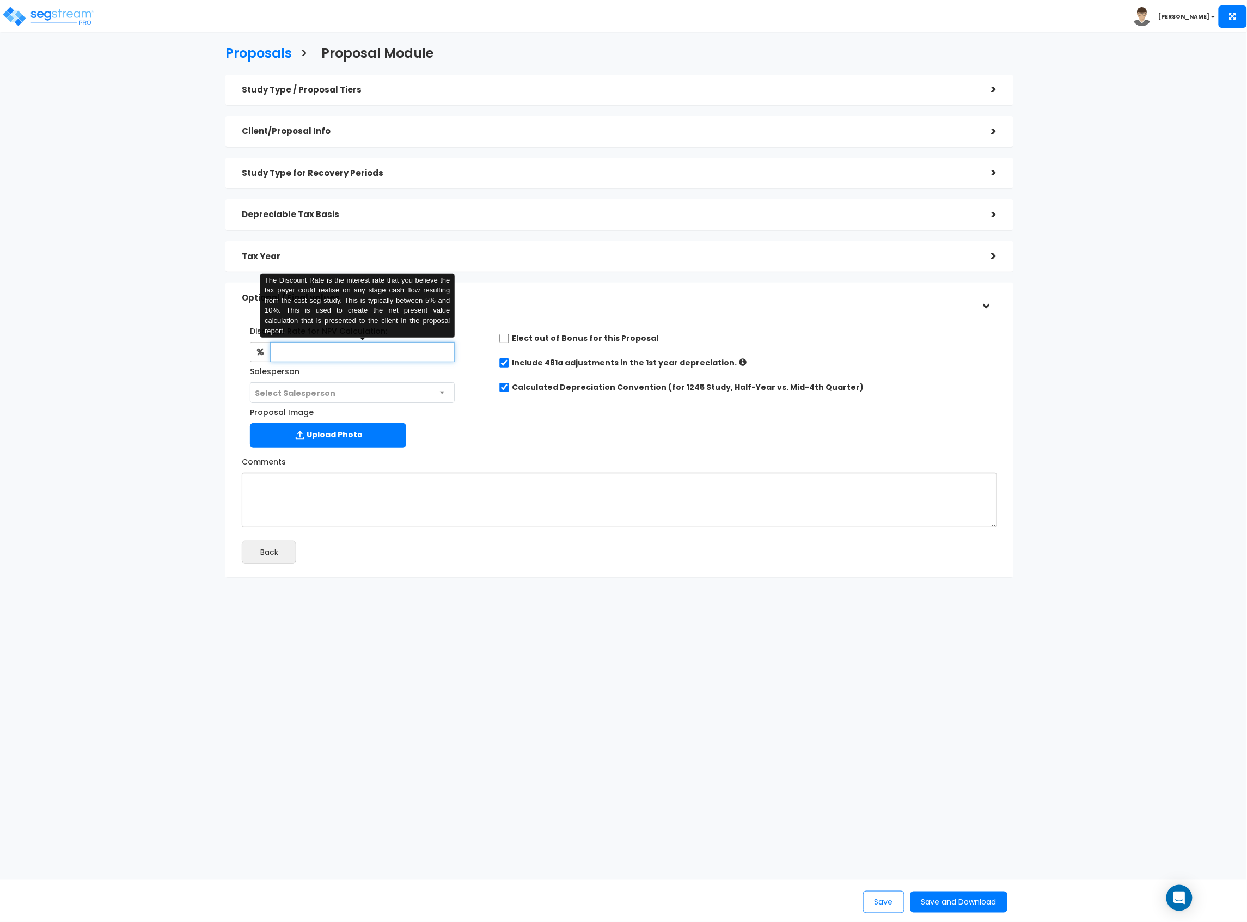
click at [340, 349] on input "text" at bounding box center [362, 352] width 184 height 20
type input "8"
click at [595, 301] on h5 "Optional / Final values" at bounding box center [609, 298] width 734 height 9
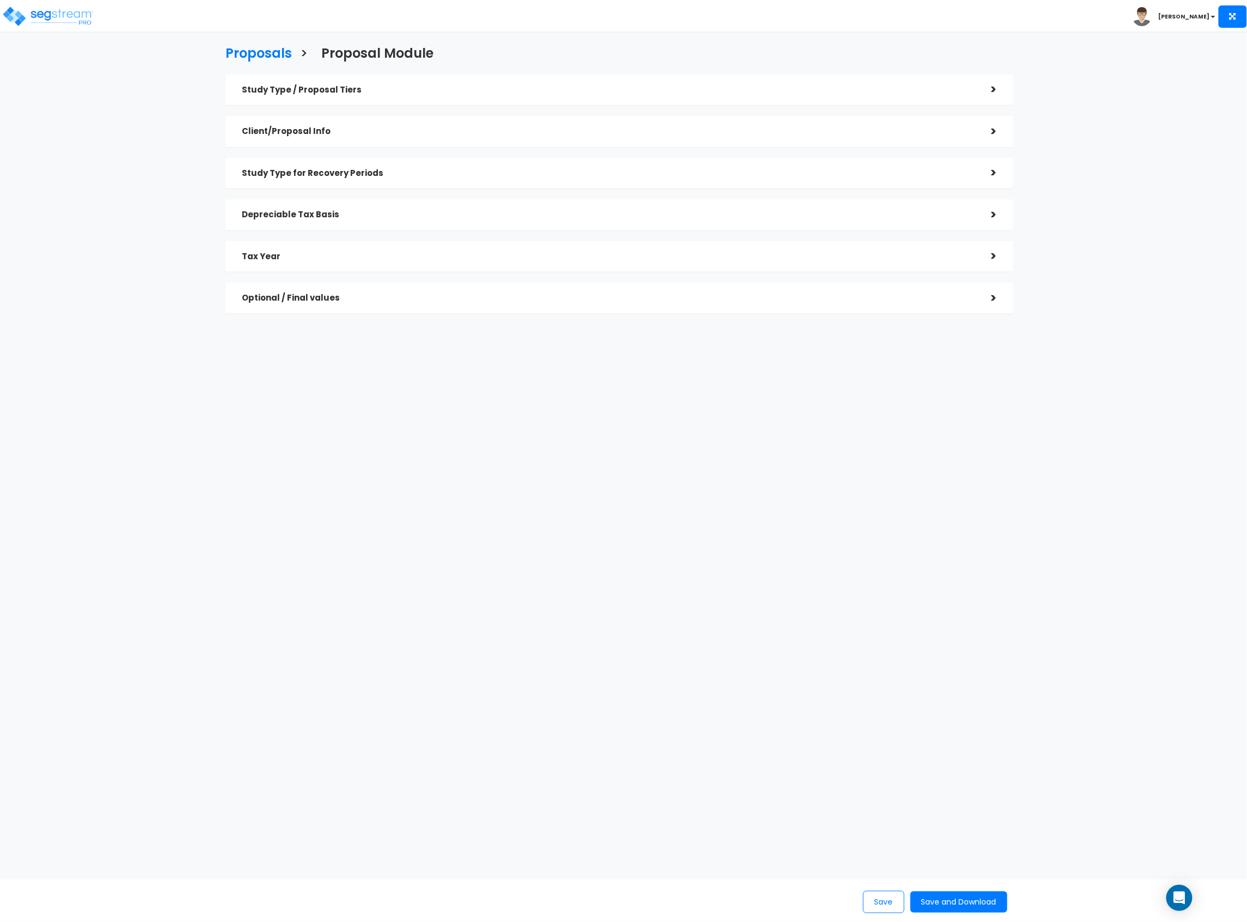
click at [907, 297] on h5 "Optional / Final values" at bounding box center [609, 298] width 734 height 9
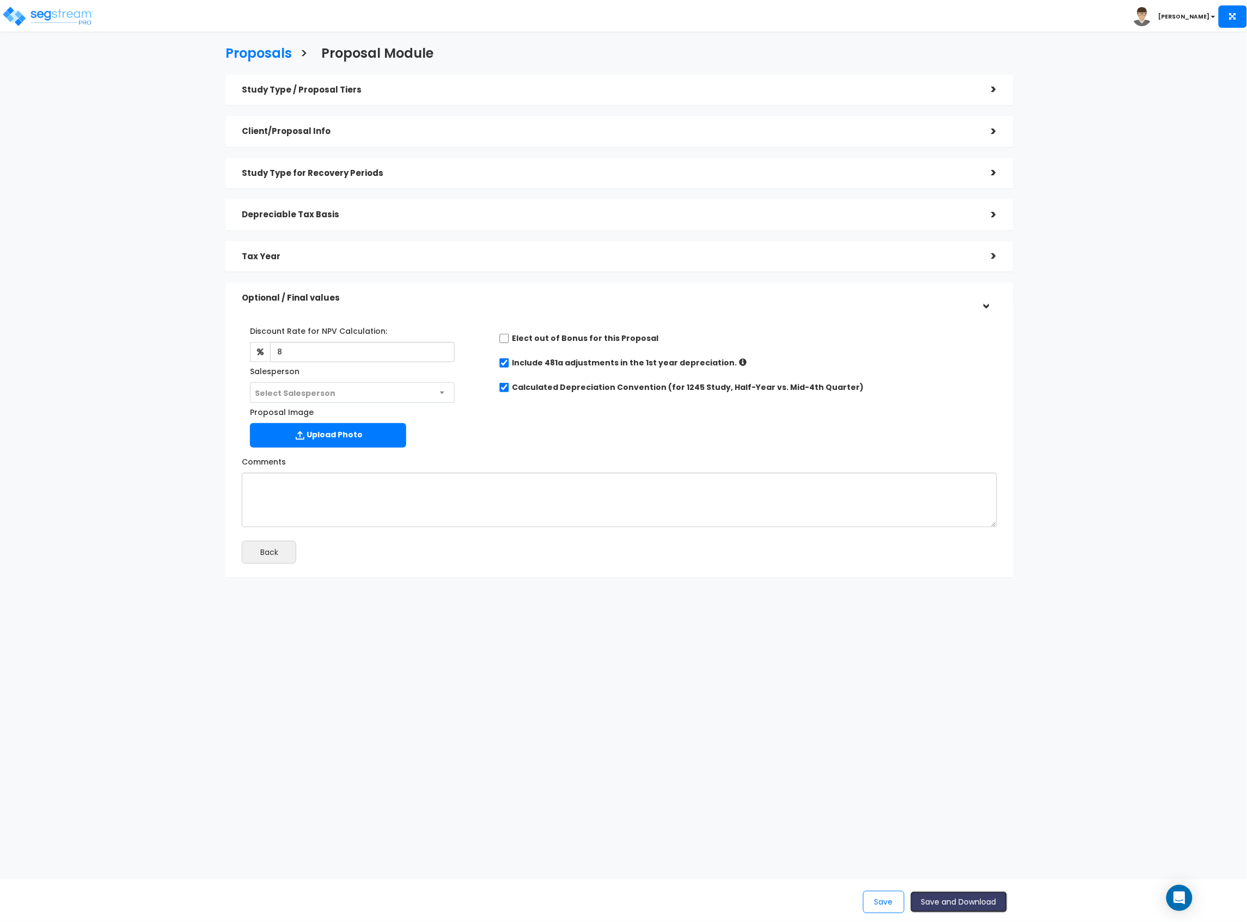
click at [966, 902] on button "Save and Download" at bounding box center [959, 902] width 97 height 21
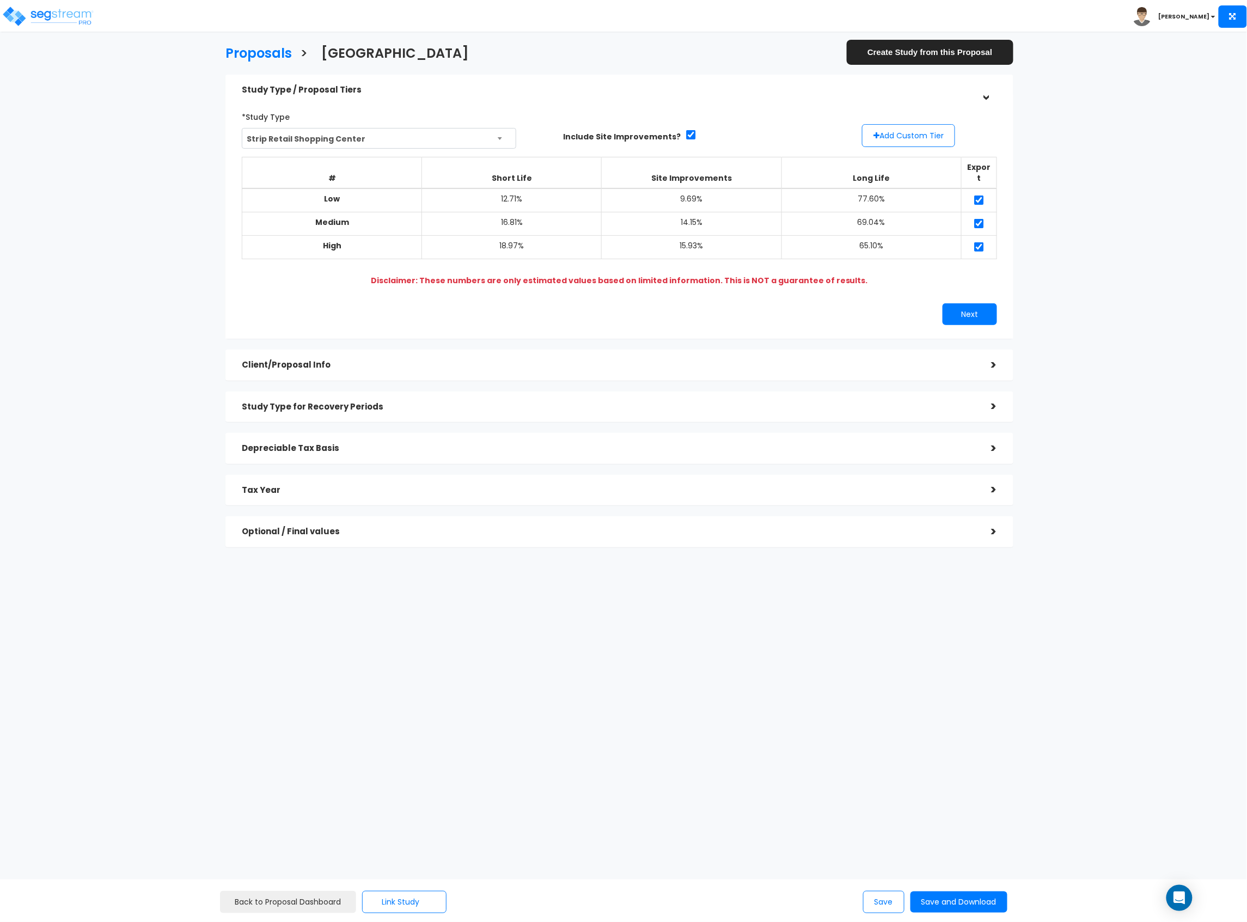
drag, startPoint x: 388, startPoint y: 338, endPoint x: 386, endPoint y: 345, distance: 7.9
click at [388, 340] on div "Study Type / Proposal Tiers > *Study Type Strip Retail Shopping Center Assisted…" at bounding box center [619, 311] width 788 height 473
click at [386, 355] on div "Client/Proposal Info" at bounding box center [609, 365] width 734 height 20
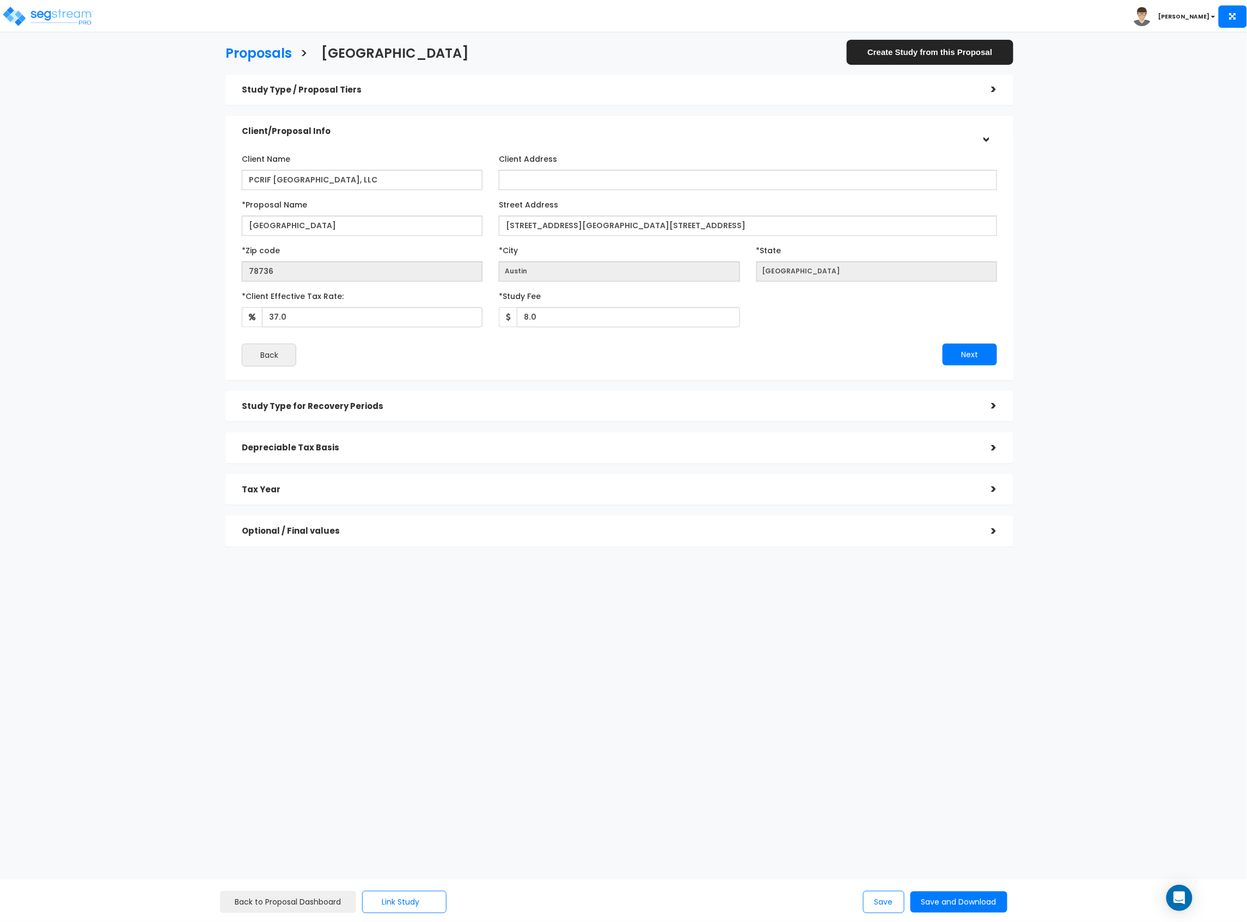
click at [364, 393] on div "Study Type for Recovery Periods >" at bounding box center [619, 406] width 788 height 31
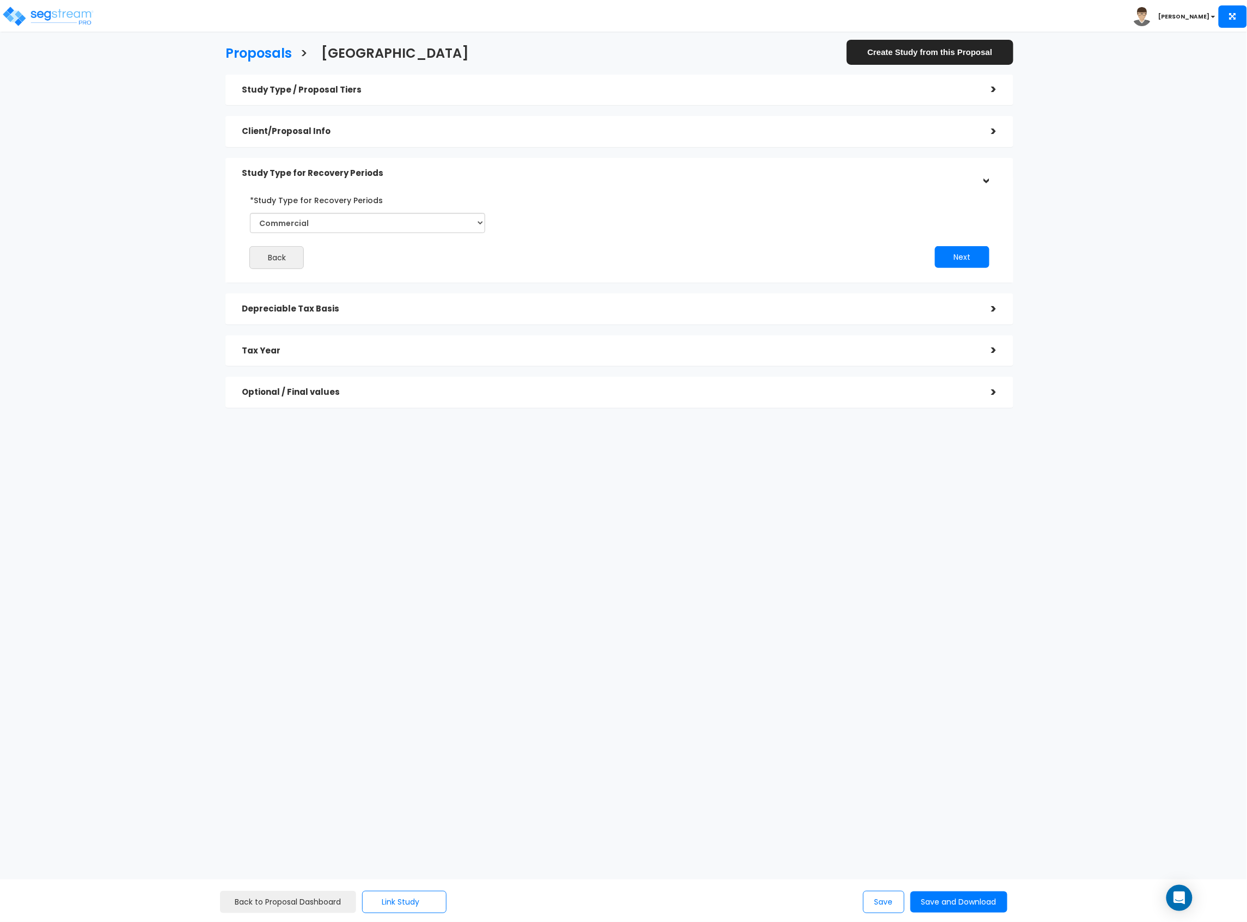
click at [314, 316] on div "Depreciable Tax Basis" at bounding box center [609, 309] width 734 height 20
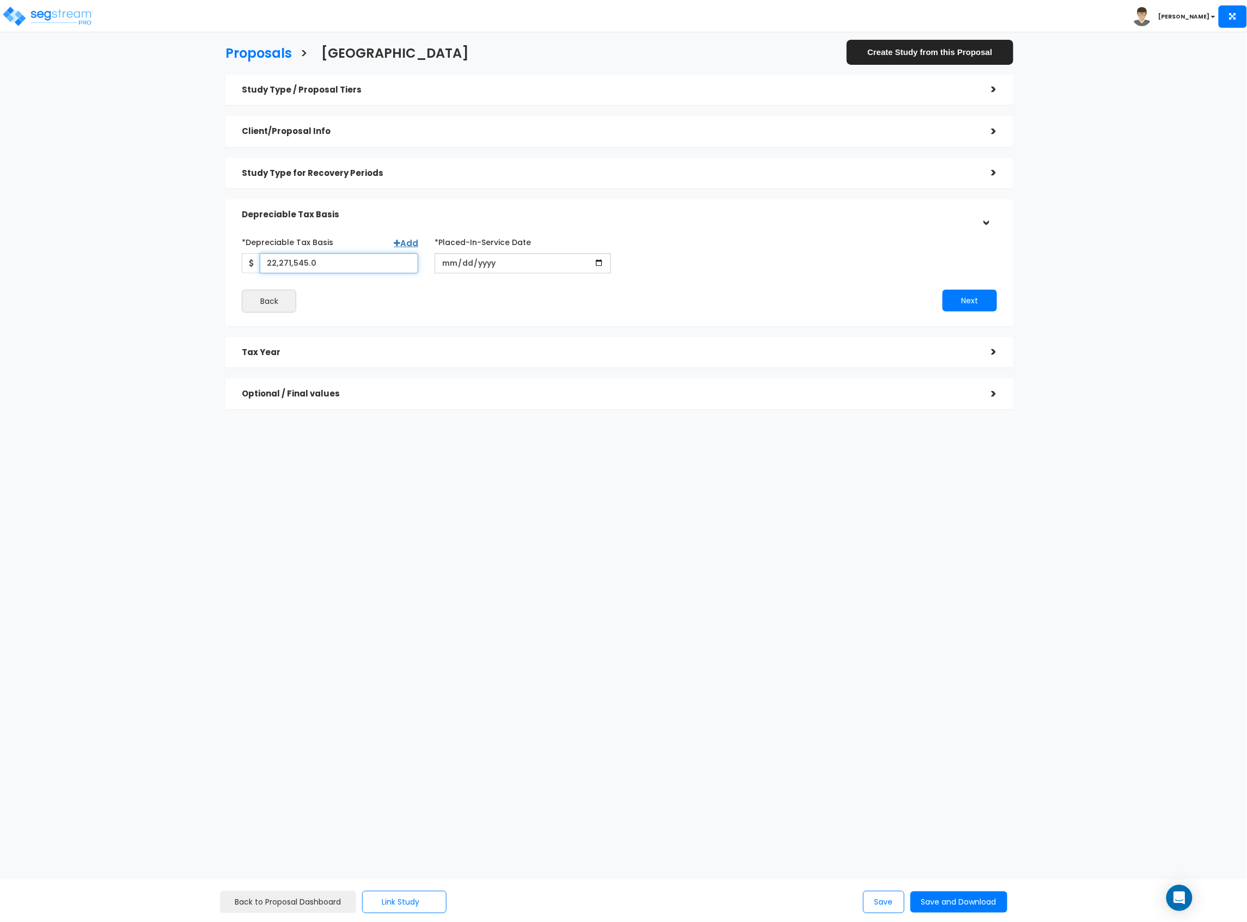
drag, startPoint x: 331, startPoint y: 265, endPoint x: -36, endPoint y: 273, distance: 367.7
click at [0, 273] on html "Toggle navigation [PERSON_NAME] x" at bounding box center [623, 268] width 1247 height 536
click at [314, 254] on input "22,271,545" at bounding box center [339, 263] width 158 height 20
drag, startPoint x: 313, startPoint y: 263, endPoint x: 138, endPoint y: 259, distance: 174.9
click at [138, 259] on div "Proposals > Oak Hill Plaza Create Study from this Proposal Study Type / Proposa…" at bounding box center [620, 231] width 1026 height 612
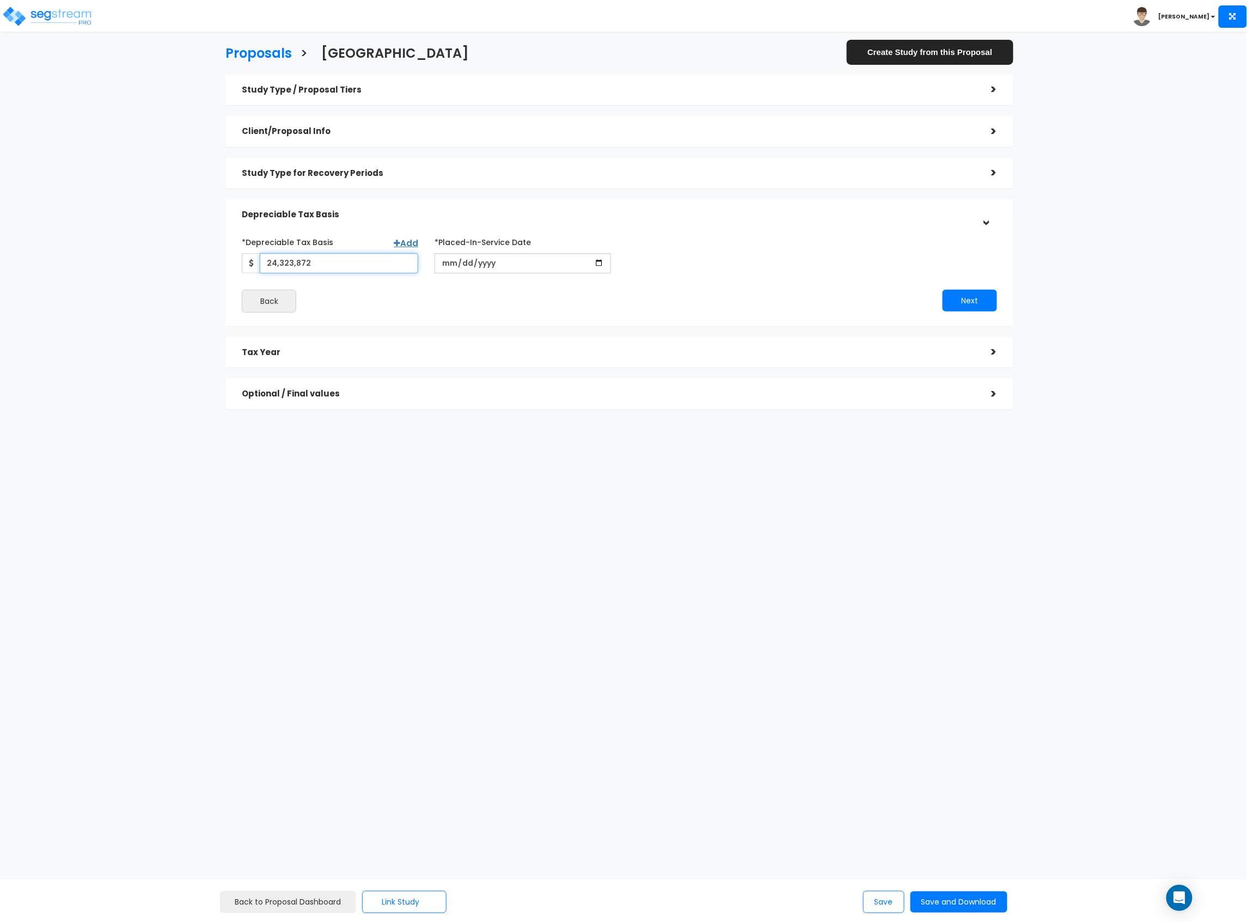
type input "24,323,872"
click at [393, 487] on div "Proposals > Oak Hill Plaza Create Study from this Proposal Study Type / Proposa…" at bounding box center [620, 231] width 1026 height 612
click at [966, 296] on button "Next" at bounding box center [970, 301] width 54 height 22
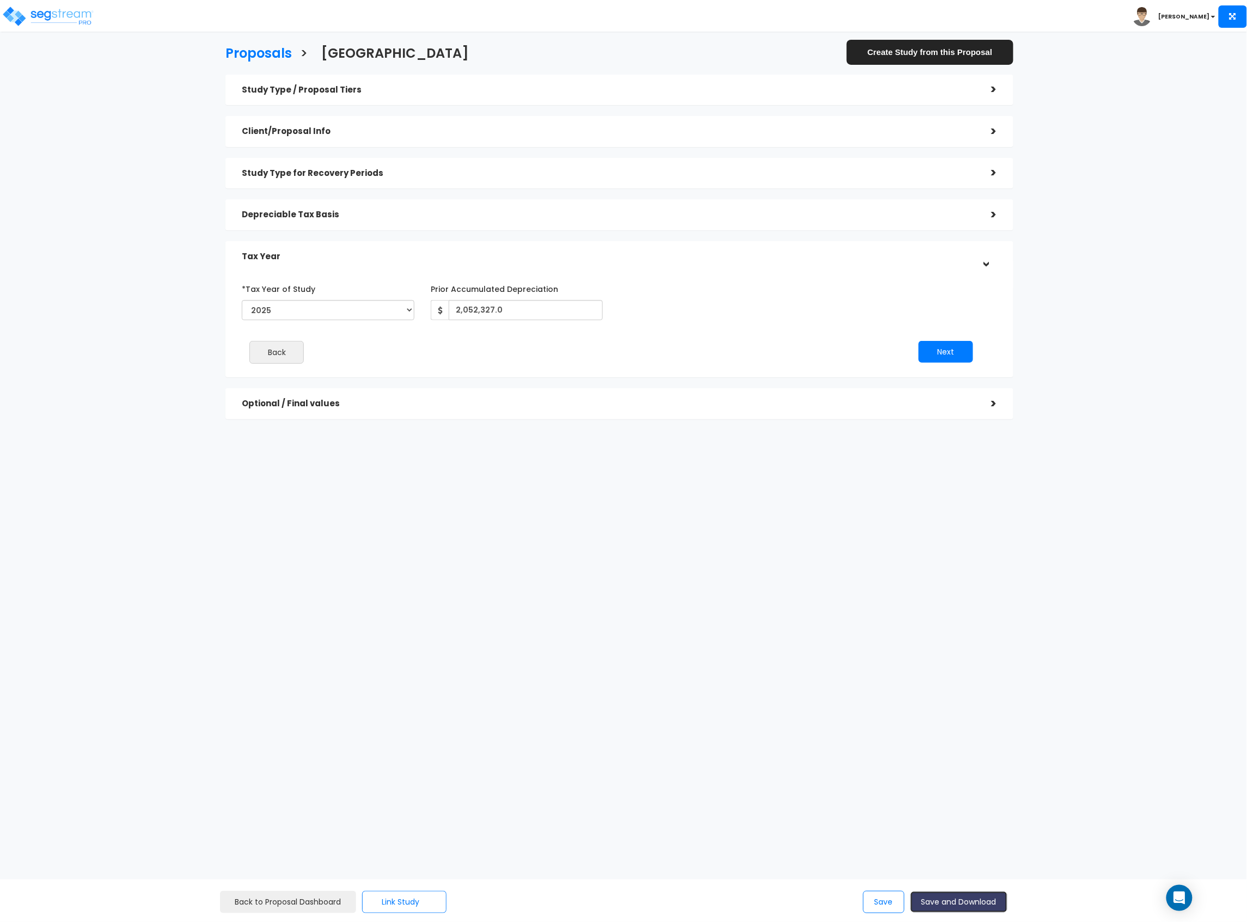
click at [968, 902] on button "Save and Download" at bounding box center [959, 902] width 97 height 21
click at [56, 12] on img at bounding box center [48, 16] width 93 height 22
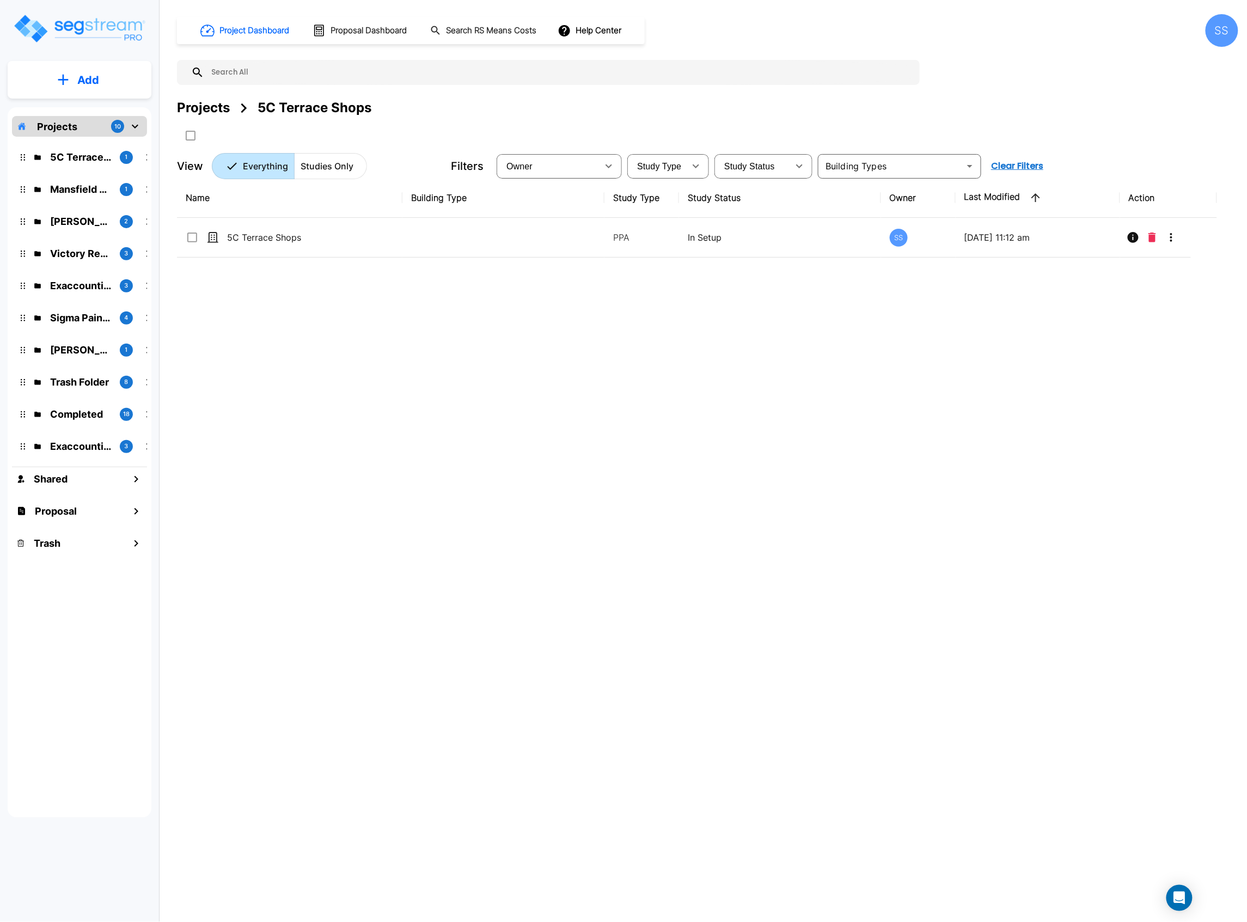
click at [92, 66] on button "Add" at bounding box center [80, 80] width 144 height 32
click at [70, 172] on p "Add Proposal" at bounding box center [86, 172] width 56 height 13
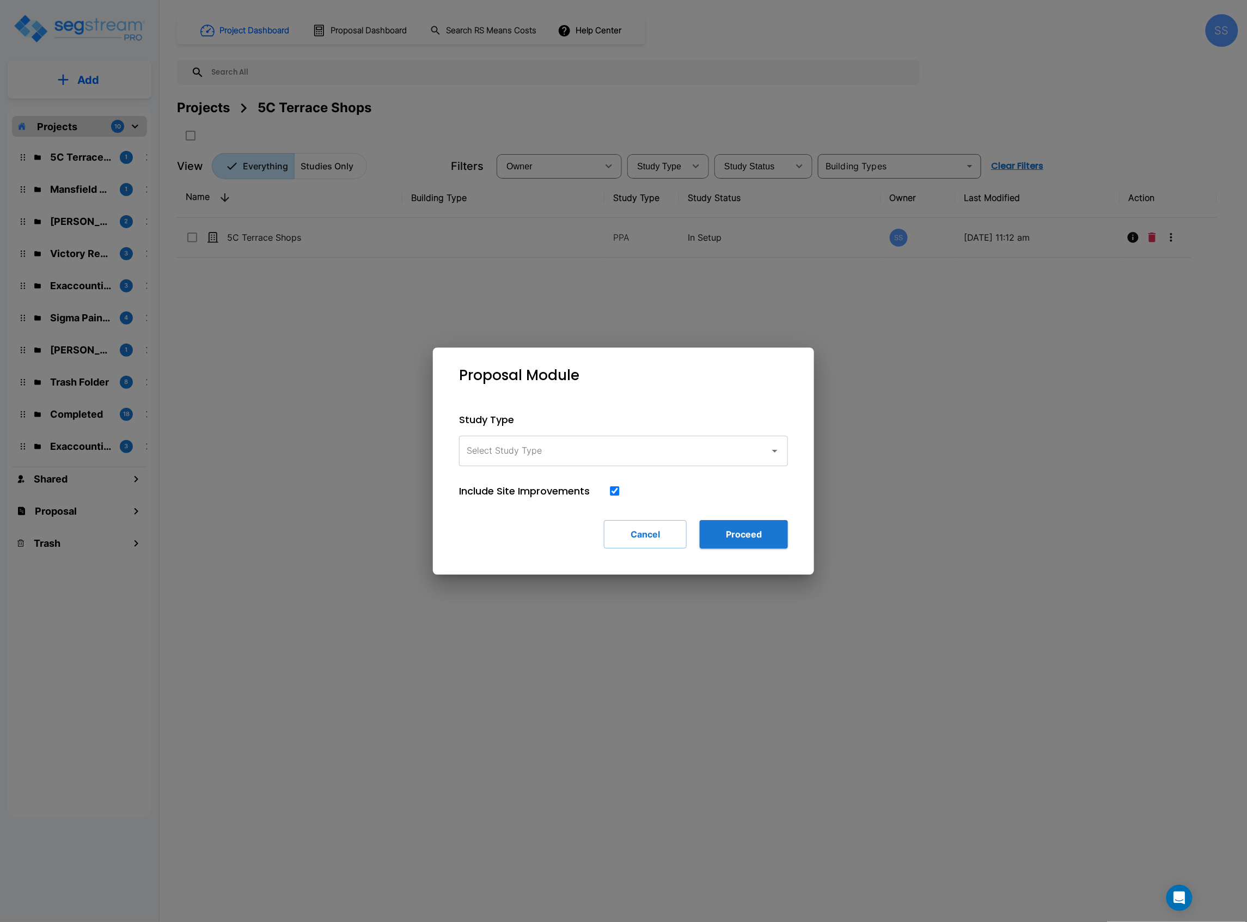
click at [667, 455] on input "Select Study Type" at bounding box center [612, 451] width 296 height 21
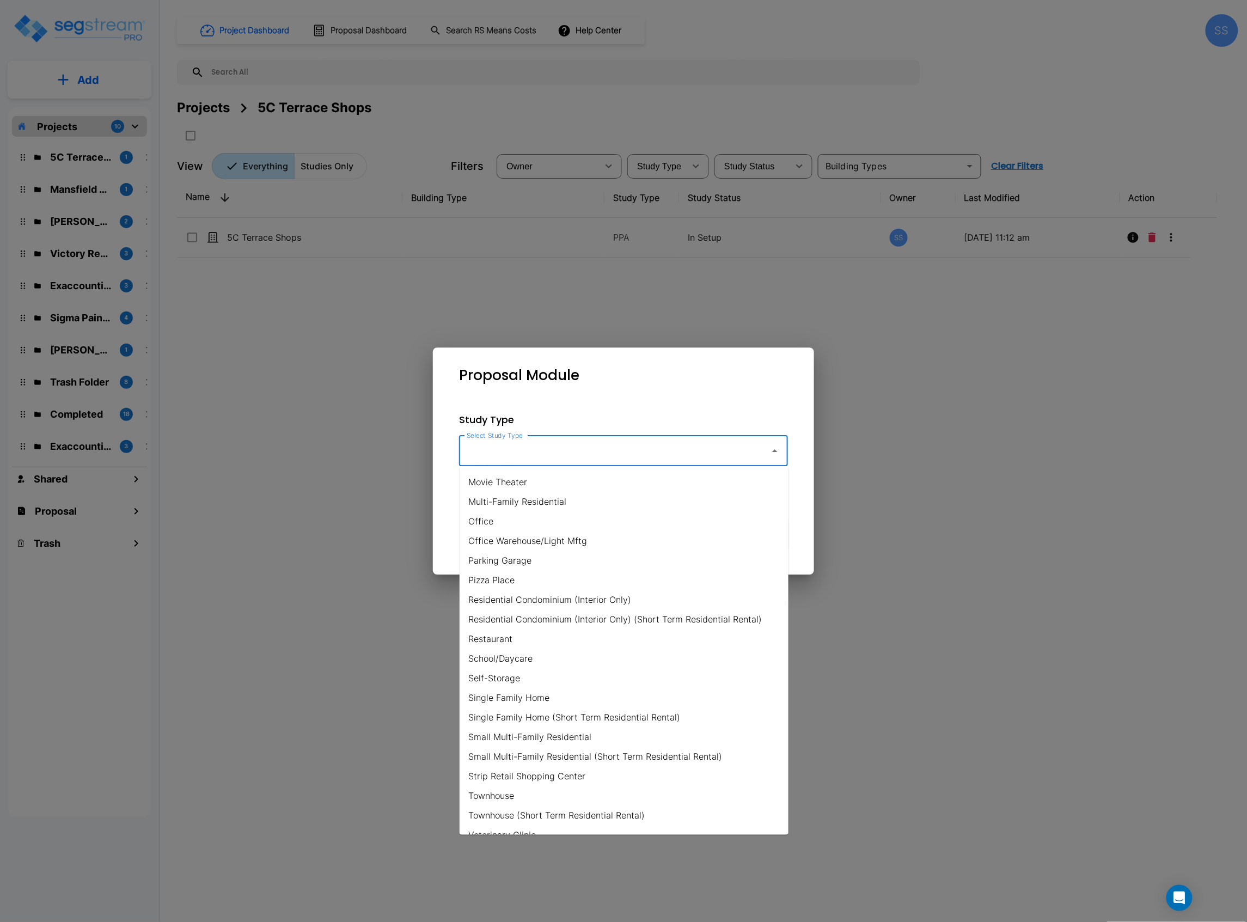
scroll to position [620, 0]
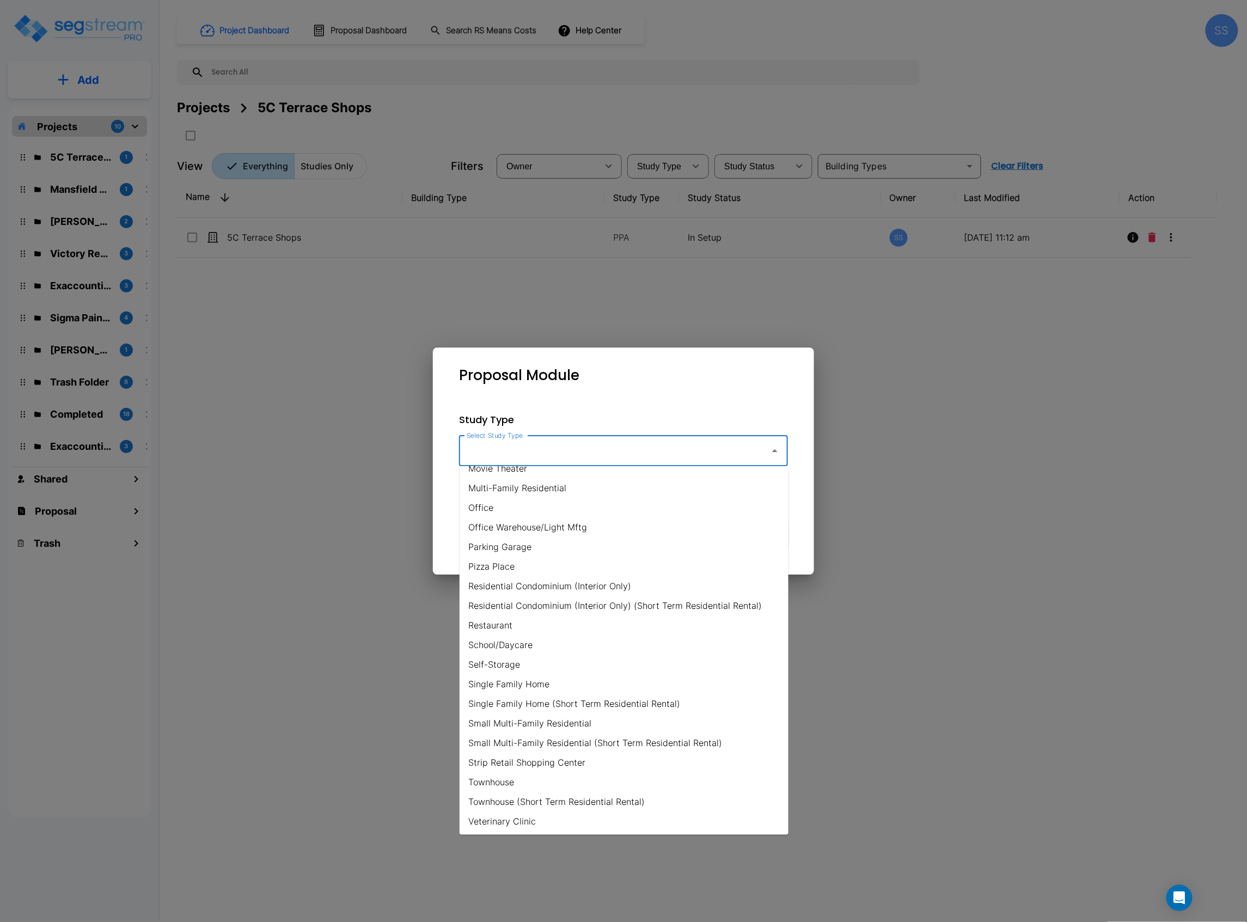
click at [554, 528] on li "Office Warehouse/Light Mftg" at bounding box center [624, 527] width 329 height 20
type input "Office Warehouse/Light Mftg"
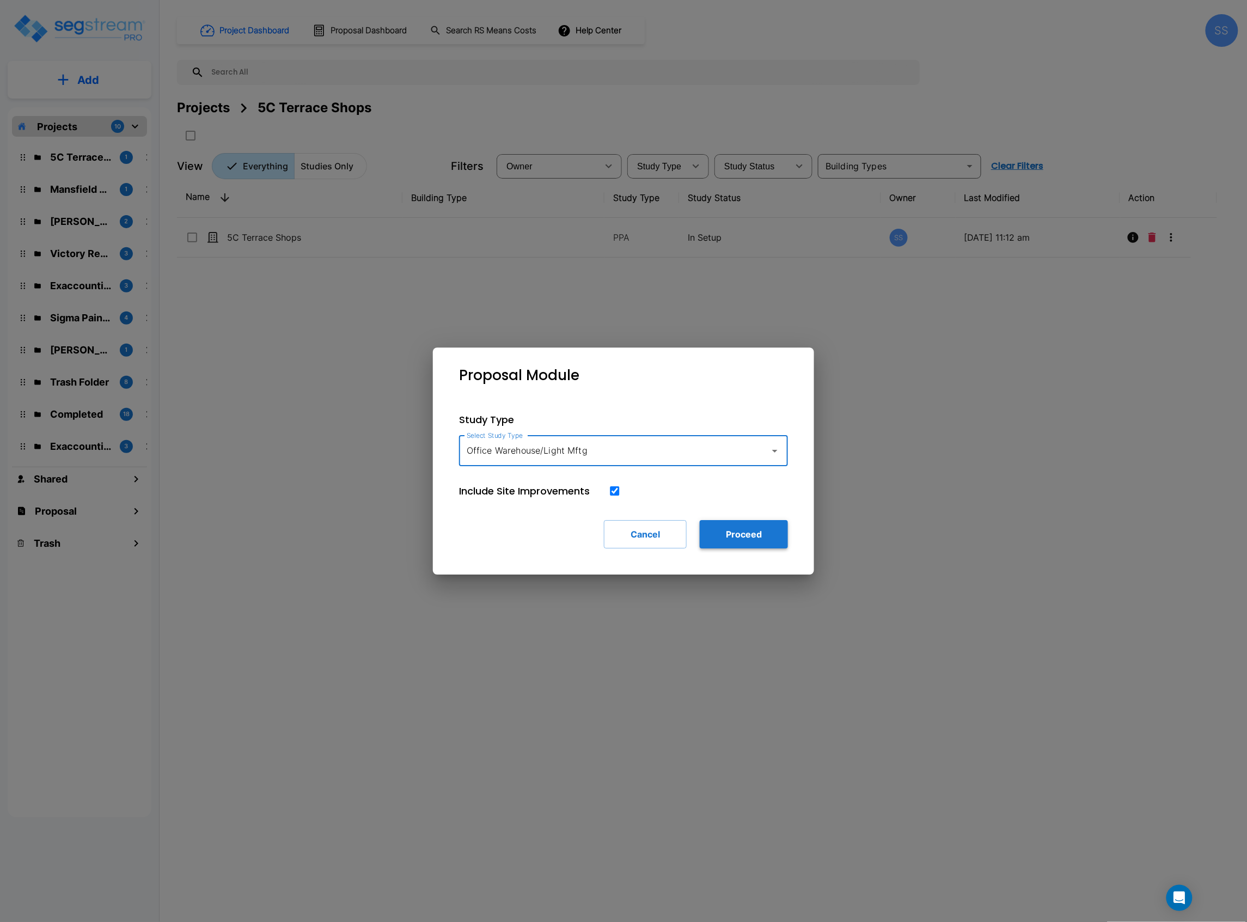
click at [760, 529] on button "Proceed" at bounding box center [744, 534] width 88 height 28
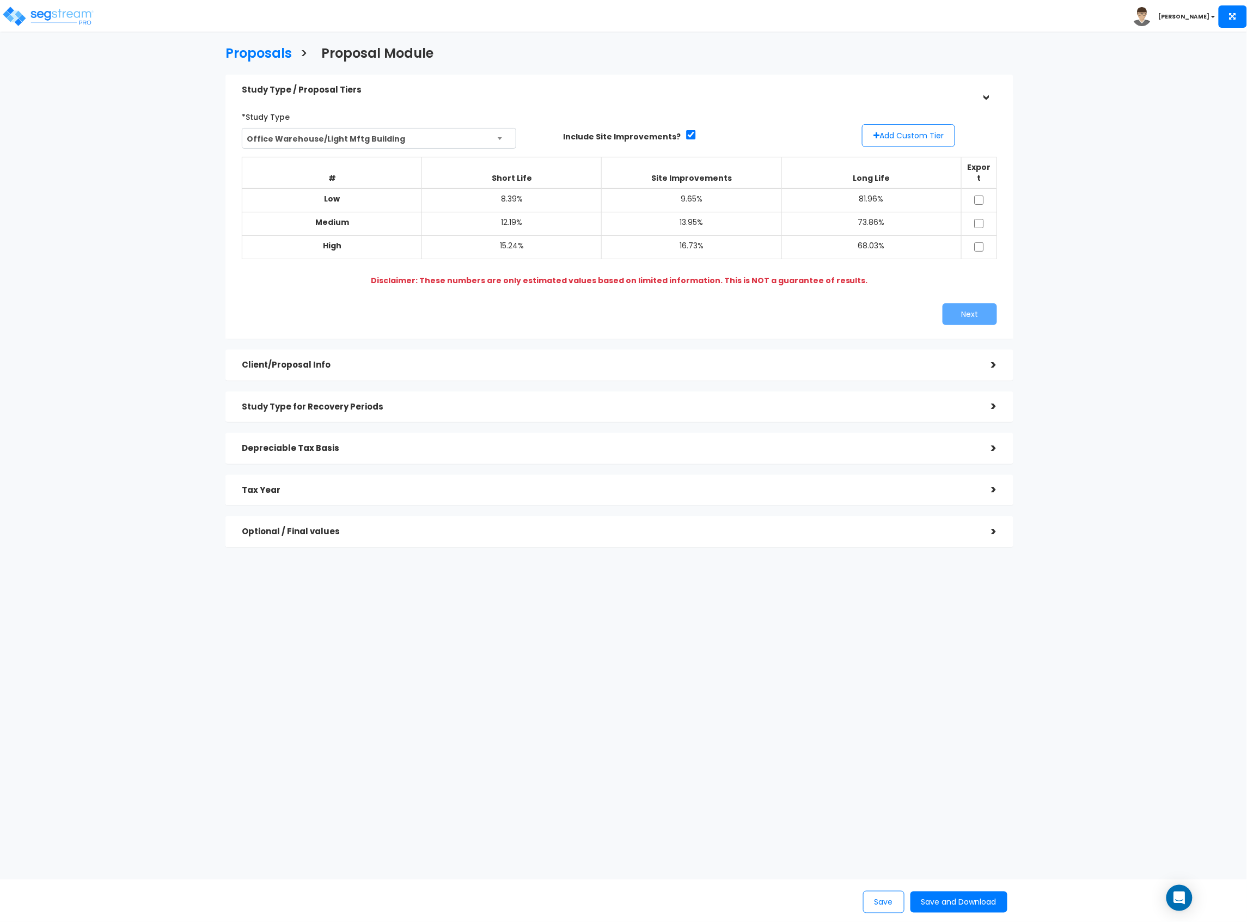
drag, startPoint x: 988, startPoint y: 187, endPoint x: 975, endPoint y: 194, distance: 14.9
click at [985, 190] on td at bounding box center [978, 200] width 35 height 24
click at [985, 188] on td at bounding box center [978, 200] width 35 height 24
click at [979, 196] on input "checkbox" at bounding box center [979, 200] width 11 height 9
checkbox input "true"
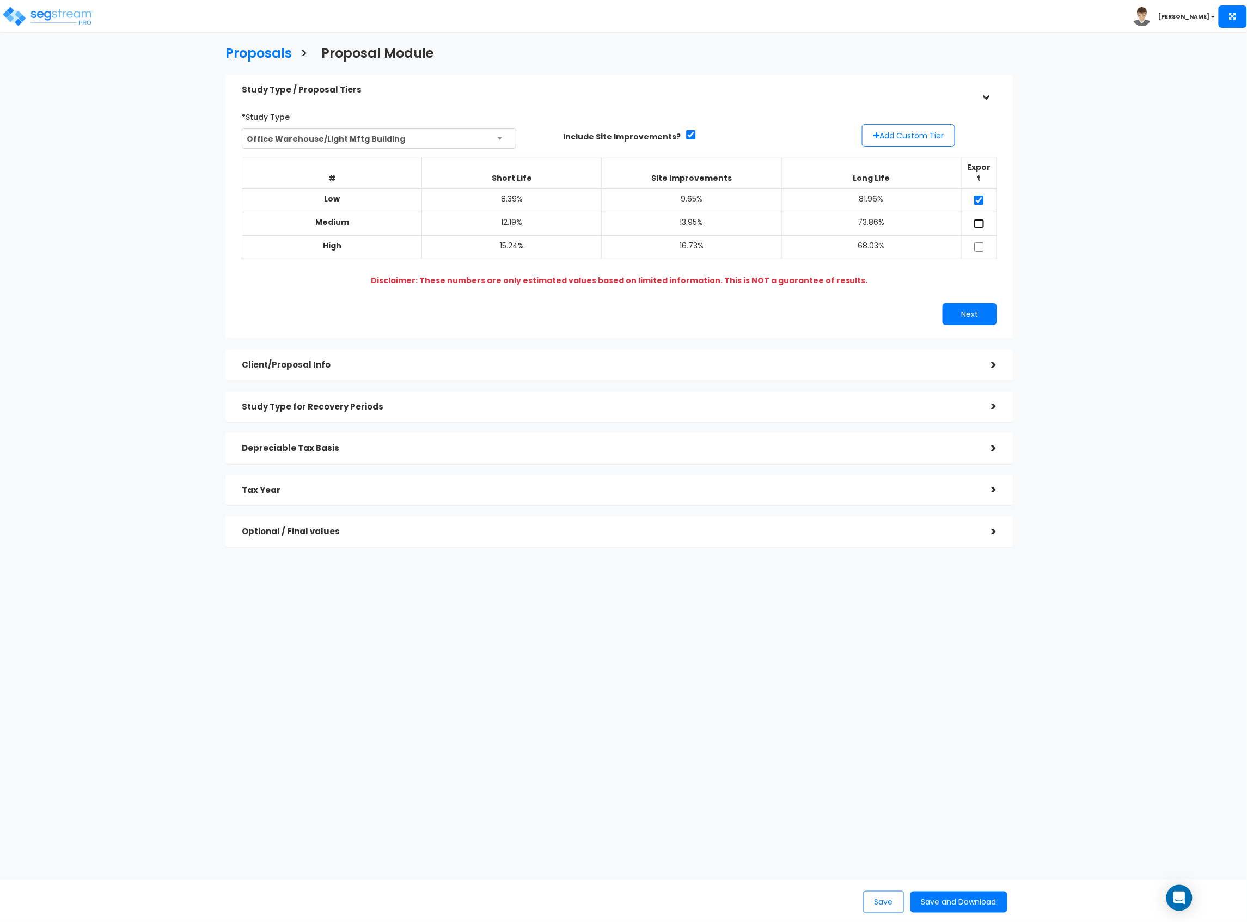
click at [977, 219] on input "checkbox" at bounding box center [979, 223] width 11 height 9
checkbox input "true"
click at [979, 242] on input "checkbox" at bounding box center [979, 246] width 11 height 9
checkbox input "true"
click at [951, 310] on button "Next" at bounding box center [970, 314] width 54 height 22
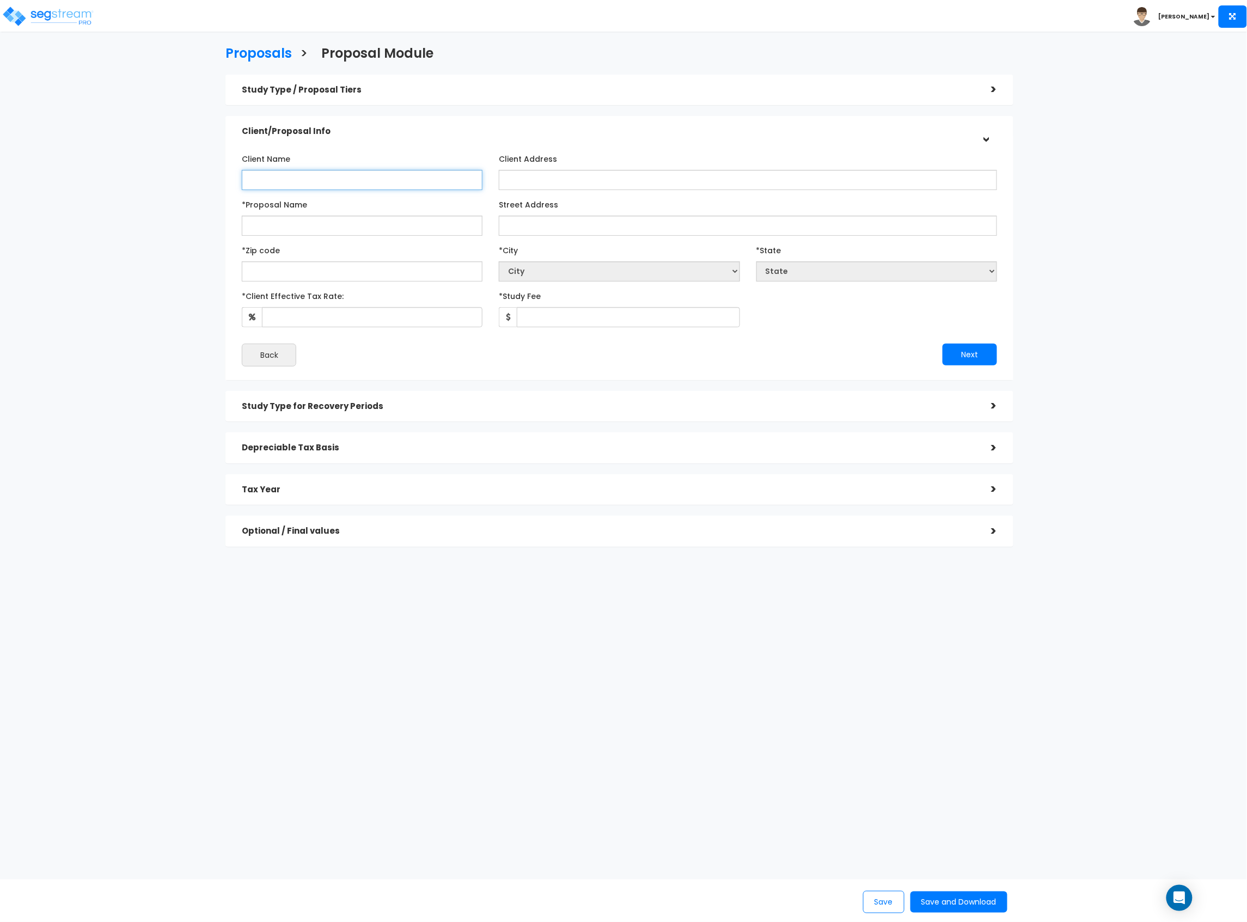
click at [324, 181] on input "Client Name" at bounding box center [362, 180] width 241 height 20
type input "PCRIF Silverlake, LLC"
click at [301, 216] on input "*Proposal Name" at bounding box center [362, 226] width 241 height 20
type input "[GEOGRAPHIC_DATA]"
click at [517, 225] on input "Street Address" at bounding box center [748, 226] width 498 height 20
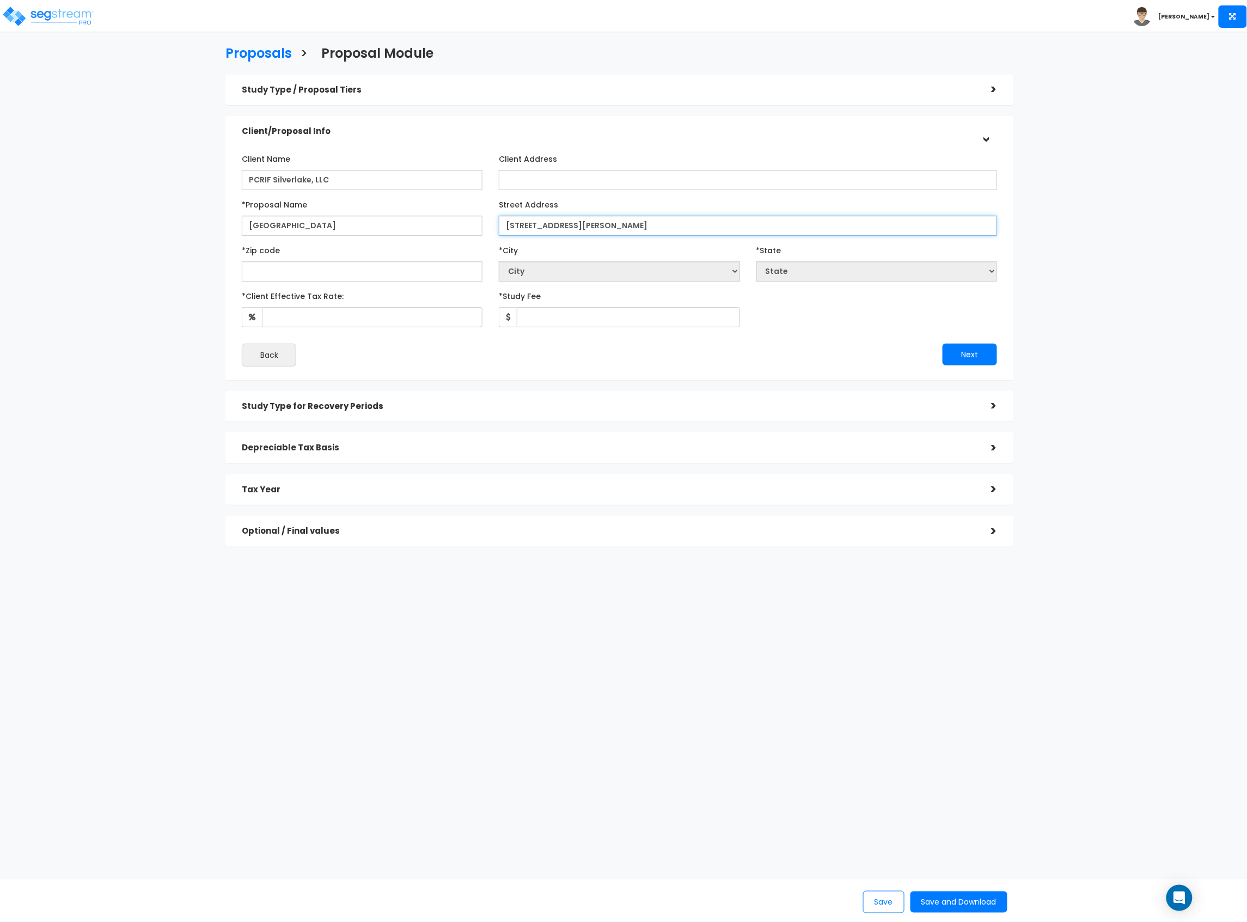
type input "[STREET_ADDRESS][PERSON_NAME]"
click at [360, 271] on input "text" at bounding box center [362, 271] width 241 height 20
type input "77"
select select "LA"
type input "775"
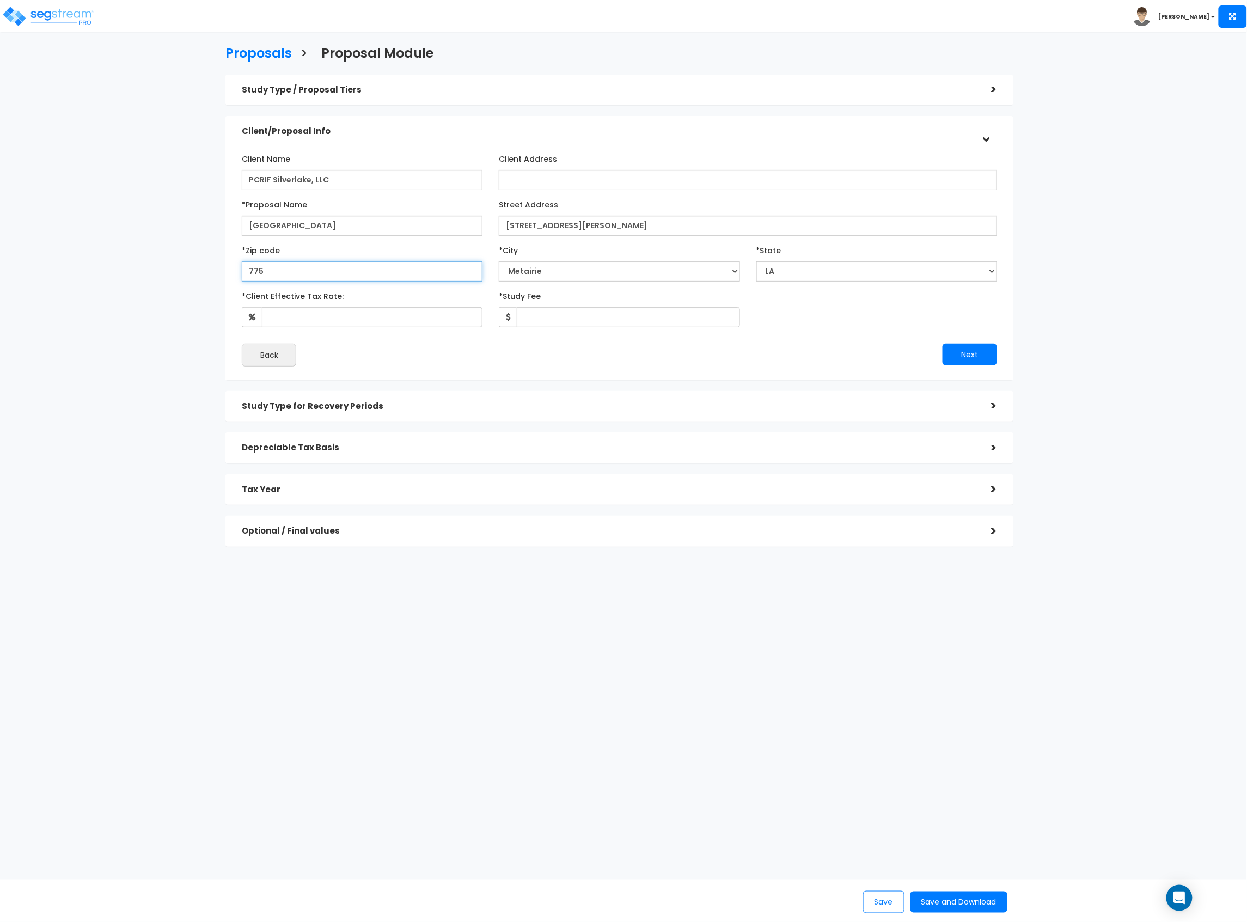
select select "[GEOGRAPHIC_DATA]"
type input "77584"
click at [305, 316] on input "*Client Effective Tax Rate:" at bounding box center [372, 317] width 221 height 20
type input "37"
click at [618, 329] on div "Client Name PCRIF Silverlake, LLC Client Address *Zip code" at bounding box center [619, 258] width 755 height 217
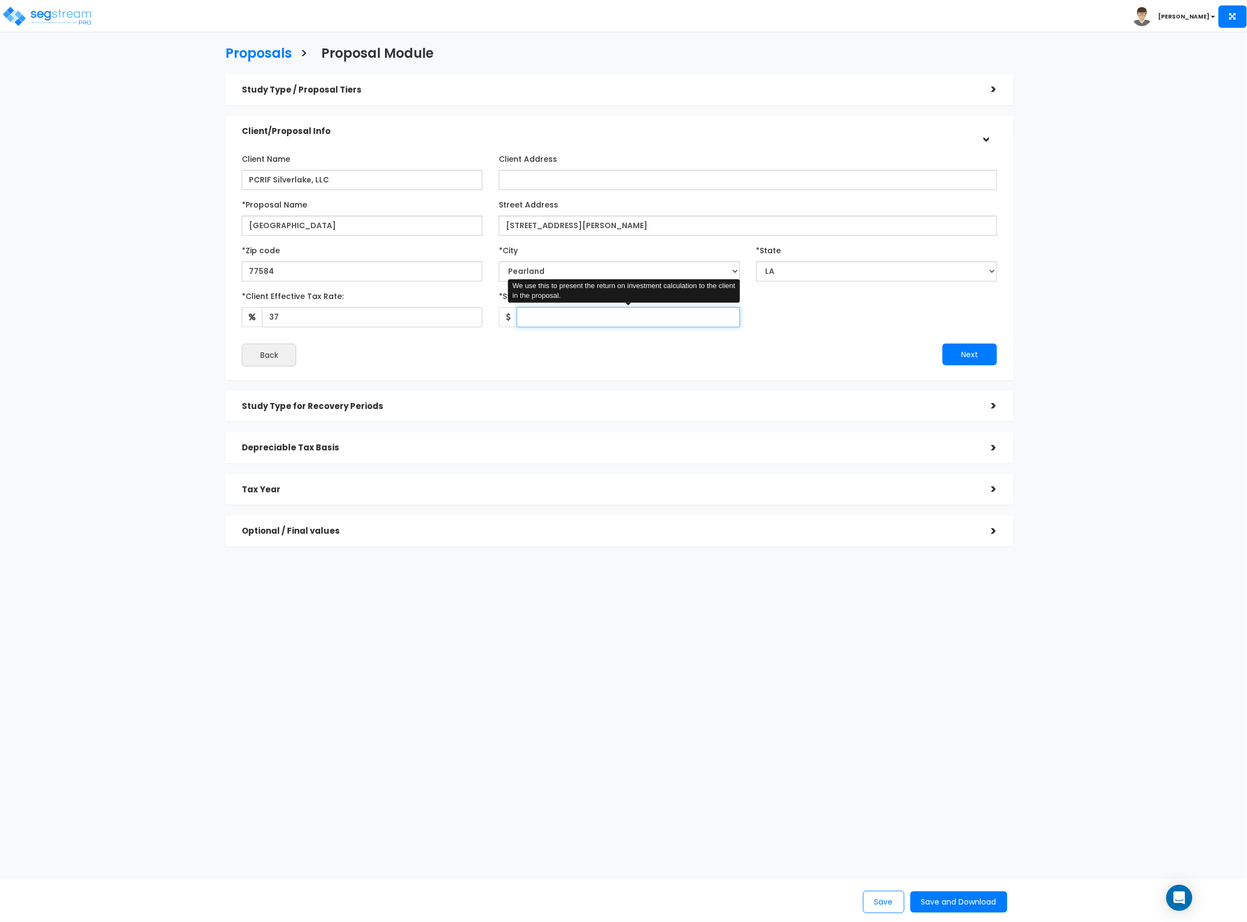
click at [612, 326] on input "*Study Fee" at bounding box center [628, 317] width 223 height 20
type input "1"
click at [982, 352] on button "Next" at bounding box center [970, 355] width 54 height 22
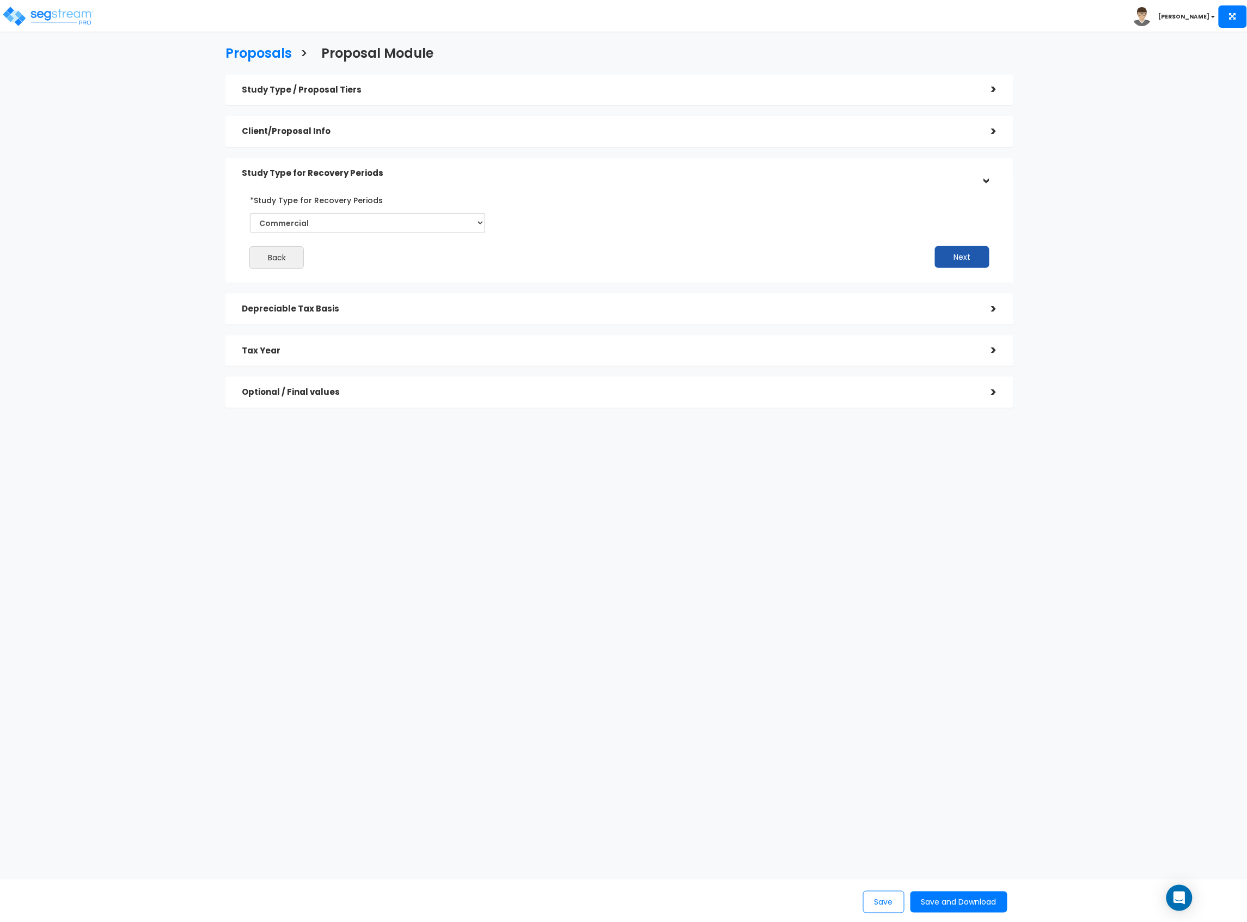
click at [955, 247] on div "*Study Type for Recovery Periods Commercial Residential Back Next" at bounding box center [619, 230] width 755 height 78
click at [955, 259] on button "Next" at bounding box center [962, 257] width 54 height 22
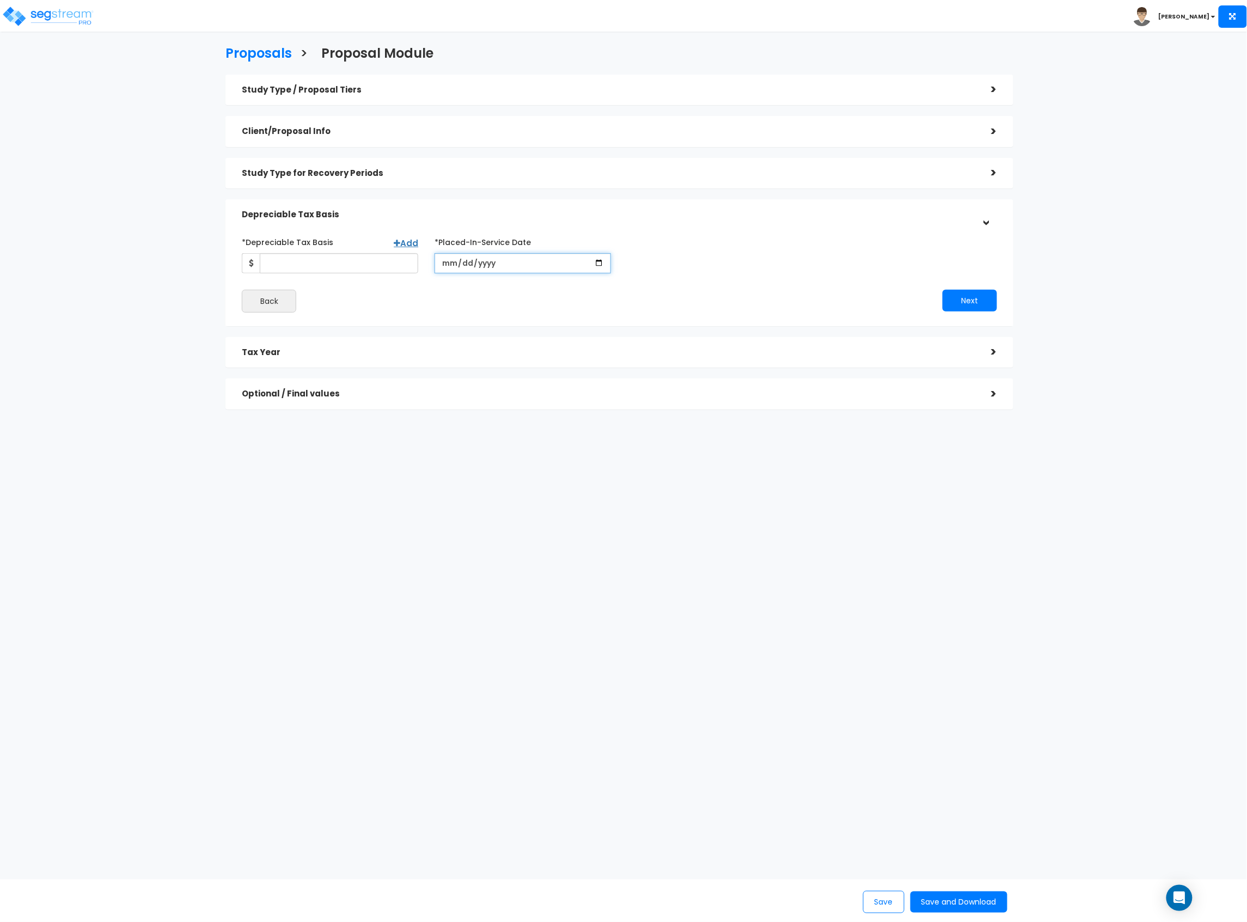
click at [447, 264] on input "date" at bounding box center [523, 263] width 176 height 20
type input "[DATE]"
click at [344, 264] on input "*Depreciable Tax Basis" at bounding box center [339, 263] width 158 height 20
type input "13,099,527"
click at [743, 249] on div "*Depreciable Tax Basis Add 13,099,527 *Placed-In-Service Date 2021-12-10 *Purch…" at bounding box center [620, 253] width 772 height 40
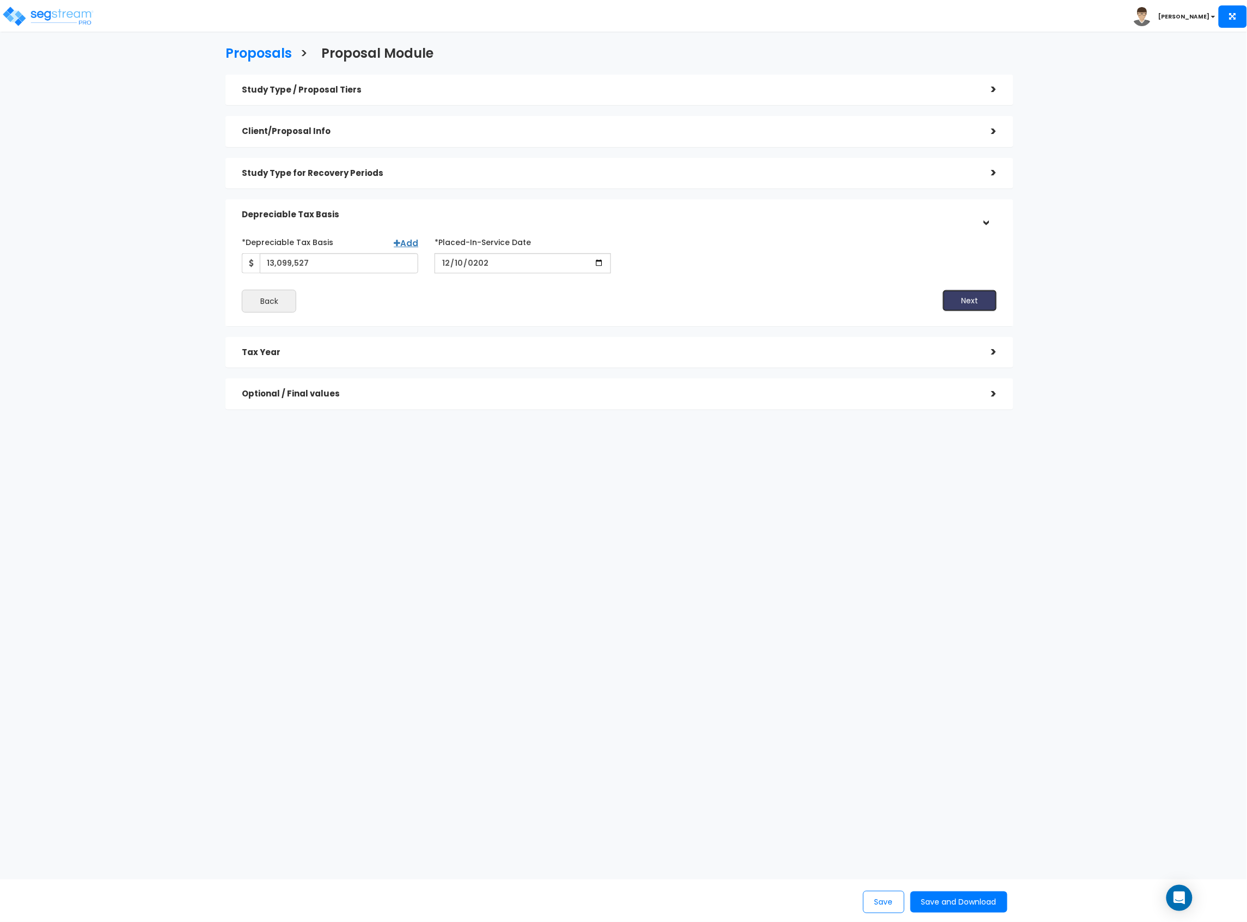
click at [951, 307] on button "Next" at bounding box center [970, 301] width 54 height 22
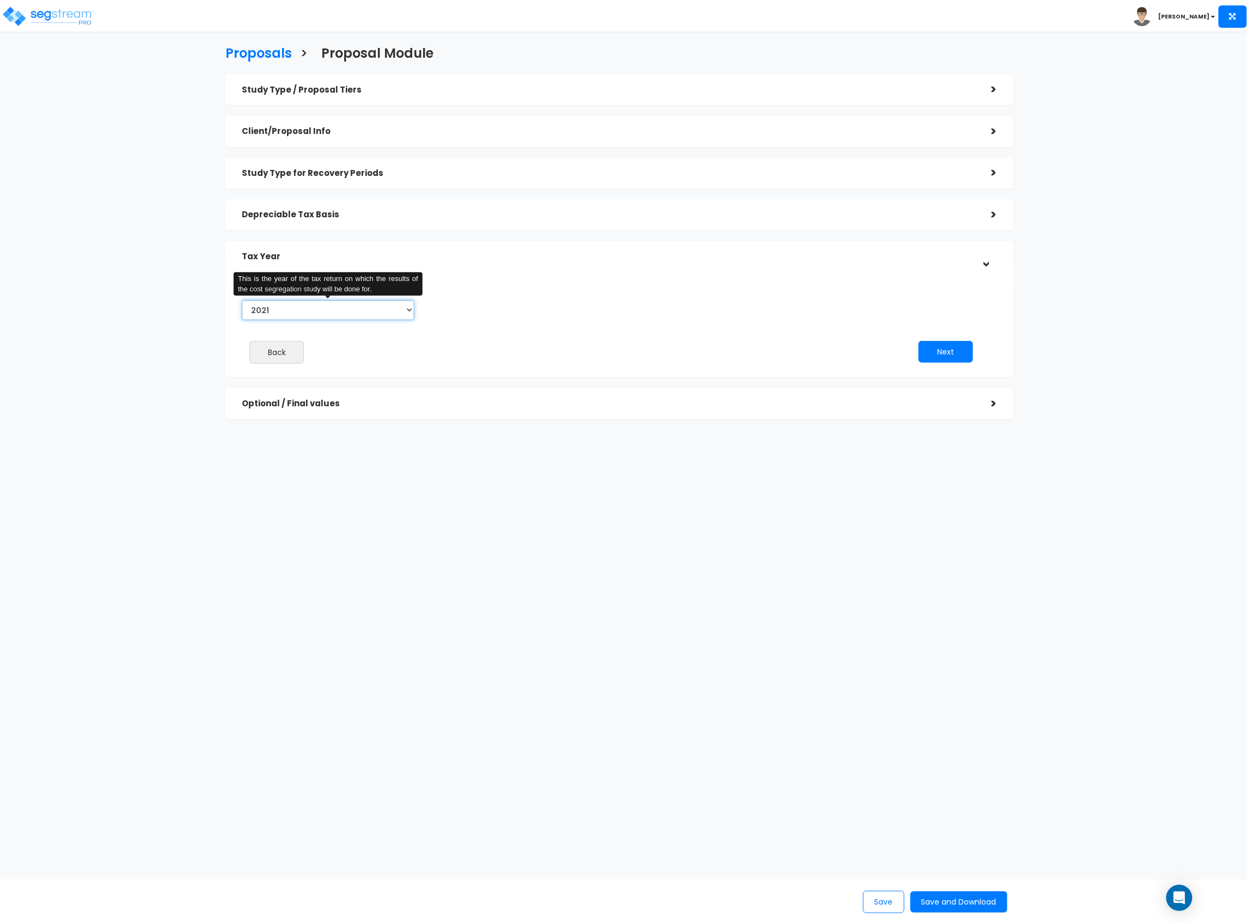
click at [376, 312] on select "2021 2022 2023 2024 2025 2026" at bounding box center [328, 310] width 173 height 20
select select "2025"
click at [242, 300] on select "2021 2022 2023 2024 2025 2026" at bounding box center [328, 310] width 173 height 20
click at [545, 310] on input "Prior Accumulated Depreciation" at bounding box center [526, 310] width 155 height 20
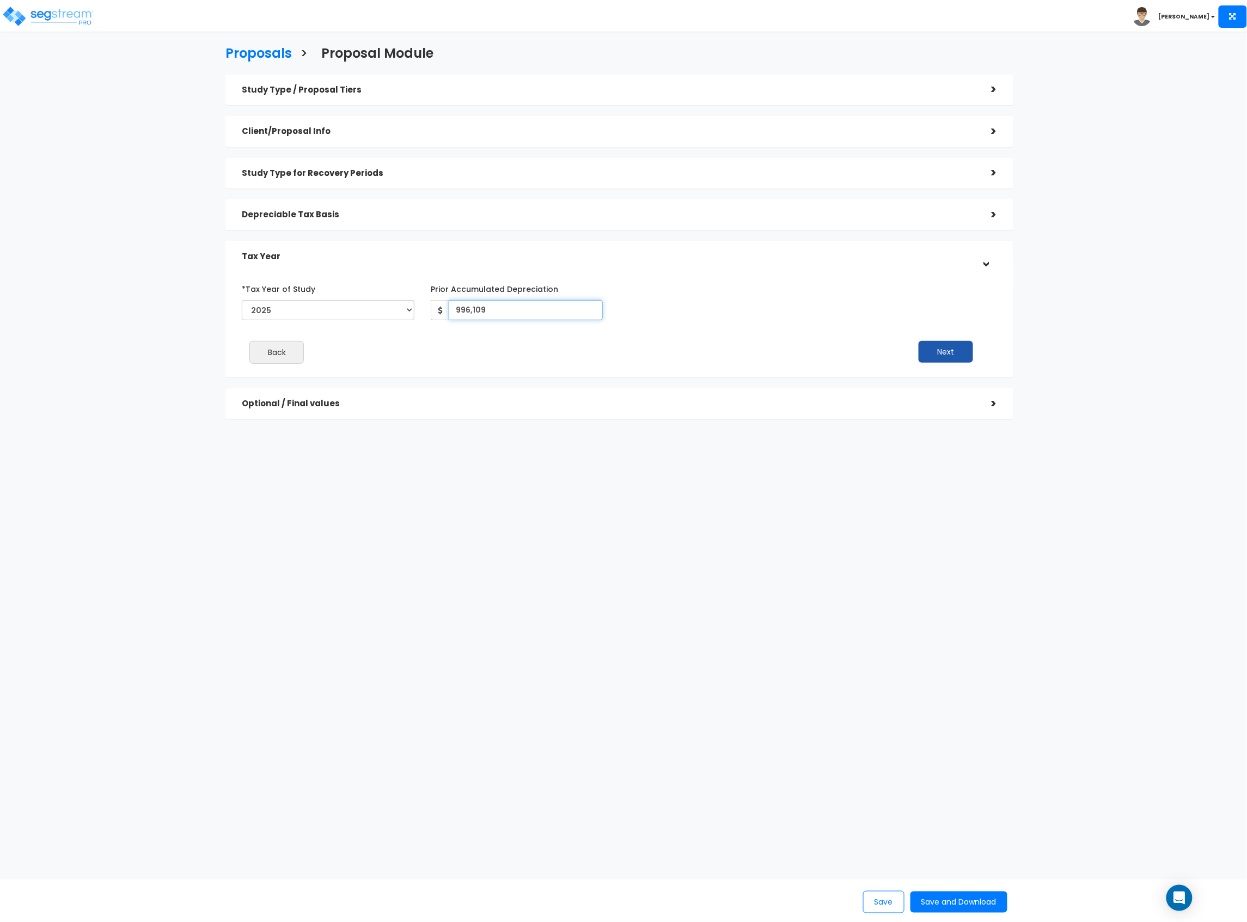
type input "996,109"
click at [959, 358] on button "Next" at bounding box center [946, 352] width 54 height 22
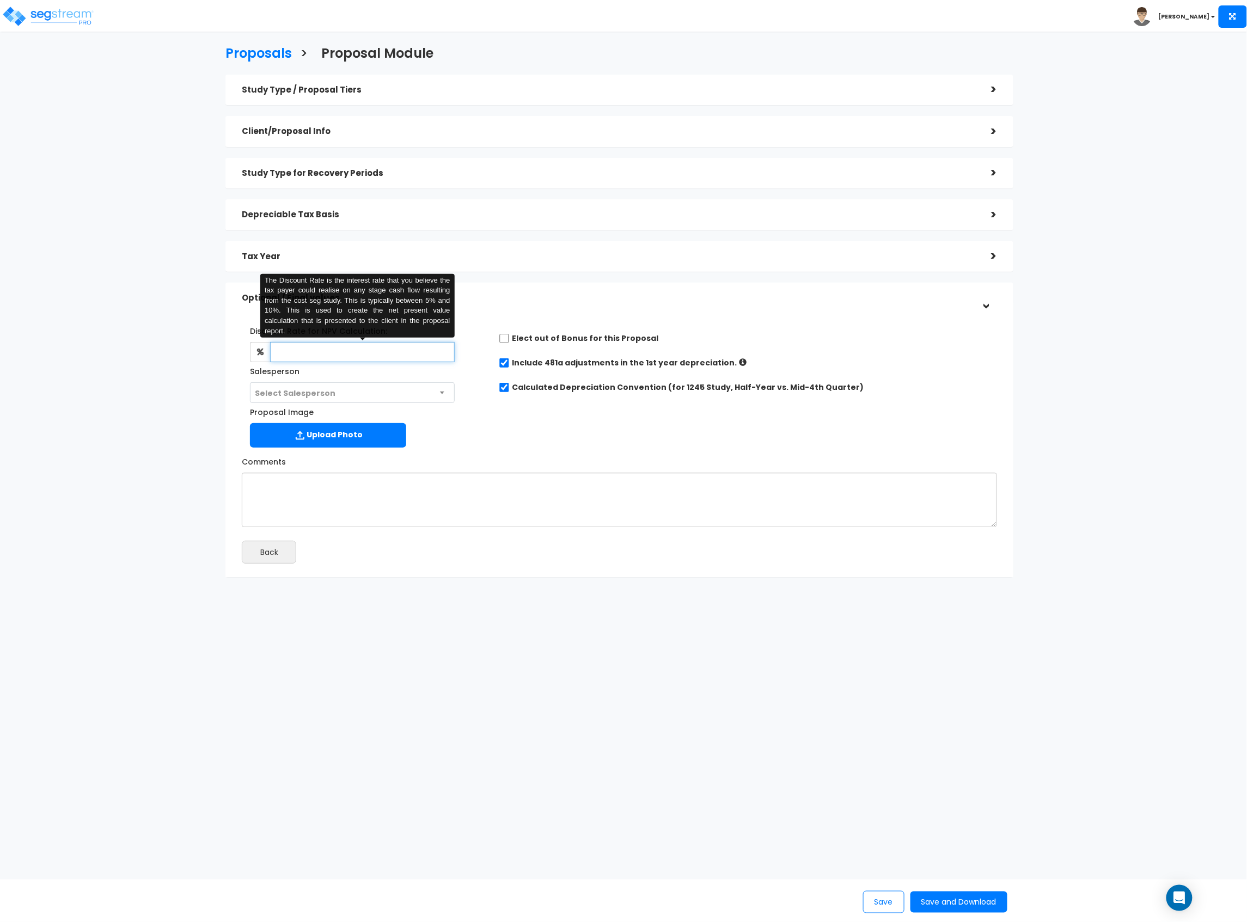
click at [347, 349] on input "text" at bounding box center [362, 352] width 184 height 20
type input "8"
click at [942, 896] on button "Save and Download" at bounding box center [959, 902] width 97 height 21
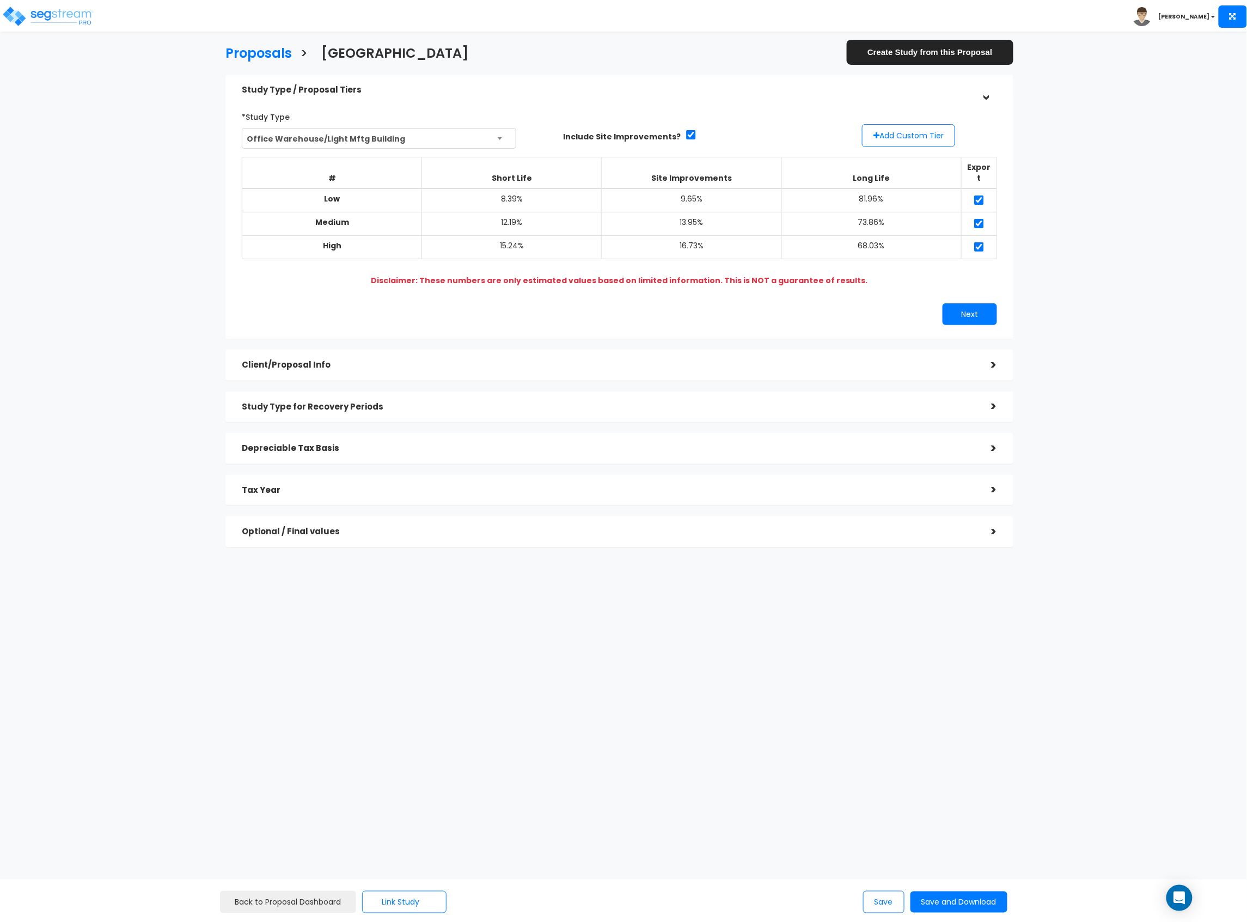
click at [486, 674] on html "Toggle navigation [PERSON_NAME] x" at bounding box center [623, 337] width 1247 height 674
